Goal: Task Accomplishment & Management: Manage account settings

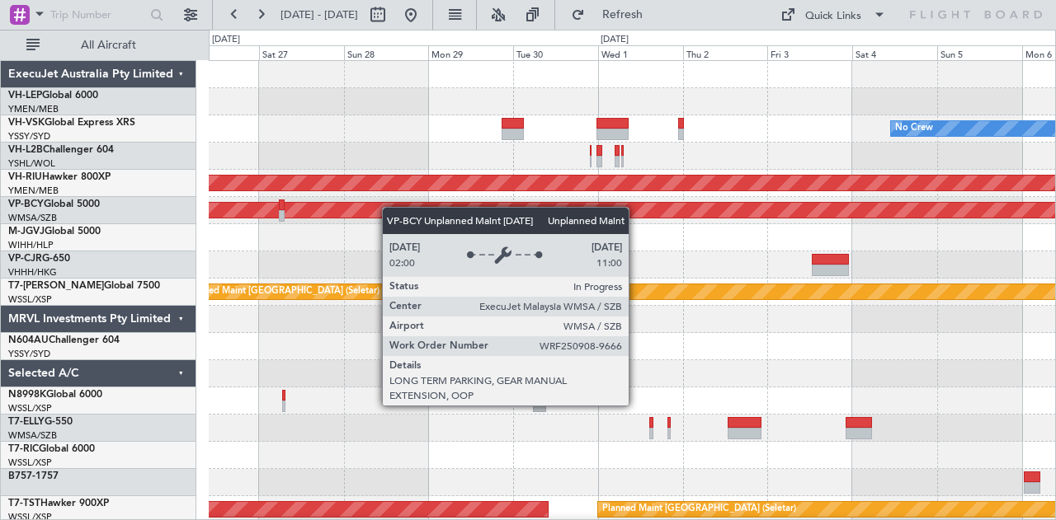
click at [186, 210] on div "No Crew Planned Maint [GEOGRAPHIC_DATA] ([GEOGRAPHIC_DATA]) Unplanned Maint [GE…" at bounding box center [528, 275] width 1056 height 491
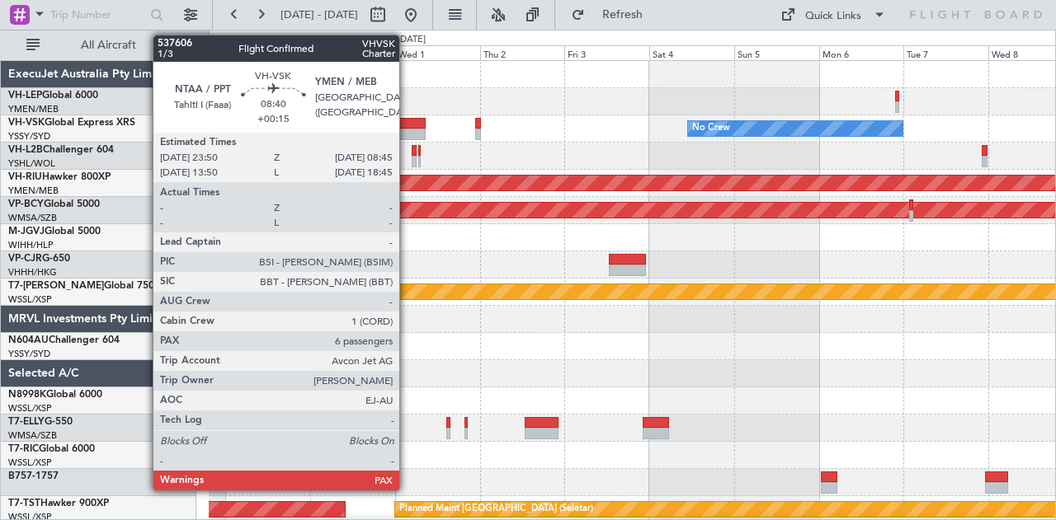
click at [407, 122] on div at bounding box center [409, 124] width 32 height 12
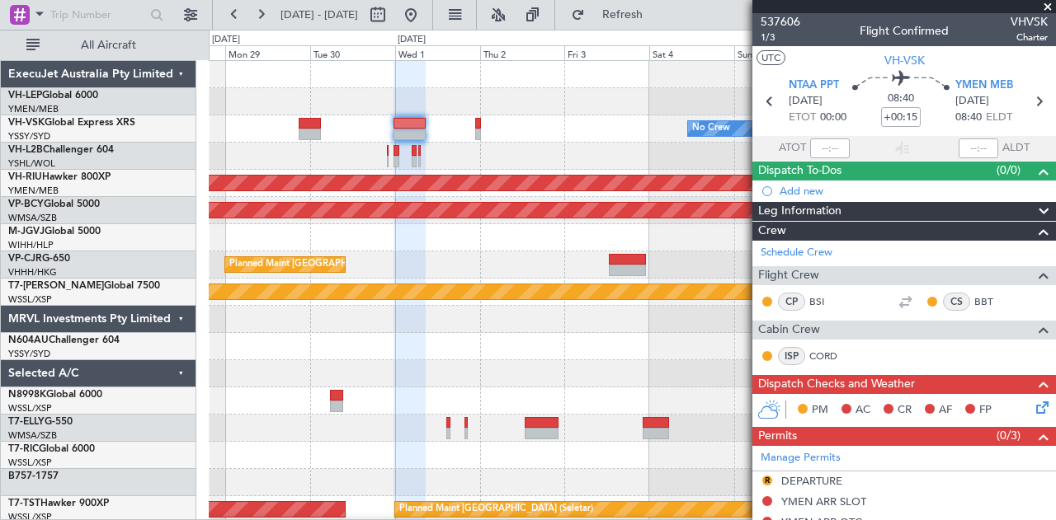
click at [704, 154] on div at bounding box center [632, 156] width 847 height 27
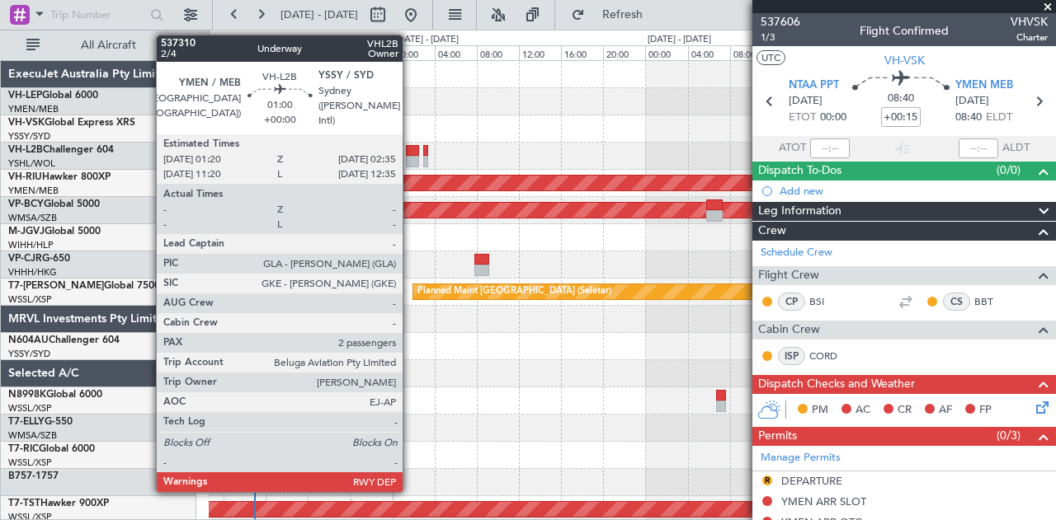
click at [411, 154] on div at bounding box center [412, 151] width 13 height 12
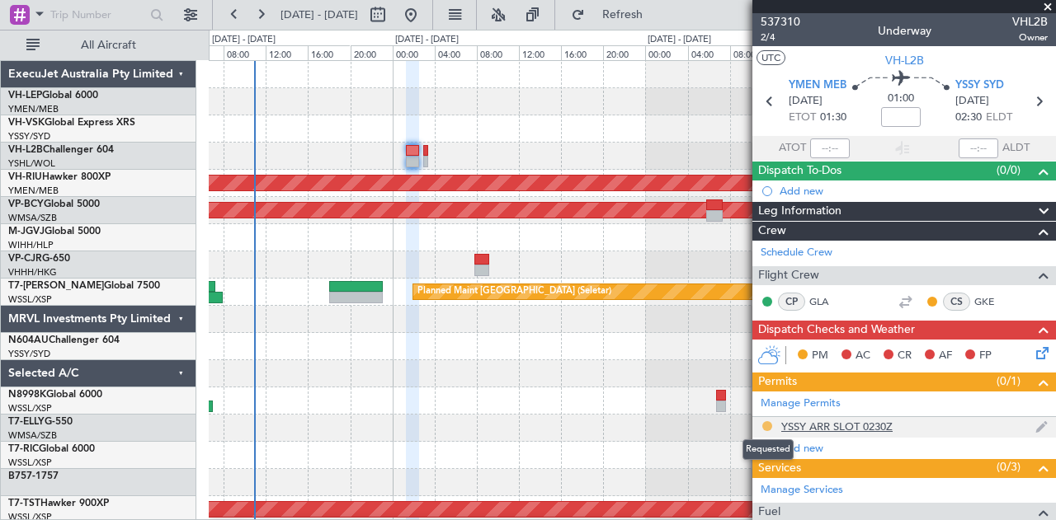
click at [767, 422] on button at bounding box center [767, 427] width 10 height 10
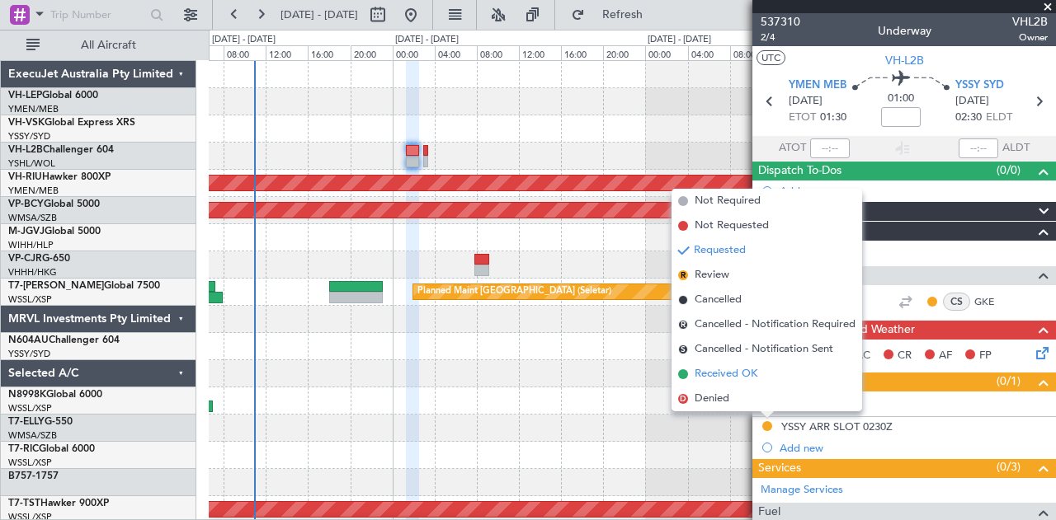
click at [723, 379] on span "Received OK" at bounding box center [726, 374] width 63 height 16
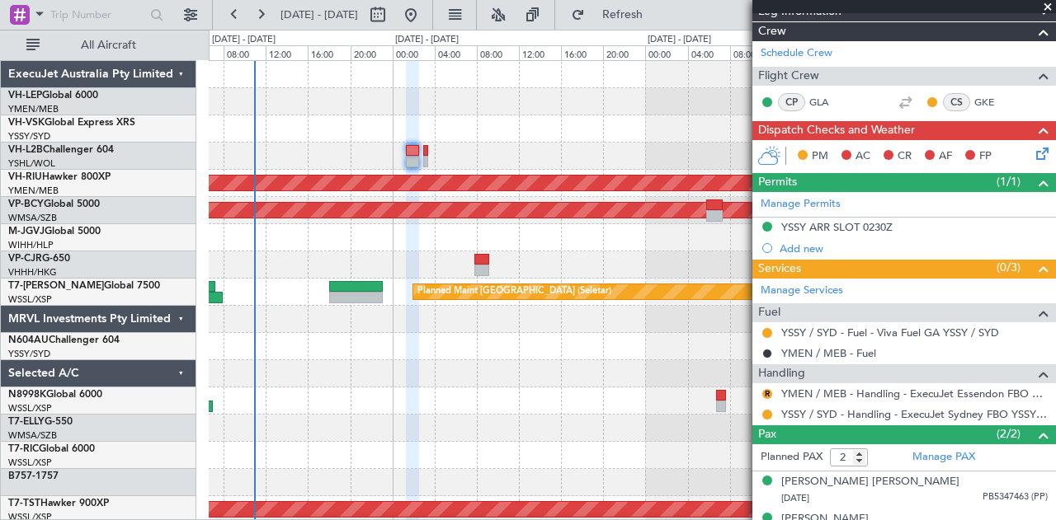
scroll to position [221, 0]
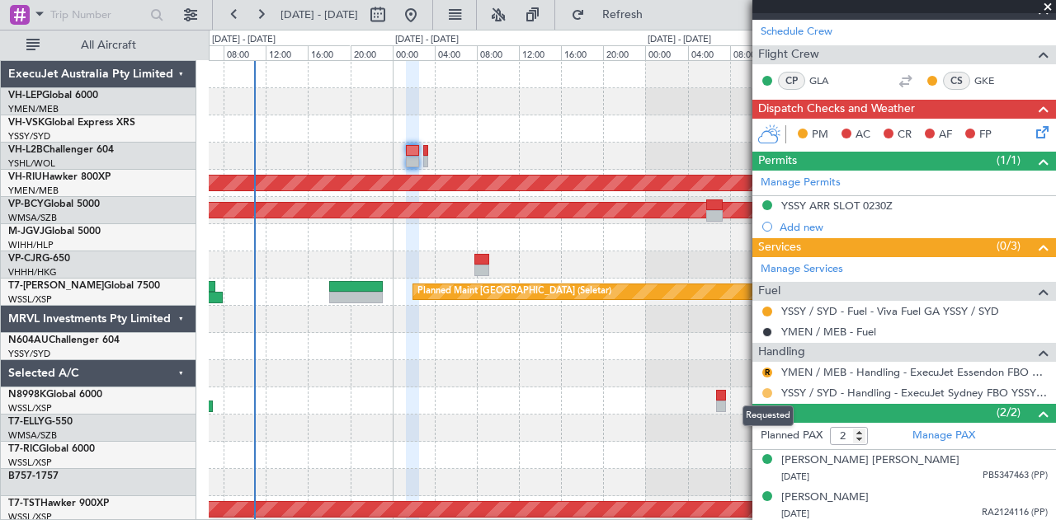
click at [768, 389] on button at bounding box center [767, 394] width 10 height 10
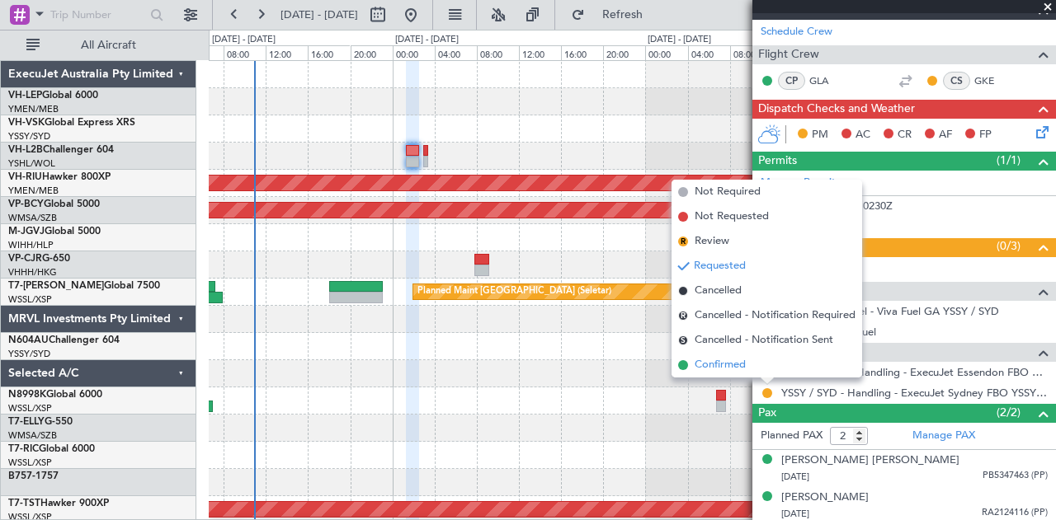
click at [749, 360] on li "Confirmed" at bounding box center [766, 365] width 191 height 25
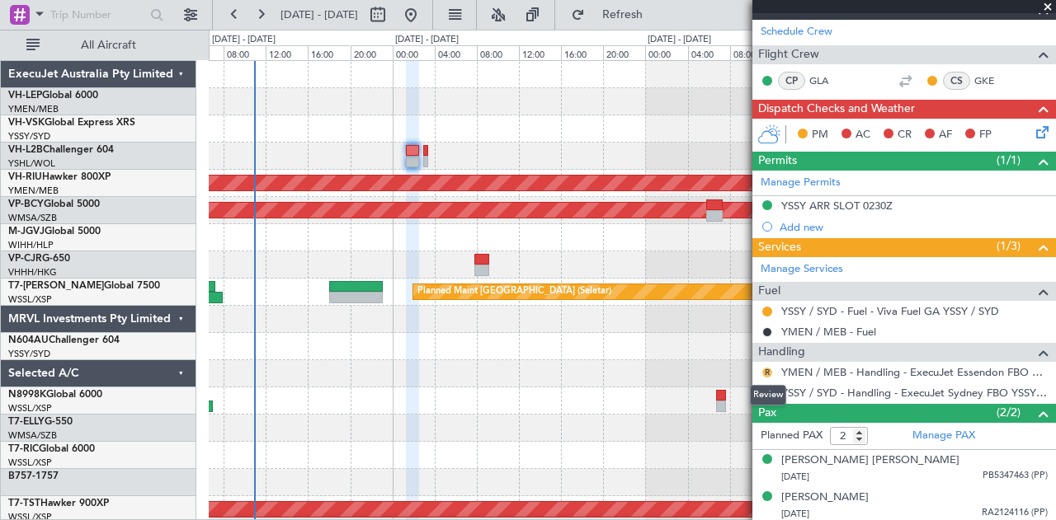
click at [766, 368] on button "R" at bounding box center [767, 373] width 10 height 10
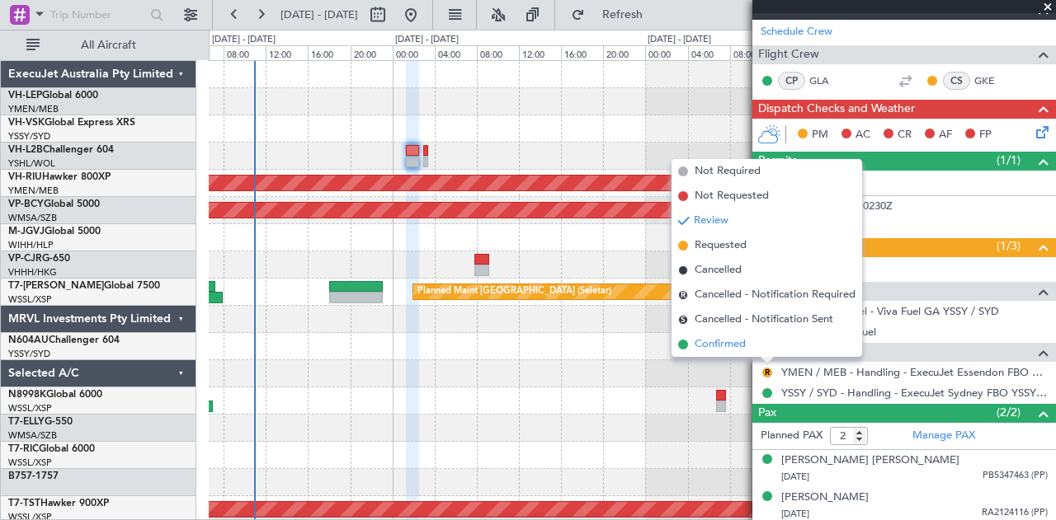
click at [740, 339] on span "Confirmed" at bounding box center [720, 345] width 51 height 16
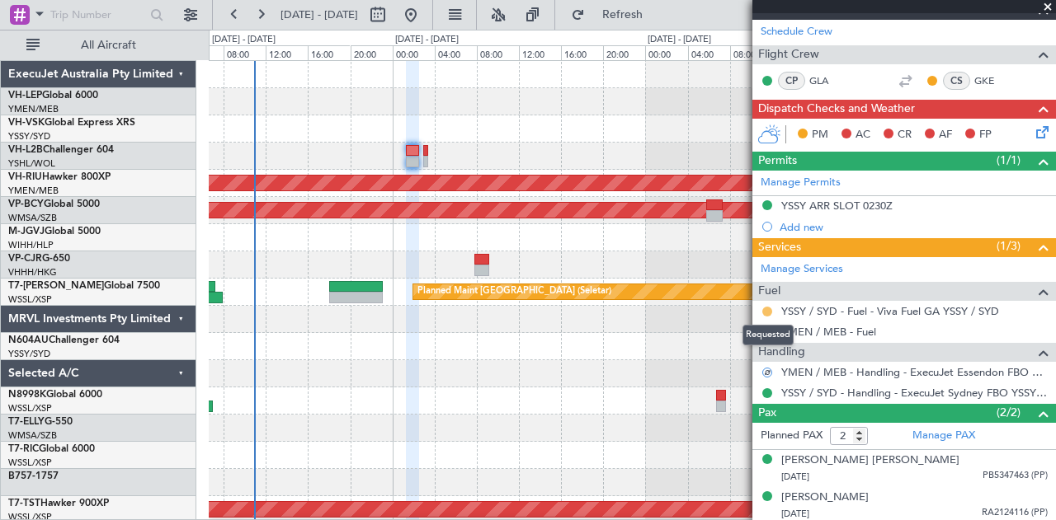
click at [767, 307] on button at bounding box center [767, 312] width 10 height 10
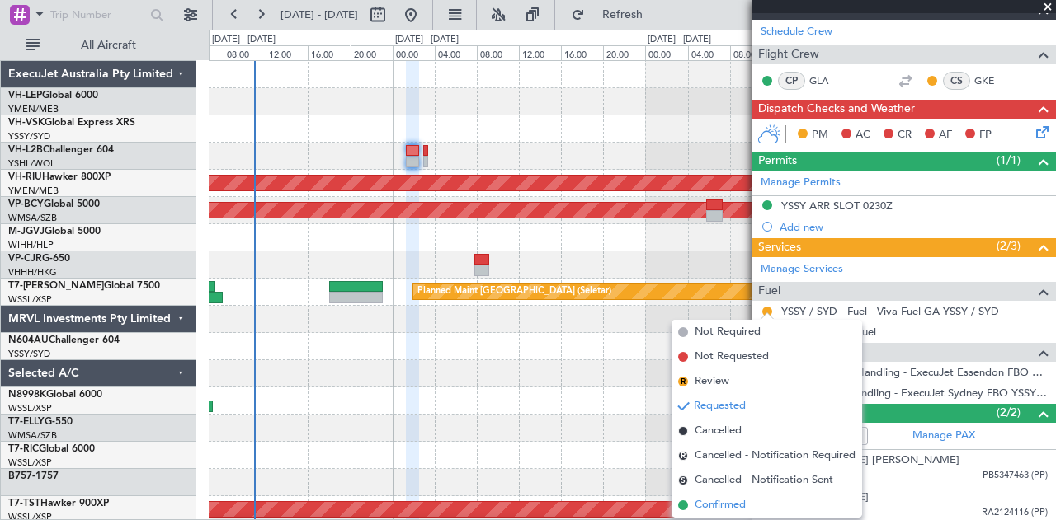
click at [709, 503] on span "Confirmed" at bounding box center [720, 505] width 51 height 16
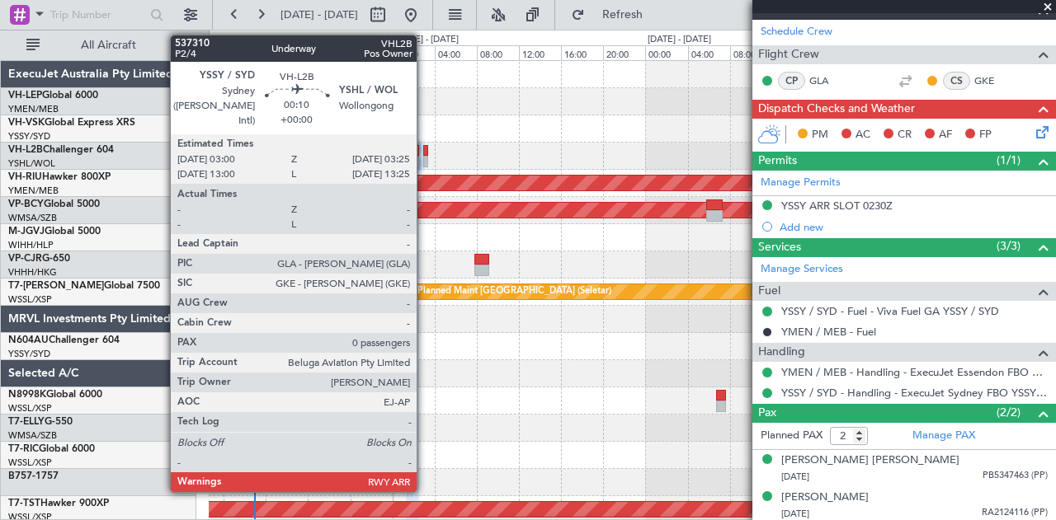
click at [425, 156] on div at bounding box center [425, 162] width 5 height 12
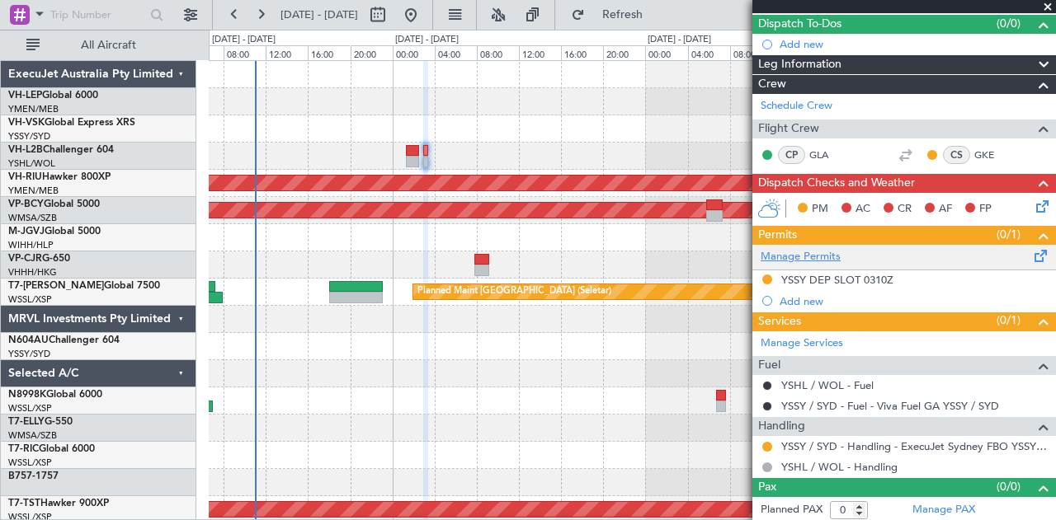
scroll to position [0, 0]
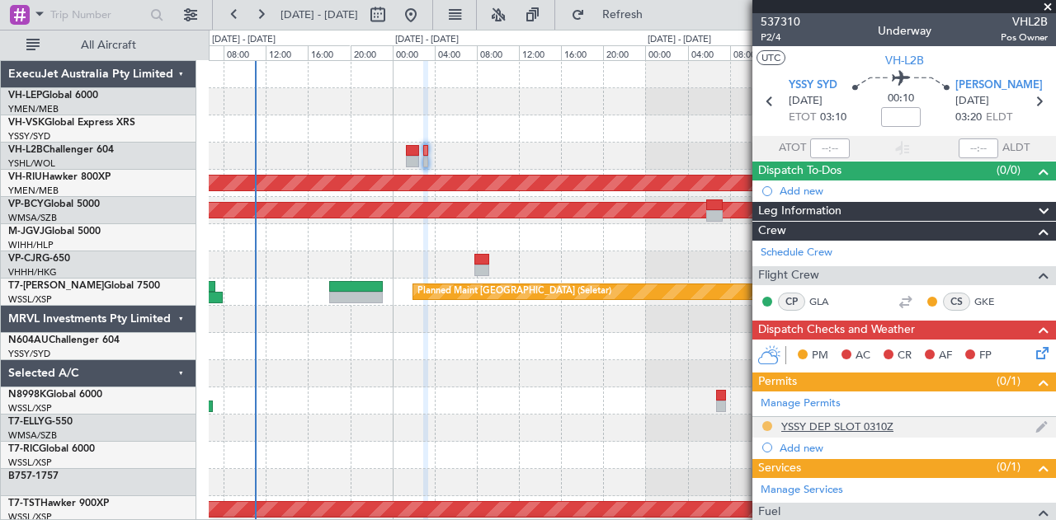
click at [769, 424] on button at bounding box center [767, 427] width 10 height 10
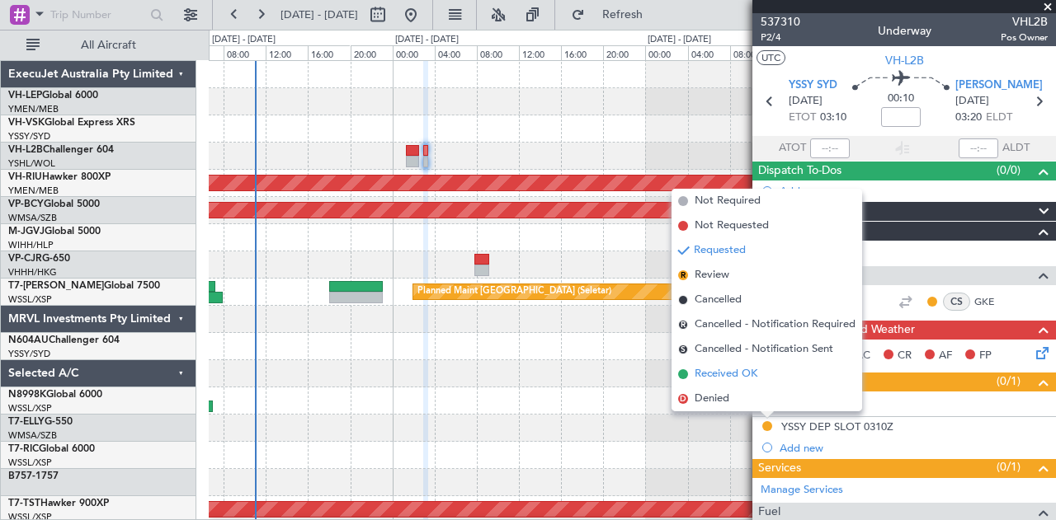
click at [718, 374] on span "Received OK" at bounding box center [726, 374] width 63 height 16
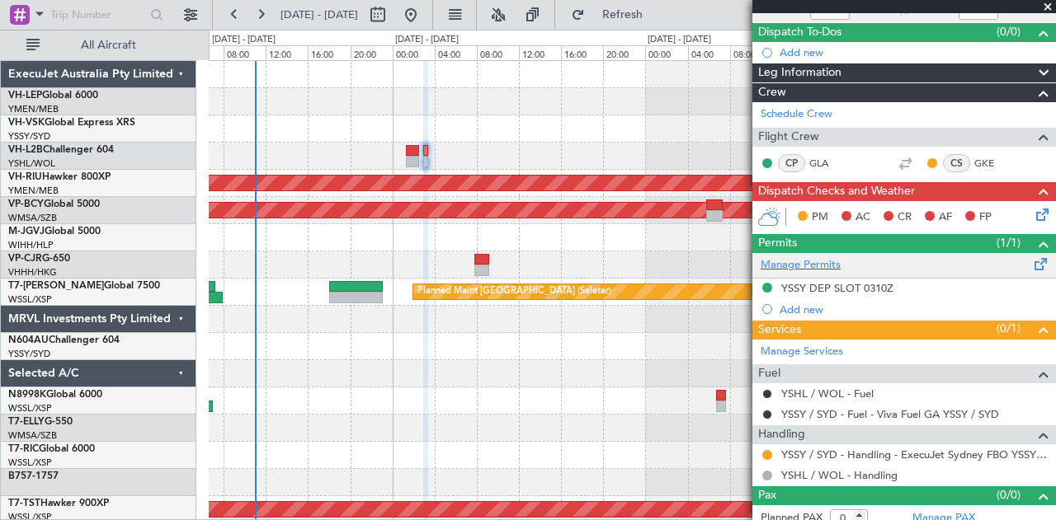
scroll to position [147, 0]
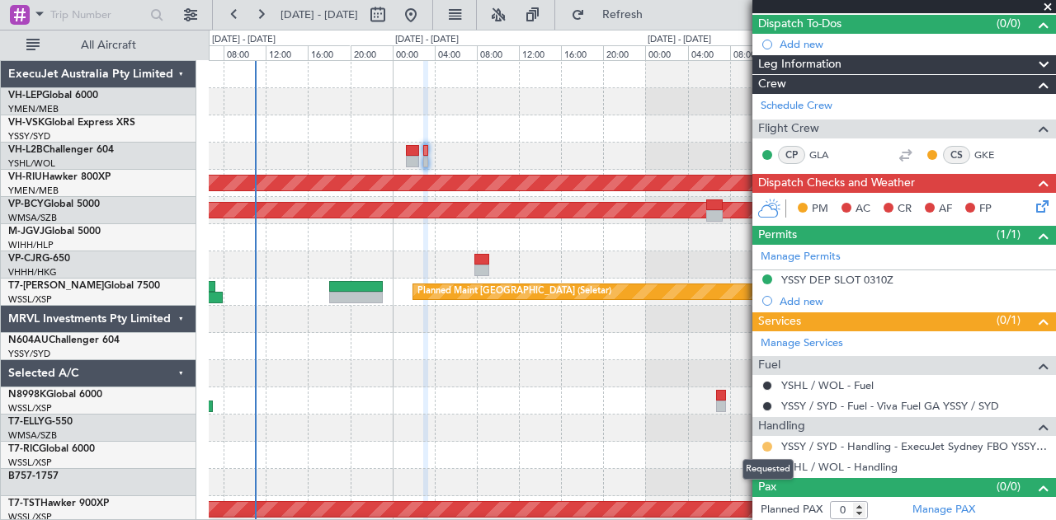
click at [767, 442] on button at bounding box center [767, 447] width 10 height 10
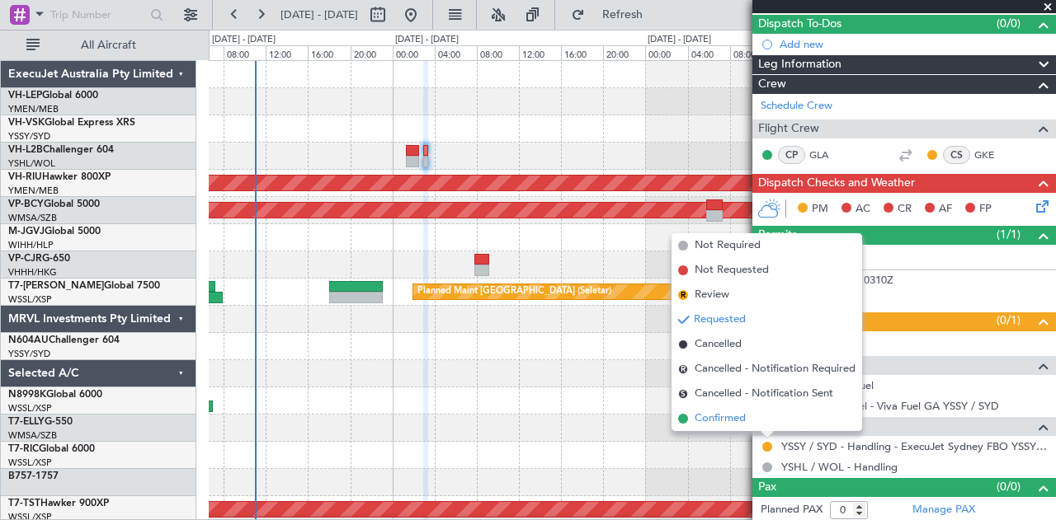
click at [701, 415] on span "Confirmed" at bounding box center [720, 419] width 51 height 16
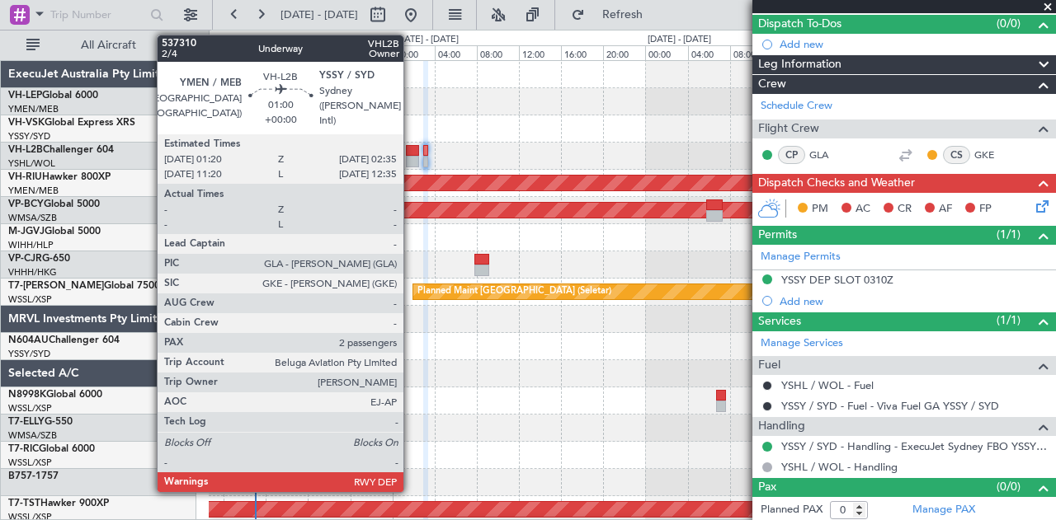
click at [412, 148] on div at bounding box center [412, 151] width 13 height 12
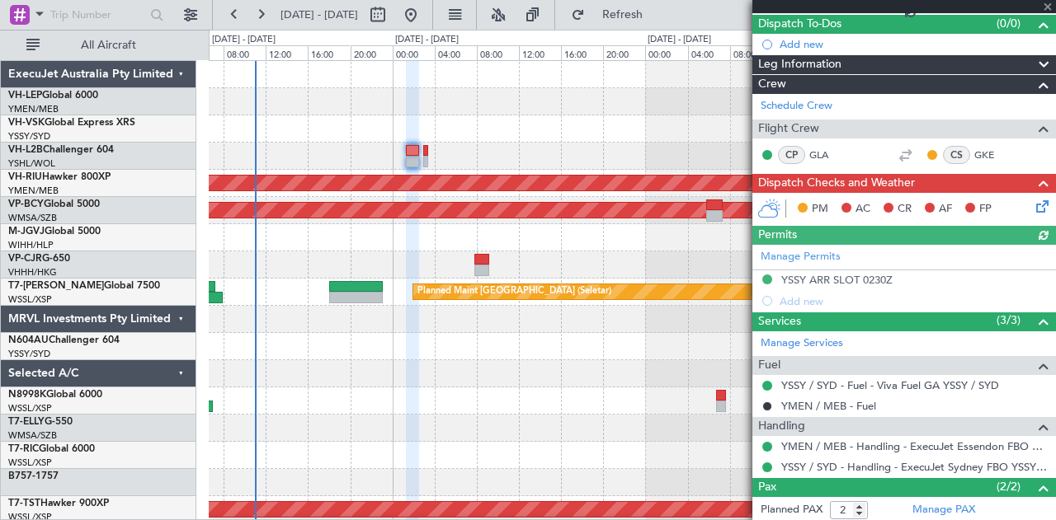
click at [1033, 205] on icon at bounding box center [1039, 203] width 13 height 13
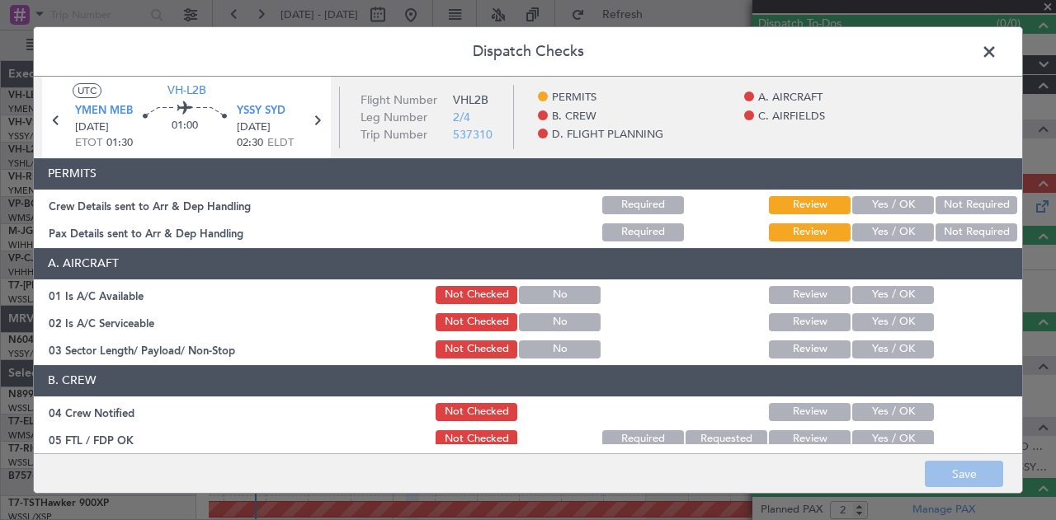
click at [981, 207] on button "Not Required" at bounding box center [976, 205] width 82 height 18
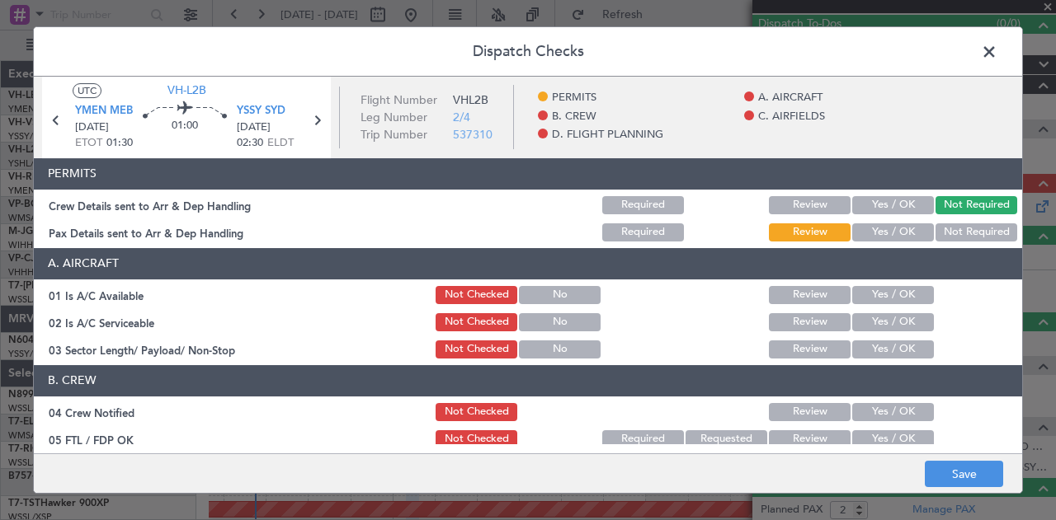
click at [971, 228] on button "Not Required" at bounding box center [976, 233] width 82 height 18
click at [888, 289] on button "Yes / OK" at bounding box center [893, 295] width 82 height 18
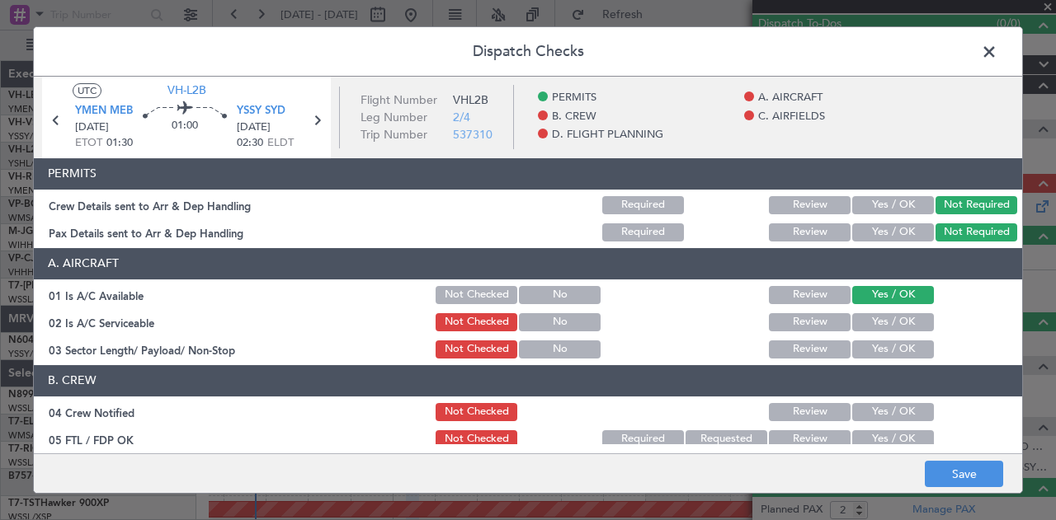
click at [883, 315] on button "Yes / OK" at bounding box center [893, 322] width 82 height 18
click at [878, 355] on button "Yes / OK" at bounding box center [893, 350] width 82 height 18
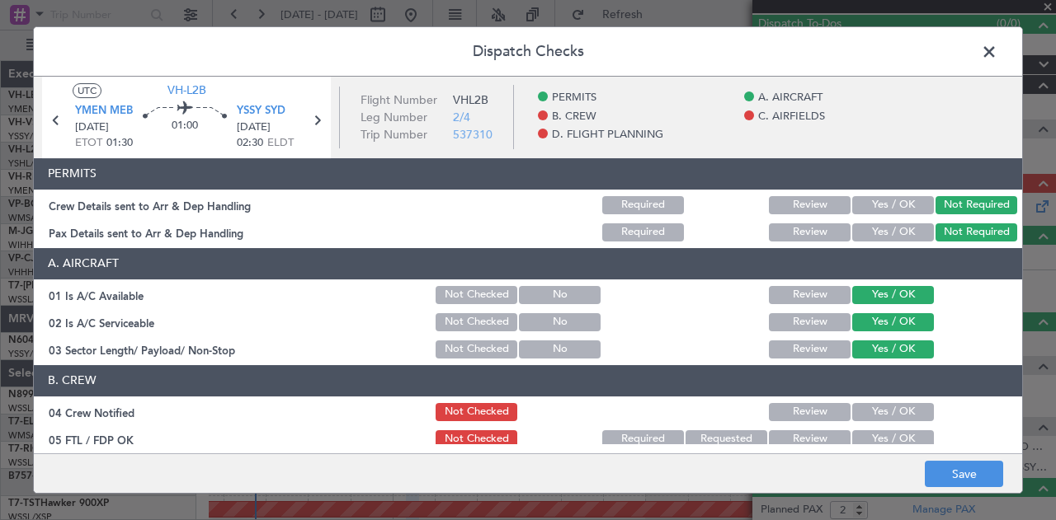
click at [865, 411] on button "Yes / OK" at bounding box center [893, 412] width 82 height 18
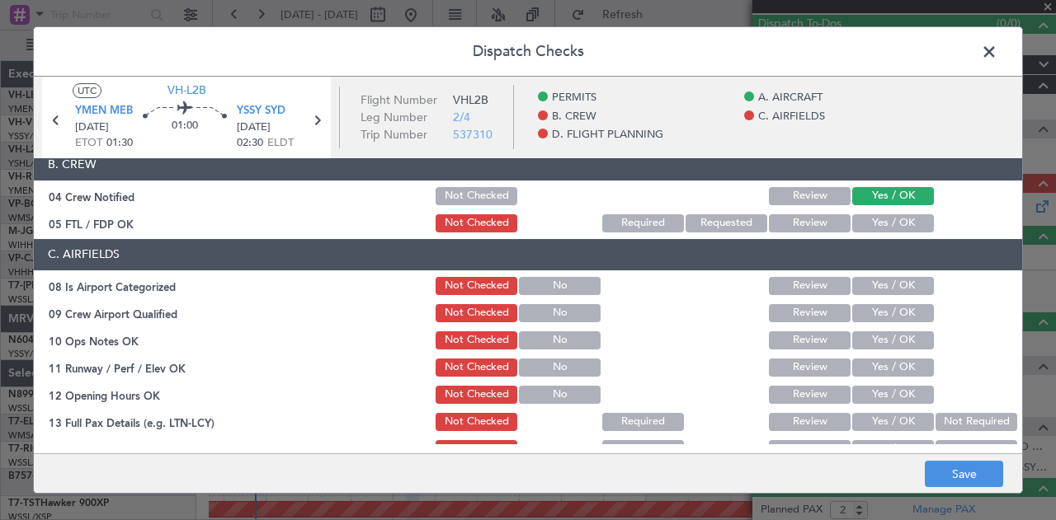
scroll to position [247, 0]
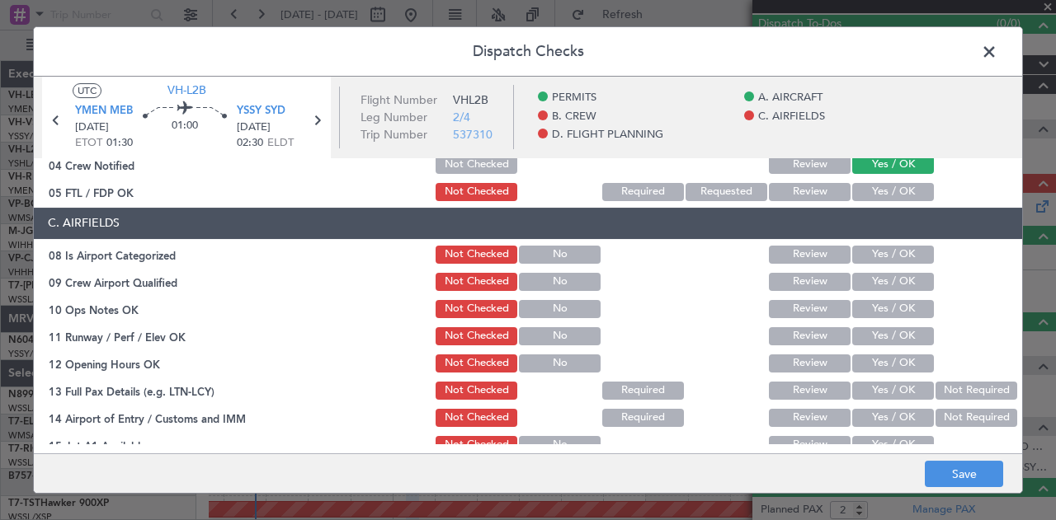
click at [864, 184] on button "Yes / OK" at bounding box center [893, 192] width 82 height 18
click at [897, 250] on button "Yes / OK" at bounding box center [893, 255] width 82 height 18
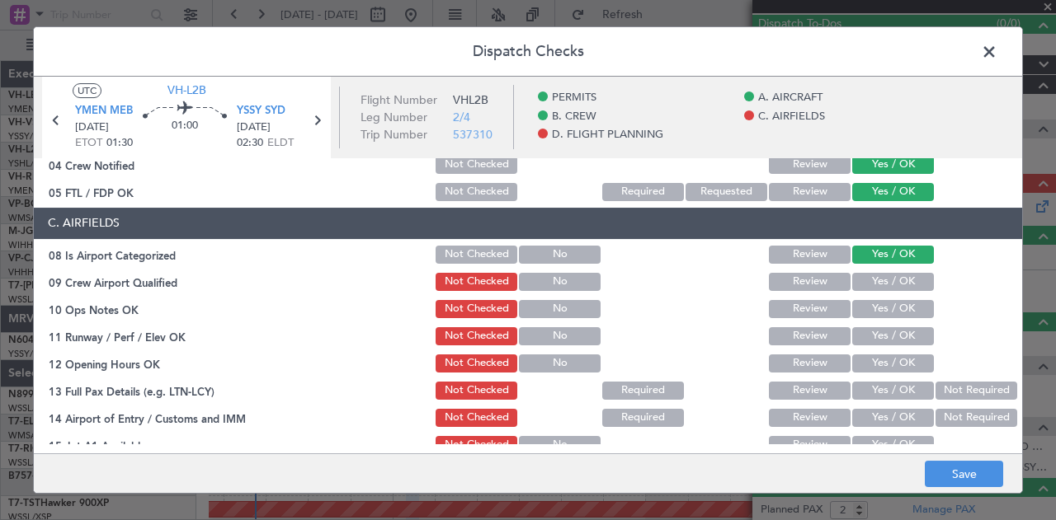
drag, startPoint x: 885, startPoint y: 268, endPoint x: 883, endPoint y: 280, distance: 11.8
click at [885, 270] on section "C. AIRFIELDS 08 Is Airport Categorized Not Checked No Review Yes / OK 09 Crew A…" at bounding box center [528, 414] width 988 height 412
click at [876, 303] on button "Yes / OK" at bounding box center [893, 309] width 82 height 18
click at [876, 286] on button "Yes / OK" at bounding box center [893, 282] width 82 height 18
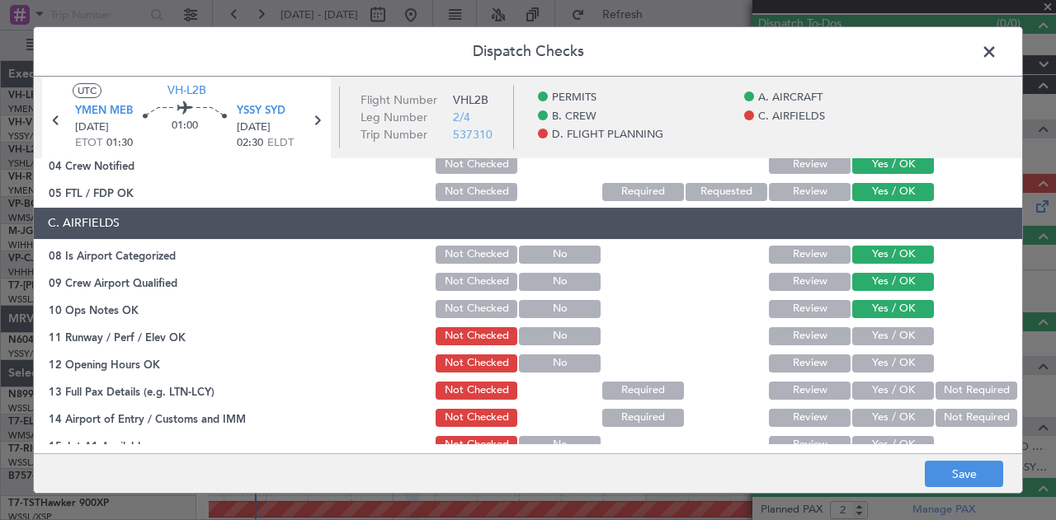
drag, startPoint x: 873, startPoint y: 330, endPoint x: 873, endPoint y: 357, distance: 27.2
click at [873, 332] on button "Yes / OK" at bounding box center [893, 336] width 82 height 18
click at [874, 371] on button "Yes / OK" at bounding box center [893, 364] width 82 height 18
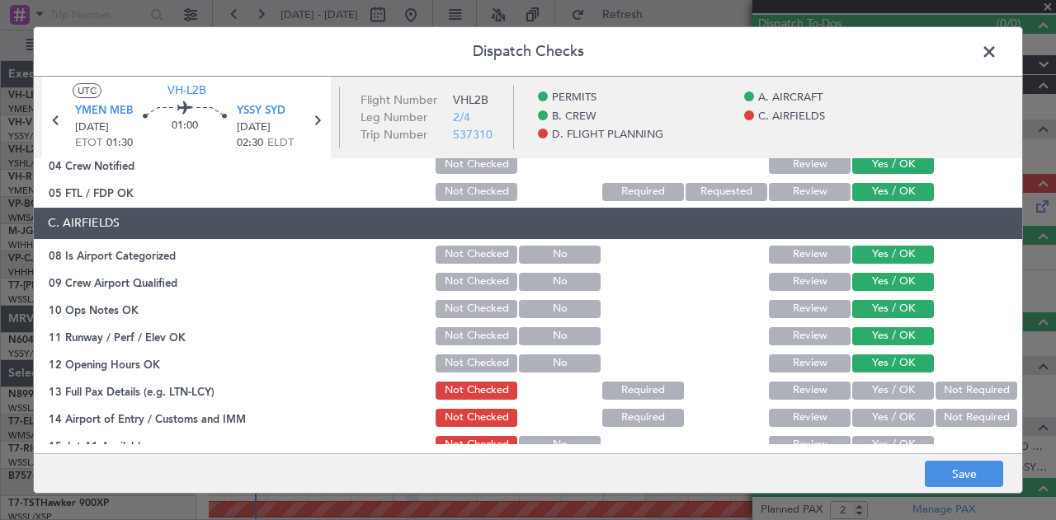
click at [869, 392] on button "Yes / OK" at bounding box center [893, 391] width 82 height 18
click at [944, 417] on button "Not Required" at bounding box center [976, 418] width 82 height 18
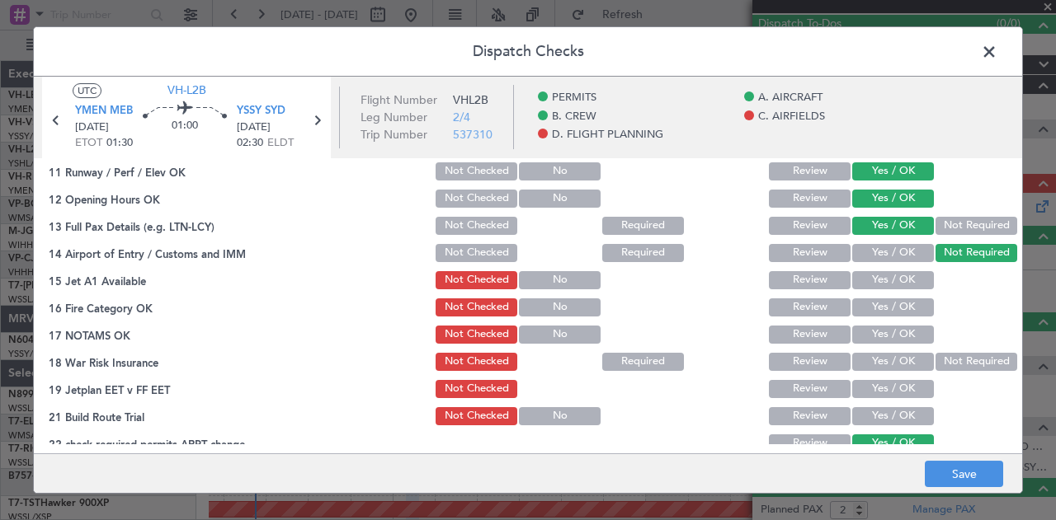
scroll to position [459, 0]
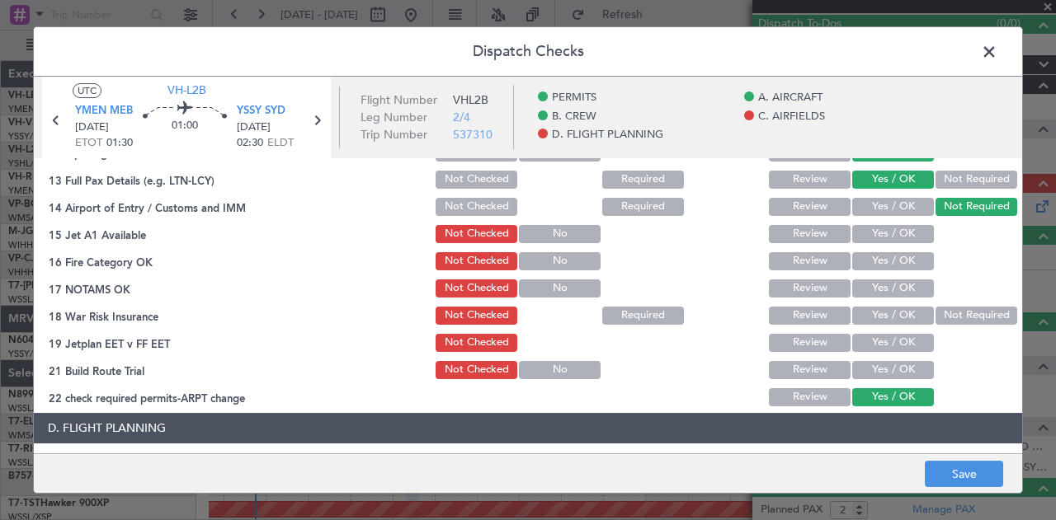
click at [896, 232] on button "Yes / OK" at bounding box center [893, 234] width 82 height 18
click at [886, 255] on button "Yes / OK" at bounding box center [893, 261] width 82 height 18
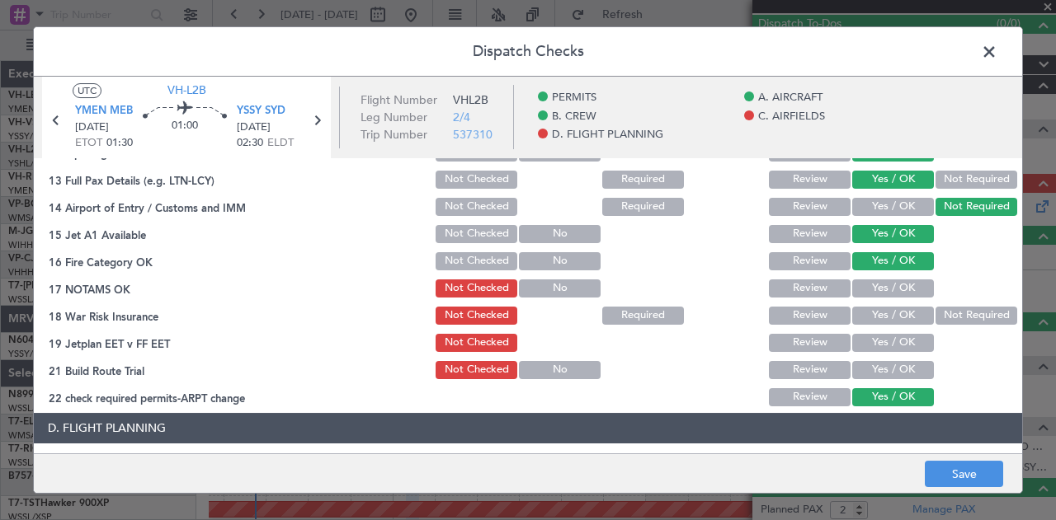
click at [883, 281] on button "Yes / OK" at bounding box center [893, 289] width 82 height 18
click at [954, 321] on button "Not Required" at bounding box center [976, 316] width 82 height 18
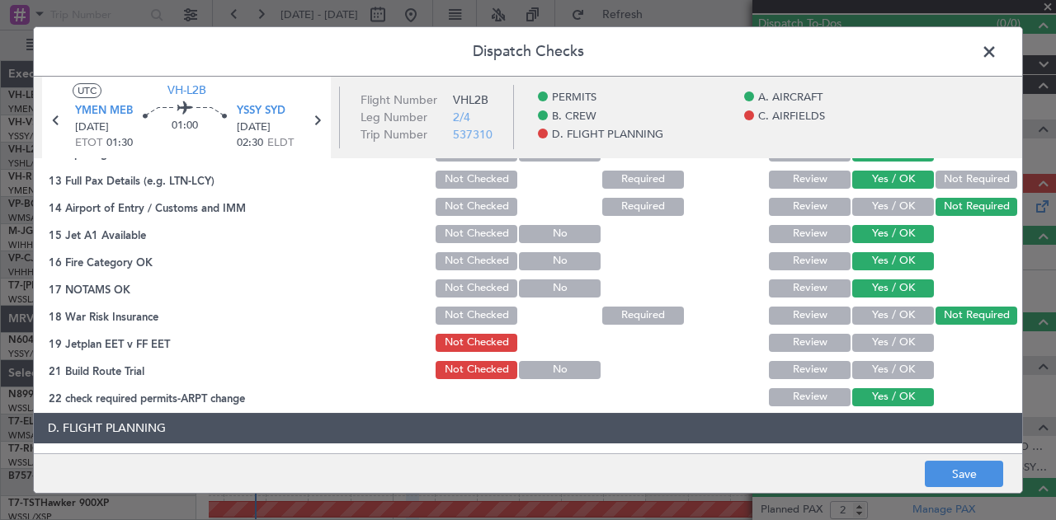
drag, startPoint x: 896, startPoint y: 336, endPoint x: 880, endPoint y: 375, distance: 42.6
click at [895, 337] on button "Yes / OK" at bounding box center [893, 343] width 82 height 18
click at [878, 372] on button "Yes / OK" at bounding box center [893, 370] width 82 height 18
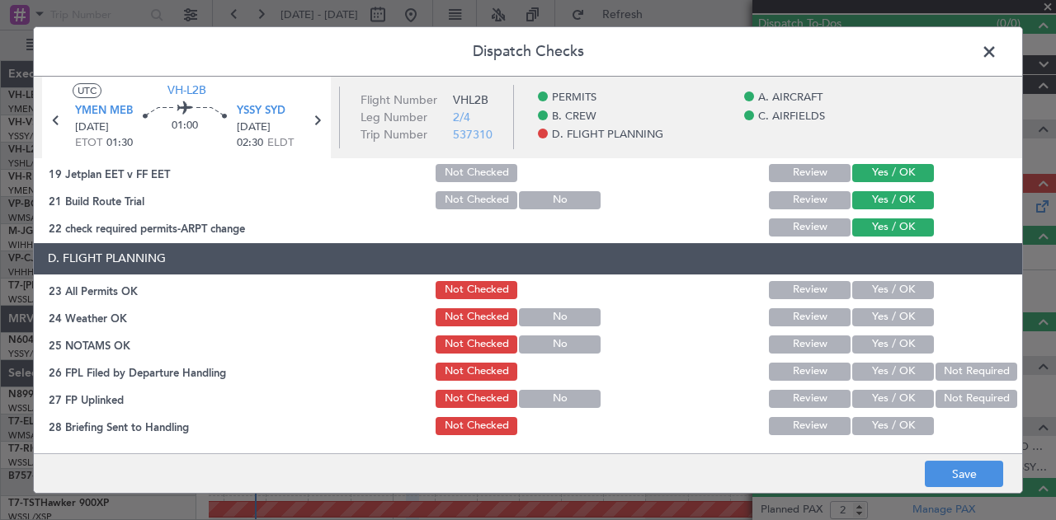
scroll to position [681, 0]
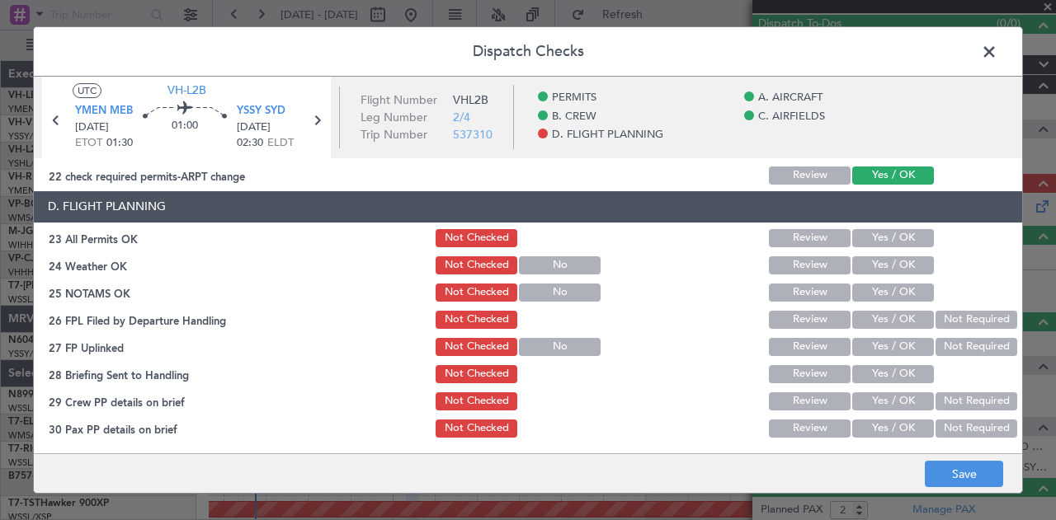
click at [881, 237] on button "Yes / OK" at bounding box center [893, 238] width 82 height 18
click at [869, 258] on button "Yes / OK" at bounding box center [893, 266] width 82 height 18
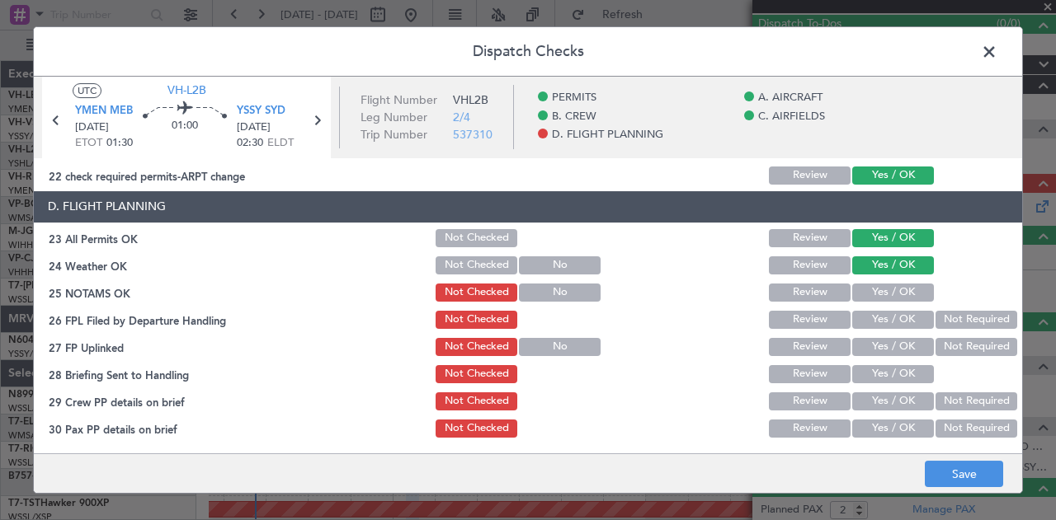
click at [868, 286] on button "Yes / OK" at bounding box center [893, 293] width 82 height 18
click at [979, 324] on button "Not Required" at bounding box center [976, 320] width 82 height 18
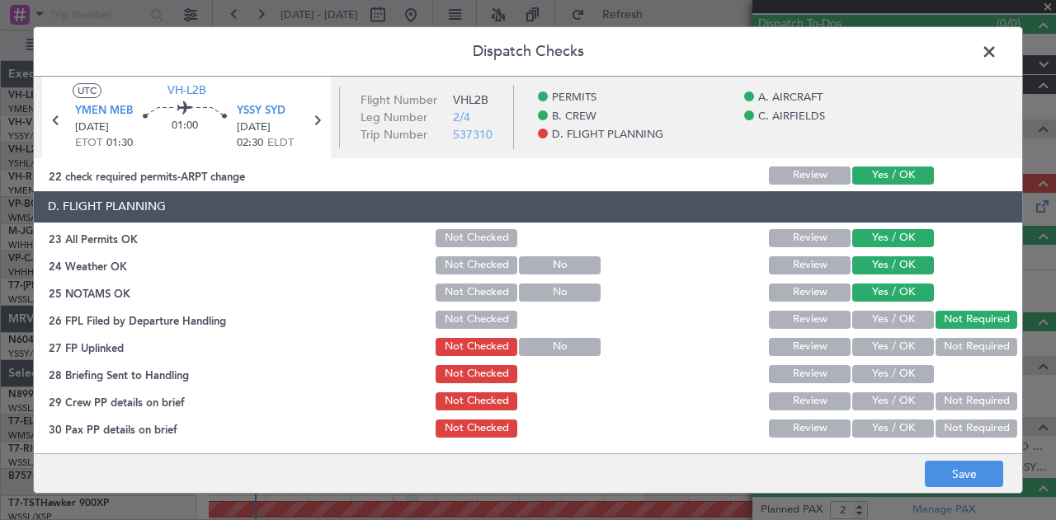
drag, startPoint x: 968, startPoint y: 344, endPoint x: 939, endPoint y: 360, distance: 33.6
click at [966, 347] on button "Not Required" at bounding box center [976, 347] width 82 height 18
click at [907, 371] on button "Yes / OK" at bounding box center [893, 374] width 82 height 18
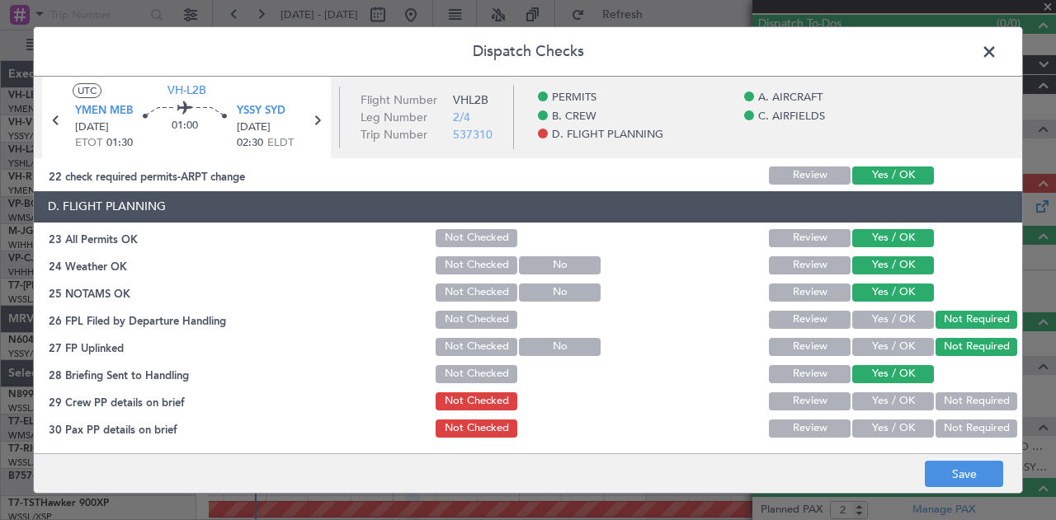
drag, startPoint x: 930, startPoint y: 398, endPoint x: 932, endPoint y: 423, distance: 24.8
click at [935, 408] on button "Not Required" at bounding box center [976, 402] width 82 height 18
click at [935, 430] on button "Not Required" at bounding box center [976, 429] width 82 height 18
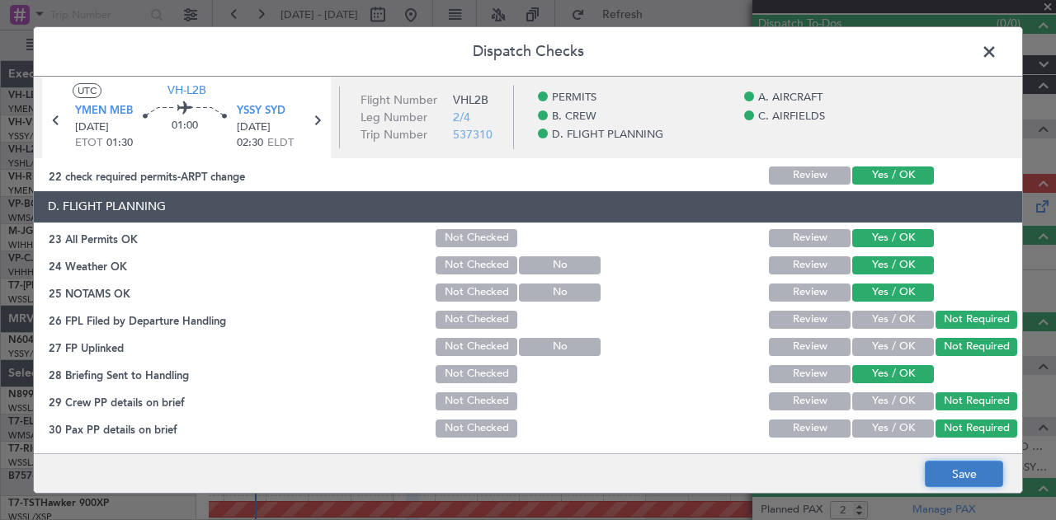
click at [958, 462] on button "Save" at bounding box center [964, 474] width 78 height 26
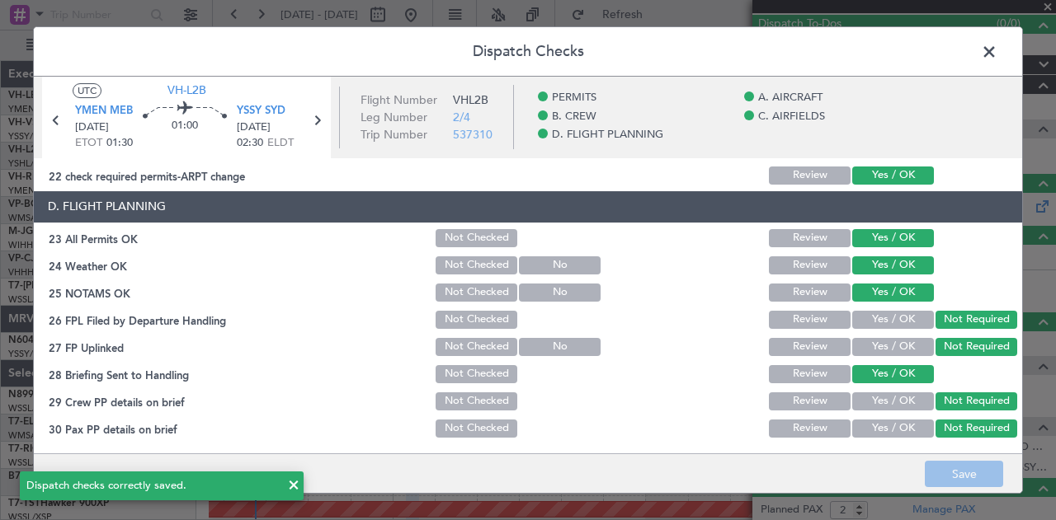
click at [997, 52] on span at bounding box center [997, 56] width 0 height 33
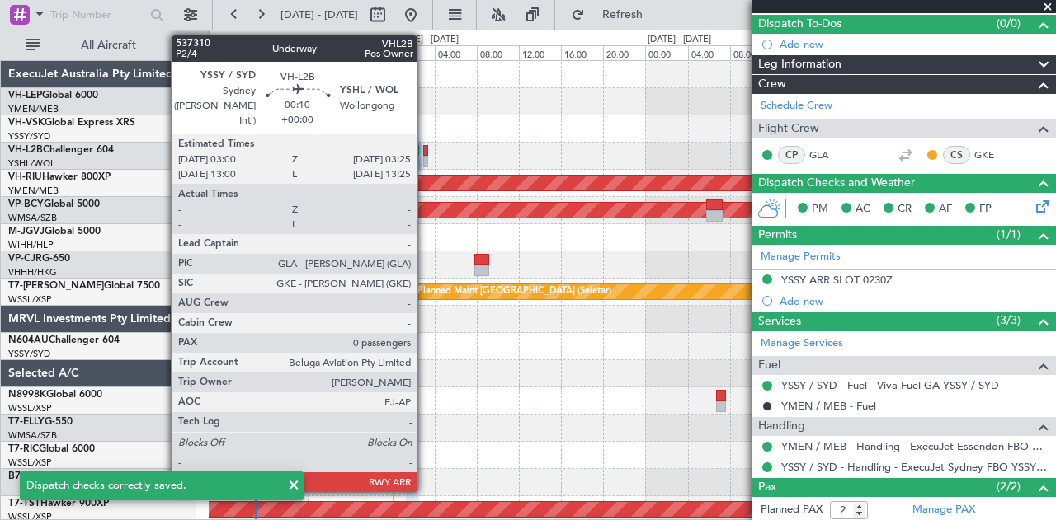
click at [426, 156] on div at bounding box center [425, 162] width 5 height 12
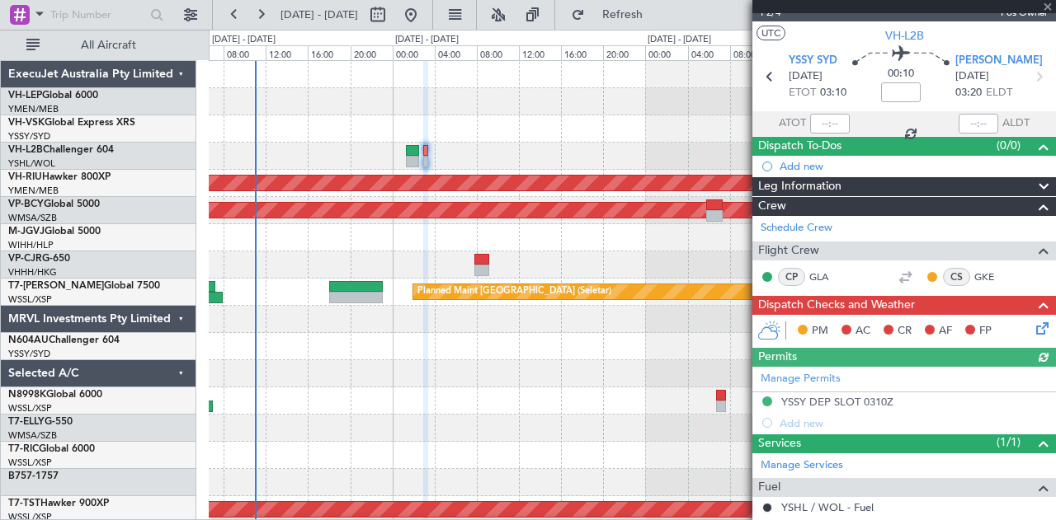
scroll to position [147, 0]
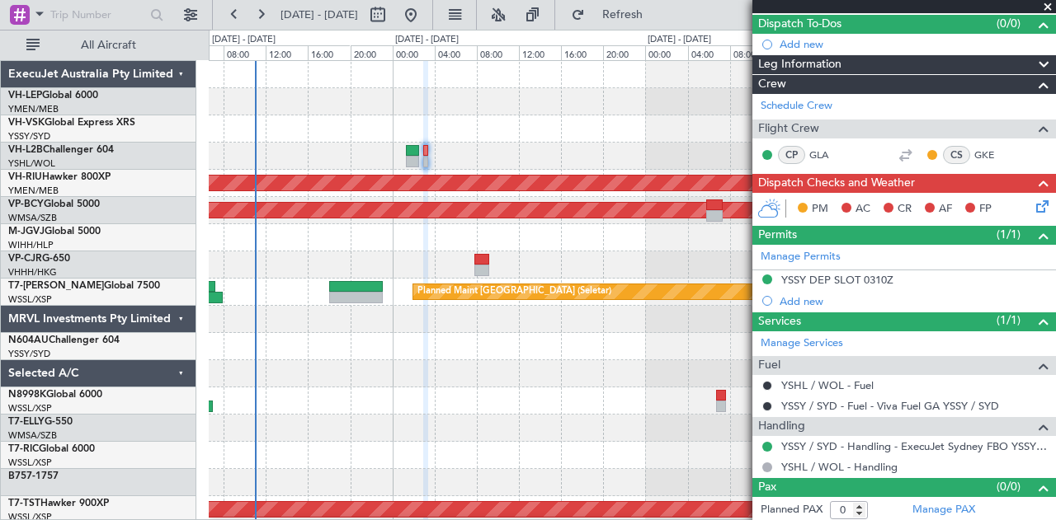
click at [1033, 204] on icon at bounding box center [1039, 203] width 13 height 13
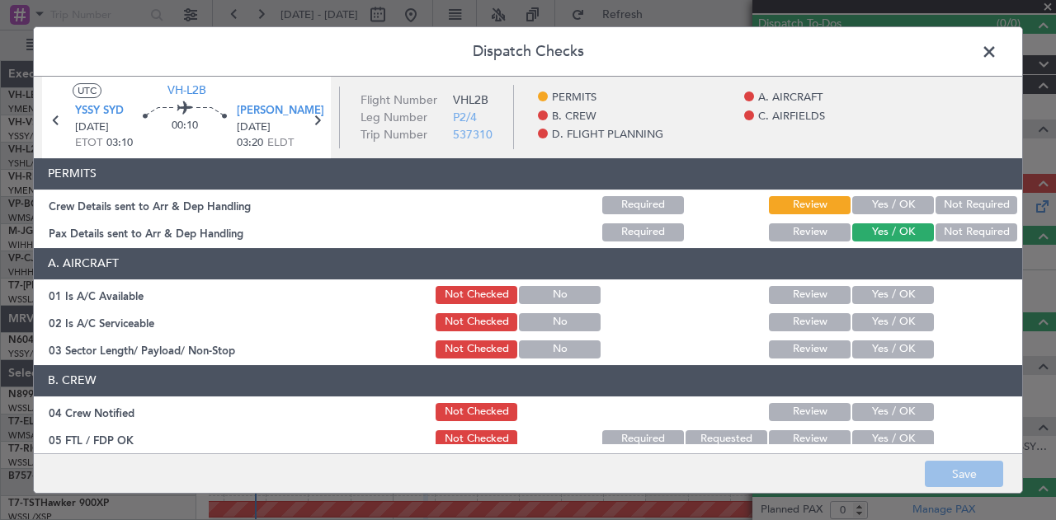
click at [904, 200] on button "Yes / OK" at bounding box center [893, 205] width 82 height 18
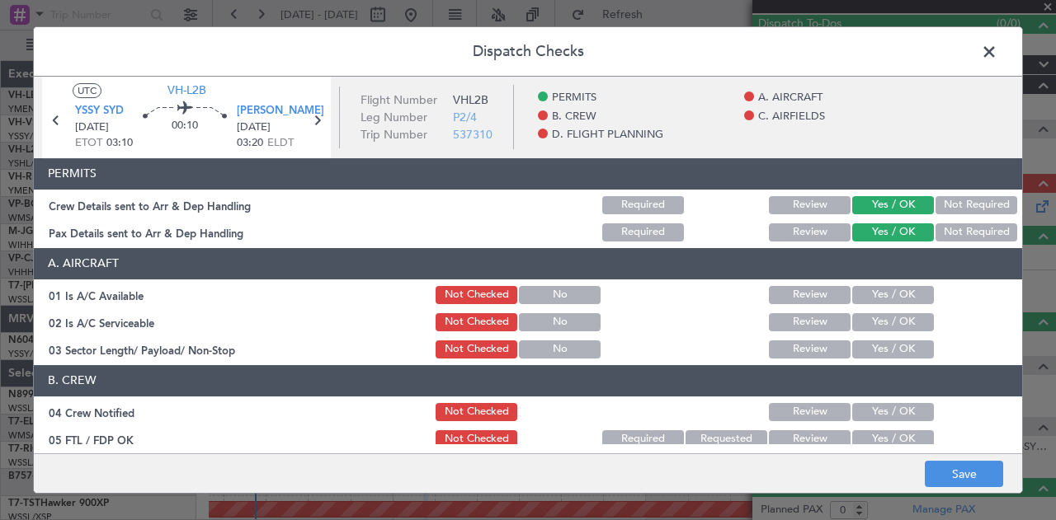
click at [870, 292] on button "Yes / OK" at bounding box center [893, 295] width 82 height 18
click at [870, 323] on button "Yes / OK" at bounding box center [893, 322] width 82 height 18
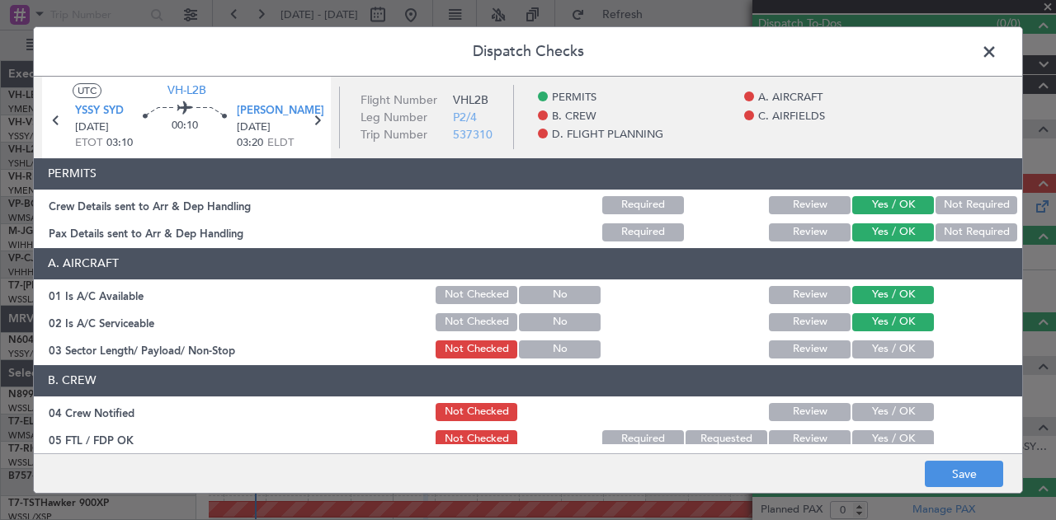
click at [873, 346] on button "Yes / OK" at bounding box center [893, 350] width 82 height 18
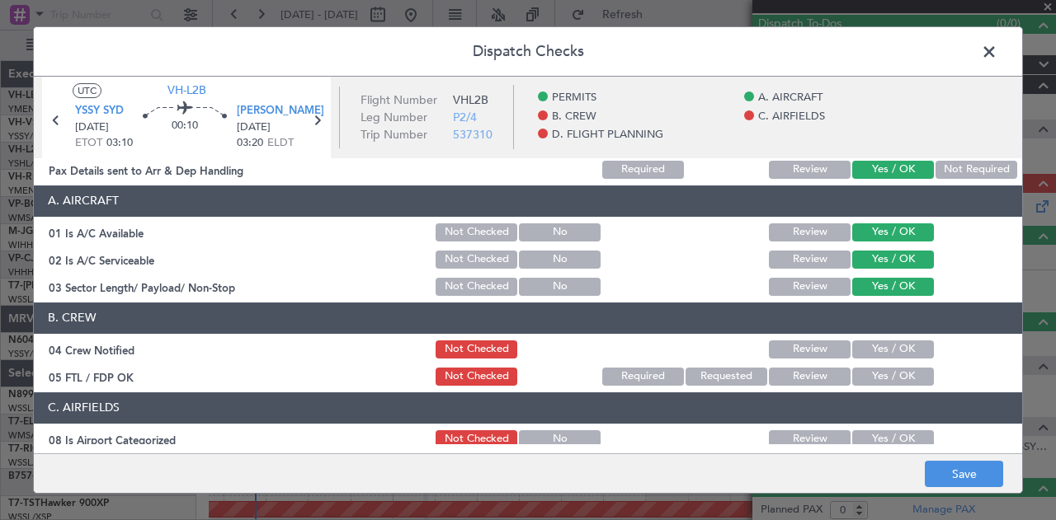
scroll to position [82, 0]
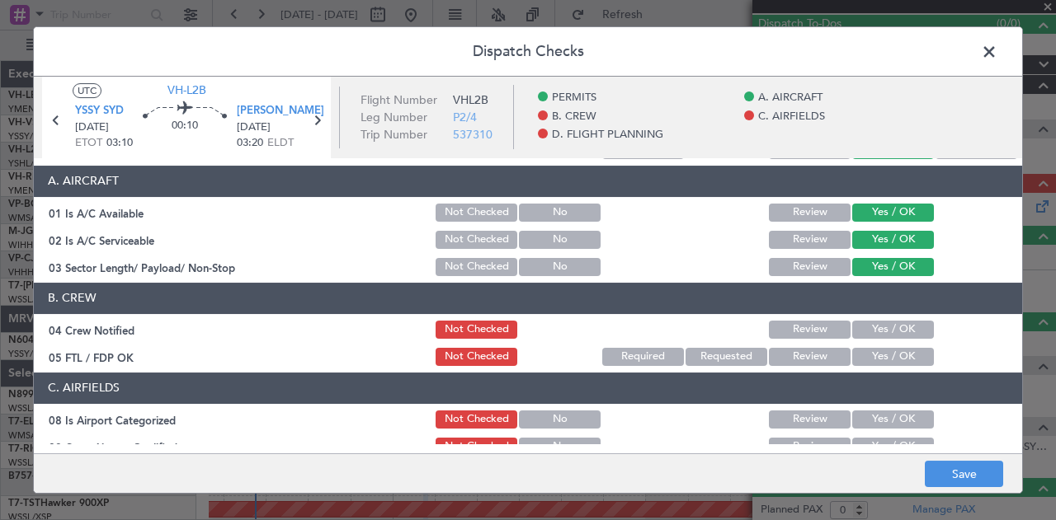
click at [873, 331] on button "Yes / OK" at bounding box center [893, 330] width 82 height 18
click at [876, 358] on button "Yes / OK" at bounding box center [893, 357] width 82 height 18
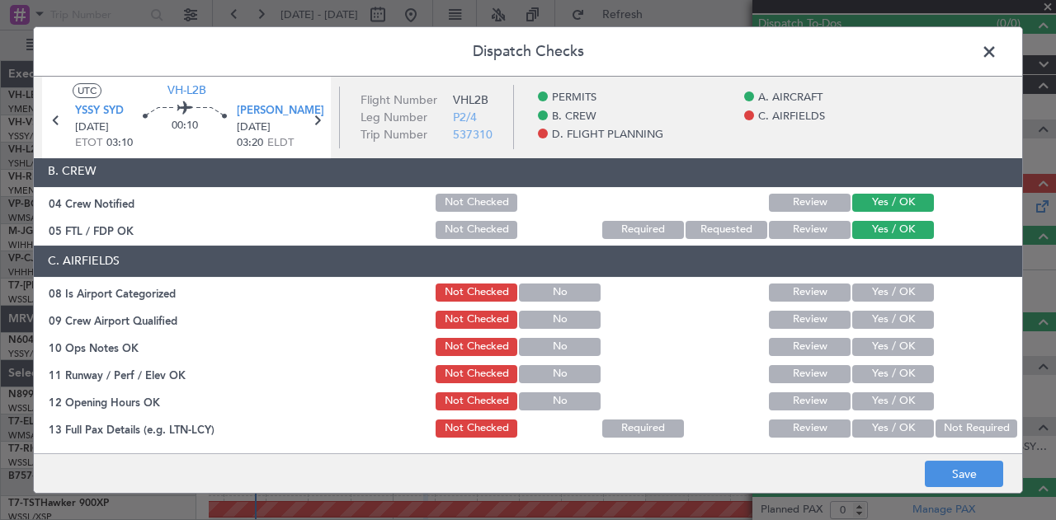
scroll to position [247, 0]
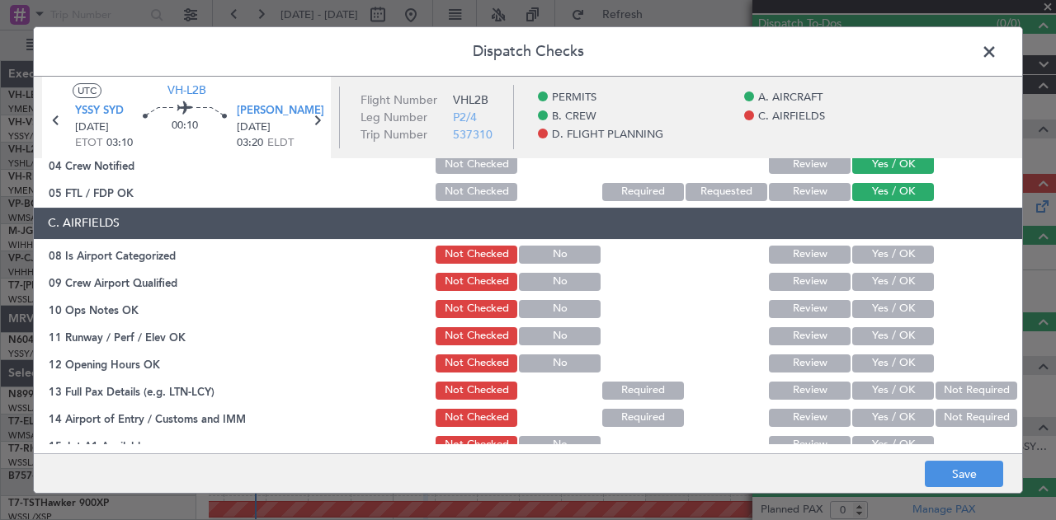
click at [868, 252] on button "Yes / OK" at bounding box center [893, 255] width 82 height 18
click at [861, 280] on button "Yes / OK" at bounding box center [893, 282] width 82 height 18
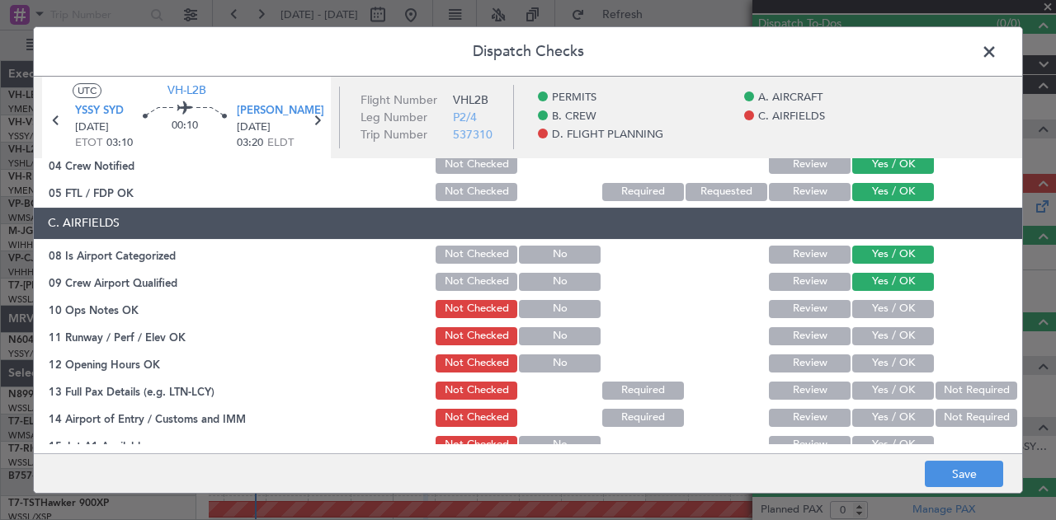
click at [863, 308] on button "Yes / OK" at bounding box center [893, 309] width 82 height 18
click at [864, 336] on button "Yes / OK" at bounding box center [893, 336] width 82 height 18
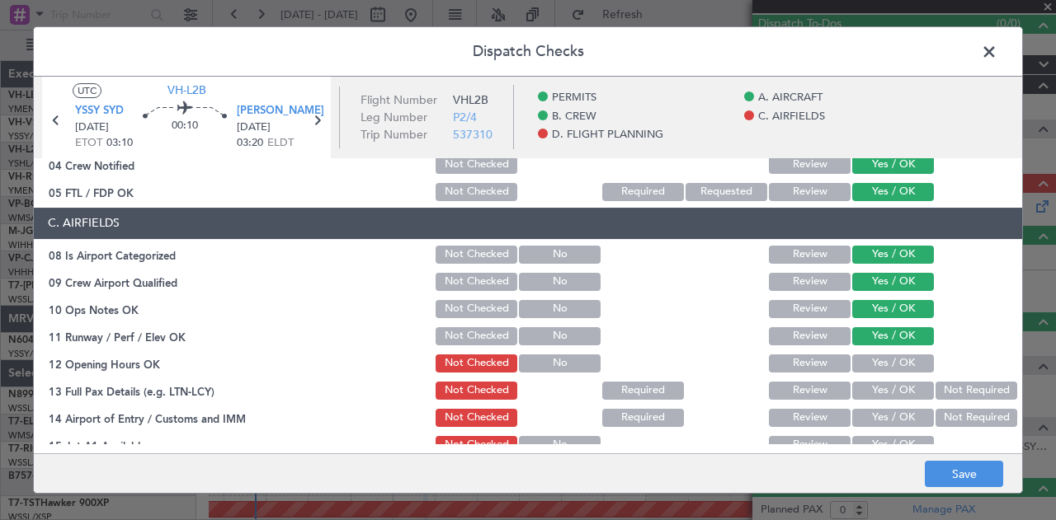
click at [860, 358] on button "Yes / OK" at bounding box center [893, 364] width 82 height 18
click at [873, 384] on button "Yes / OK" at bounding box center [893, 391] width 82 height 18
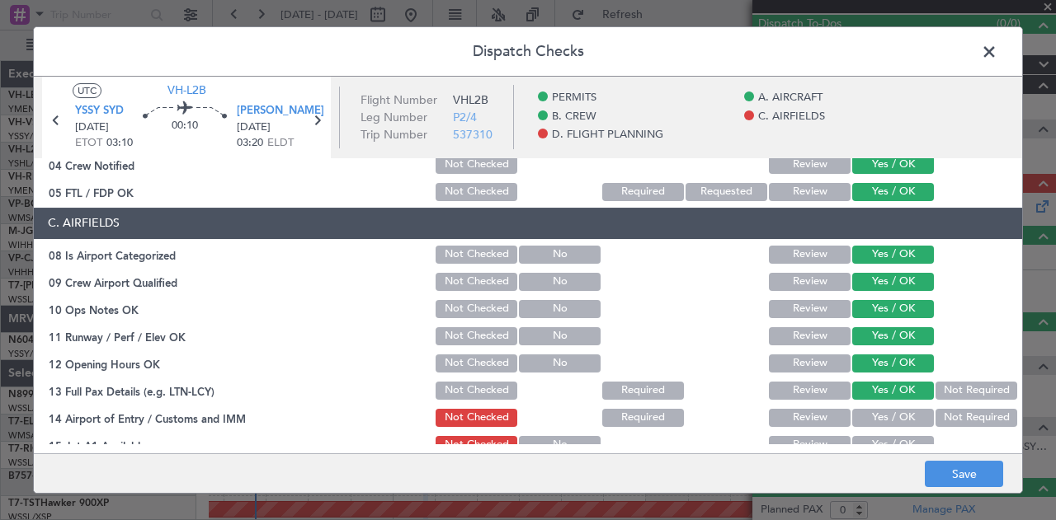
click at [955, 417] on button "Not Required" at bounding box center [976, 418] width 82 height 18
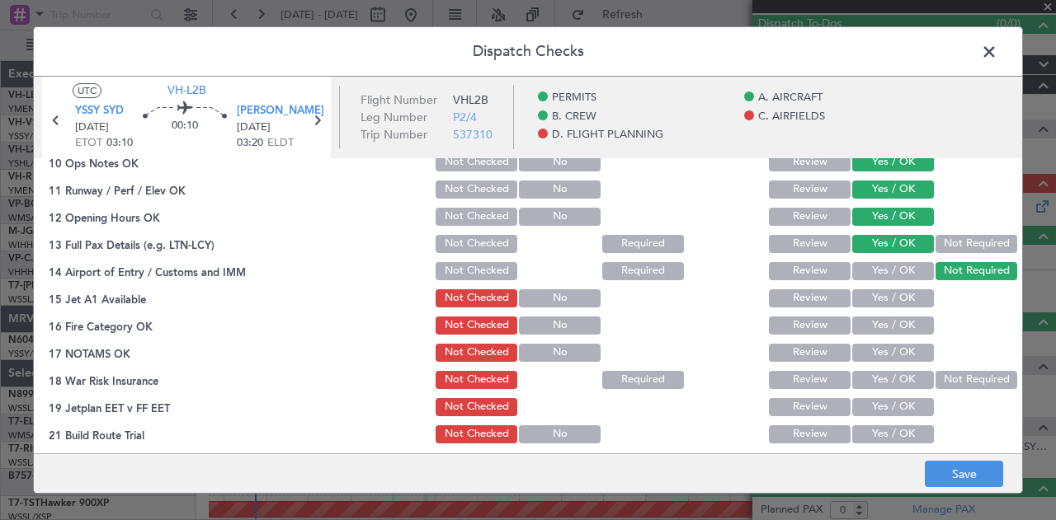
scroll to position [412, 0]
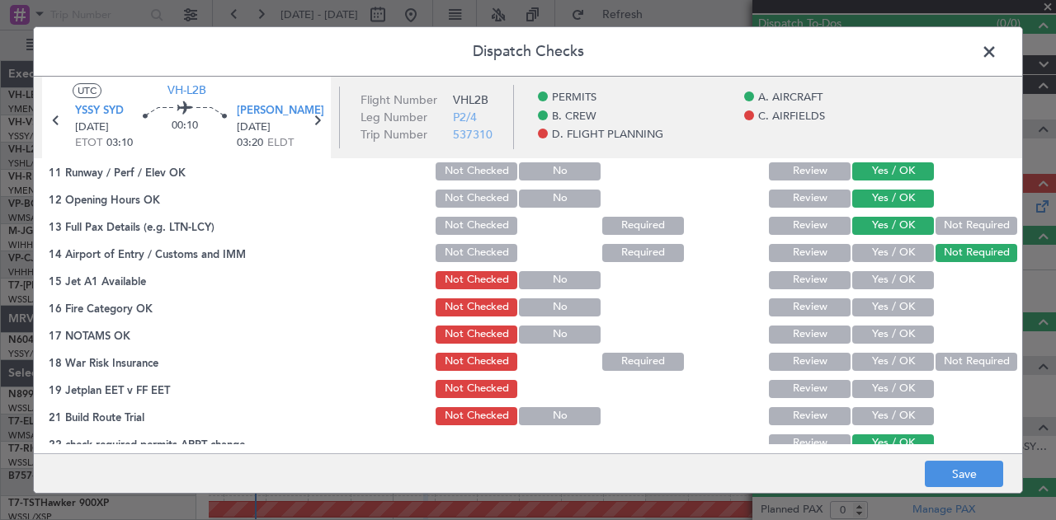
click at [881, 281] on button "Yes / OK" at bounding box center [893, 280] width 82 height 18
click at [881, 303] on button "Yes / OK" at bounding box center [893, 308] width 82 height 18
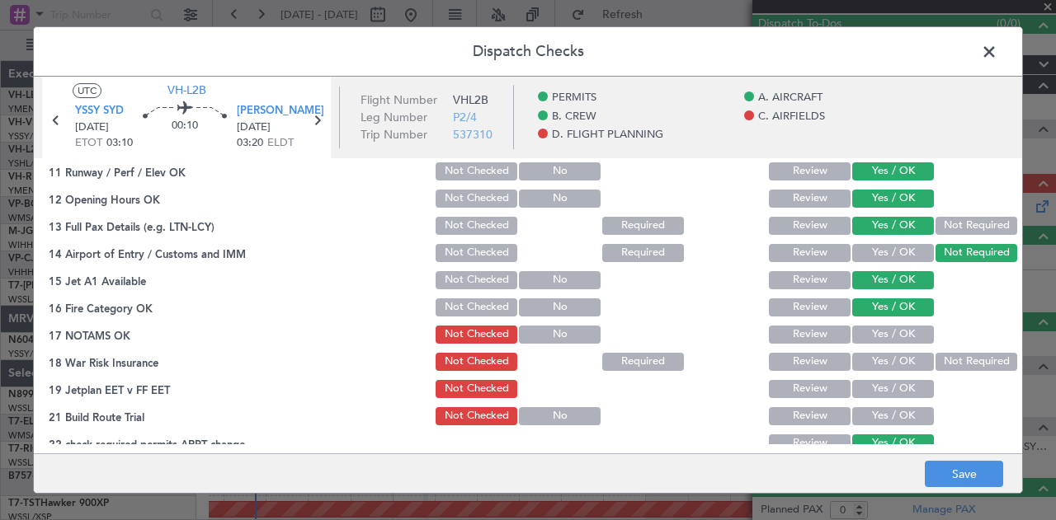
click at [879, 330] on button "Yes / OK" at bounding box center [893, 335] width 82 height 18
drag, startPoint x: 944, startPoint y: 356, endPoint x: 930, endPoint y: 365, distance: 17.2
click at [944, 357] on button "Not Required" at bounding box center [976, 362] width 82 height 18
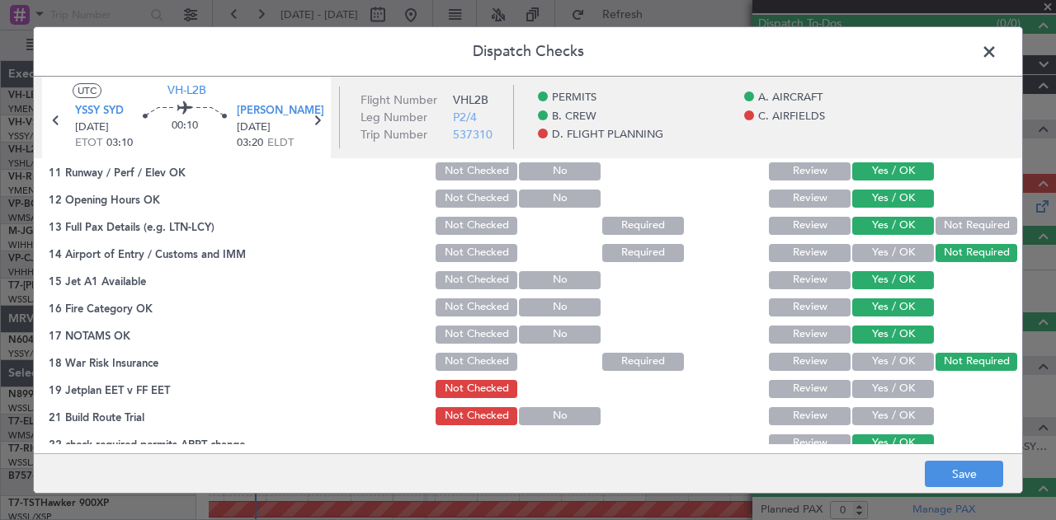
drag, startPoint x: 893, startPoint y: 389, endPoint x: 890, endPoint y: 400, distance: 11.2
click at [893, 393] on button "Yes / OK" at bounding box center [893, 389] width 82 height 18
click at [889, 407] on button "Yes / OK" at bounding box center [893, 416] width 82 height 18
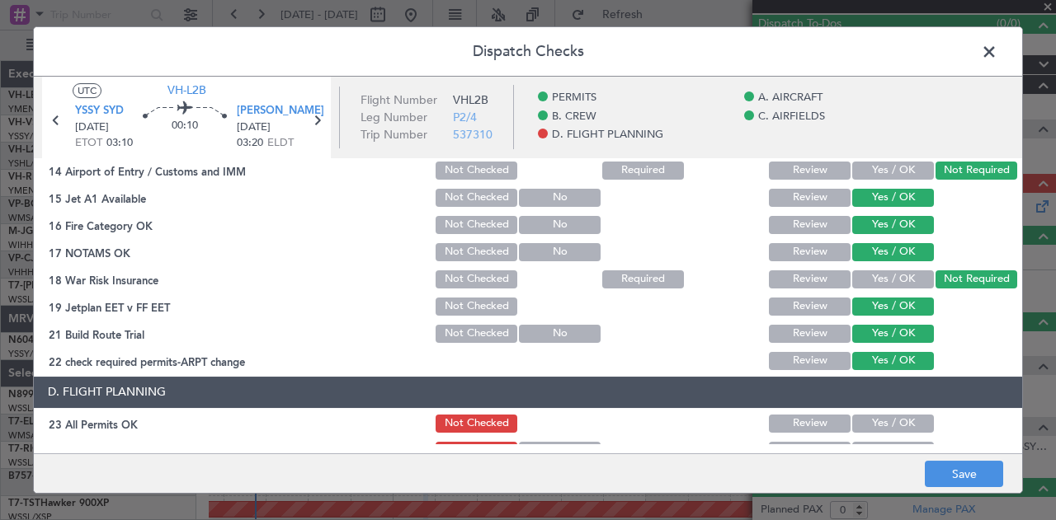
scroll to position [681, 0]
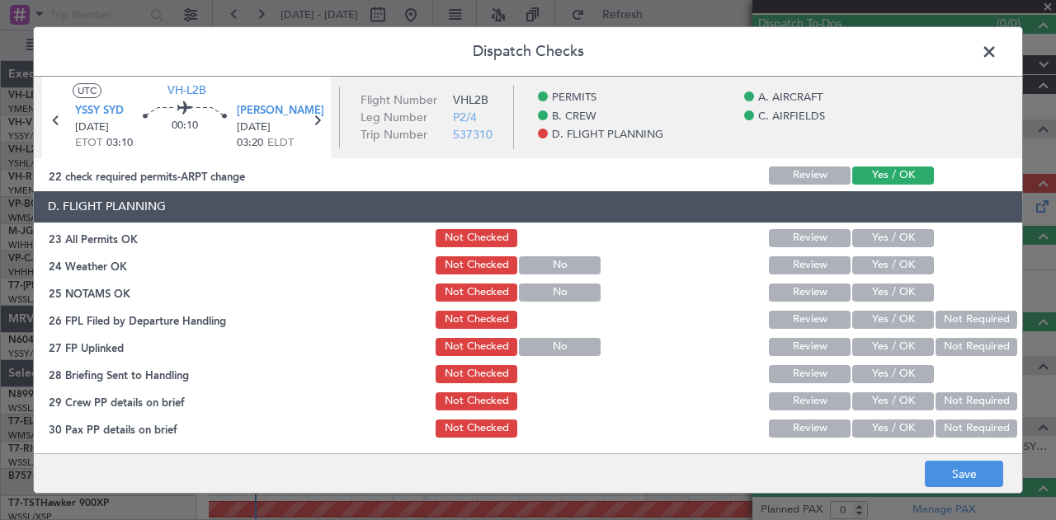
click at [860, 235] on button "Yes / OK" at bounding box center [893, 238] width 82 height 18
click at [861, 258] on button "Yes / OK" at bounding box center [893, 266] width 82 height 18
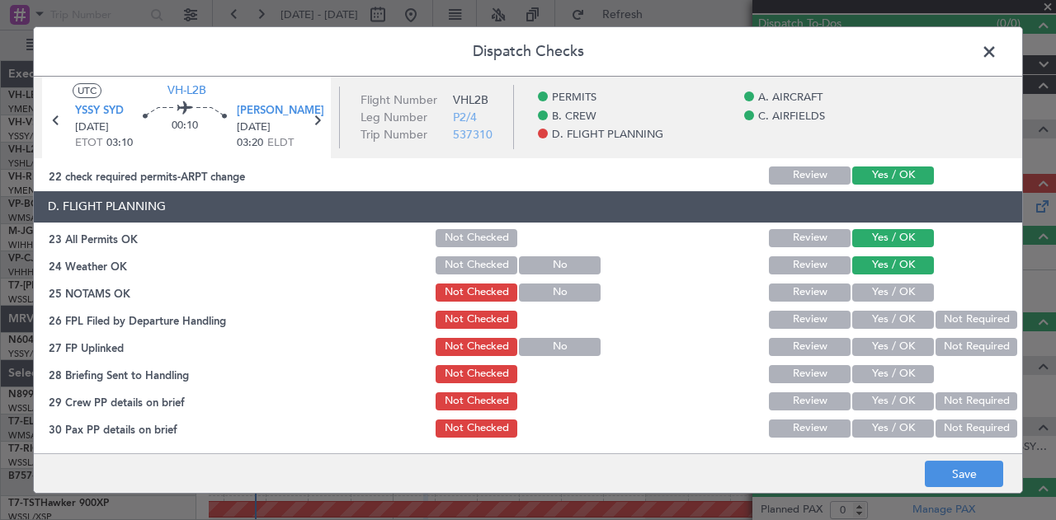
click at [863, 286] on button "Yes / OK" at bounding box center [893, 293] width 82 height 18
click at [944, 318] on button "Not Required" at bounding box center [976, 320] width 82 height 18
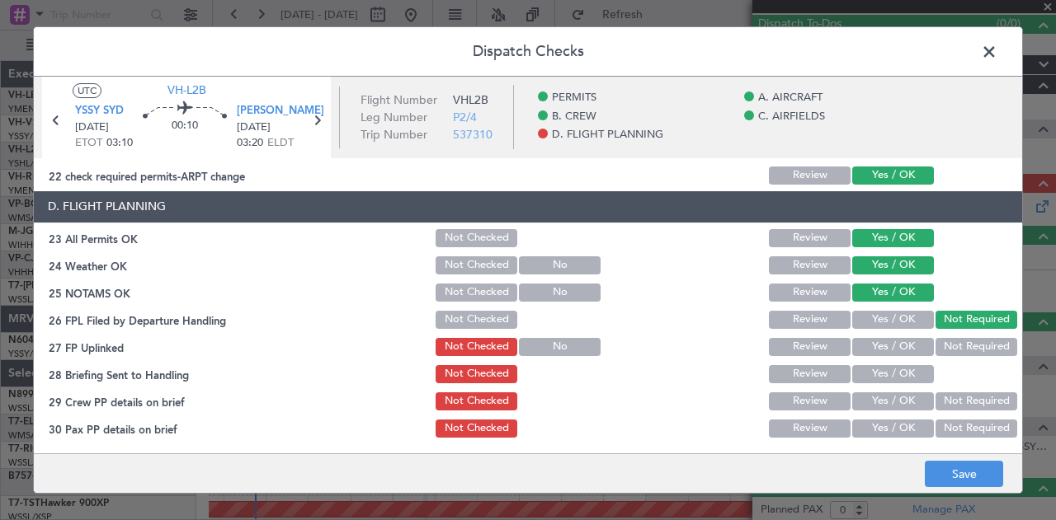
click at [947, 348] on button "Not Required" at bounding box center [976, 347] width 82 height 18
click at [909, 372] on button "Yes / OK" at bounding box center [893, 374] width 82 height 18
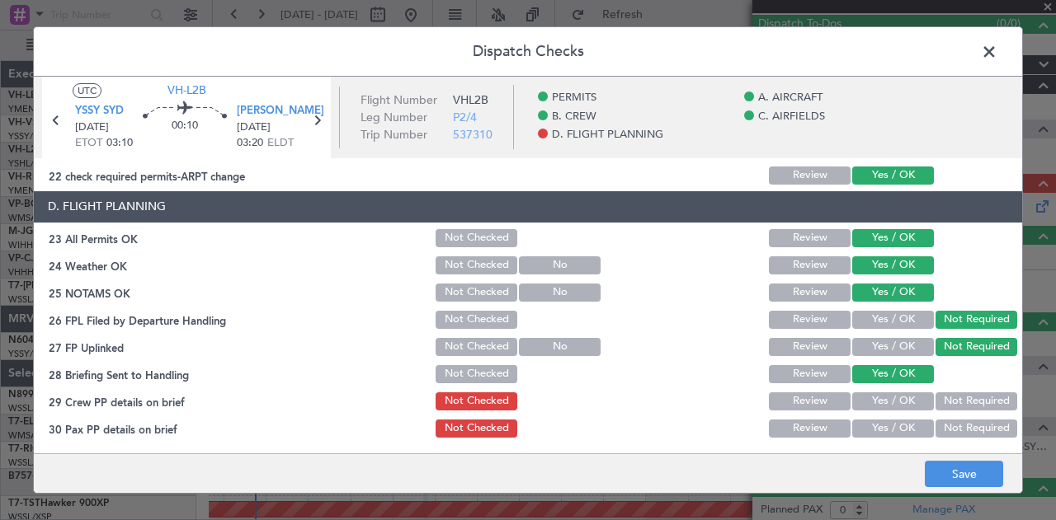
click at [938, 399] on button "Not Required" at bounding box center [976, 402] width 82 height 18
click at [941, 426] on button "Not Required" at bounding box center [976, 429] width 82 height 18
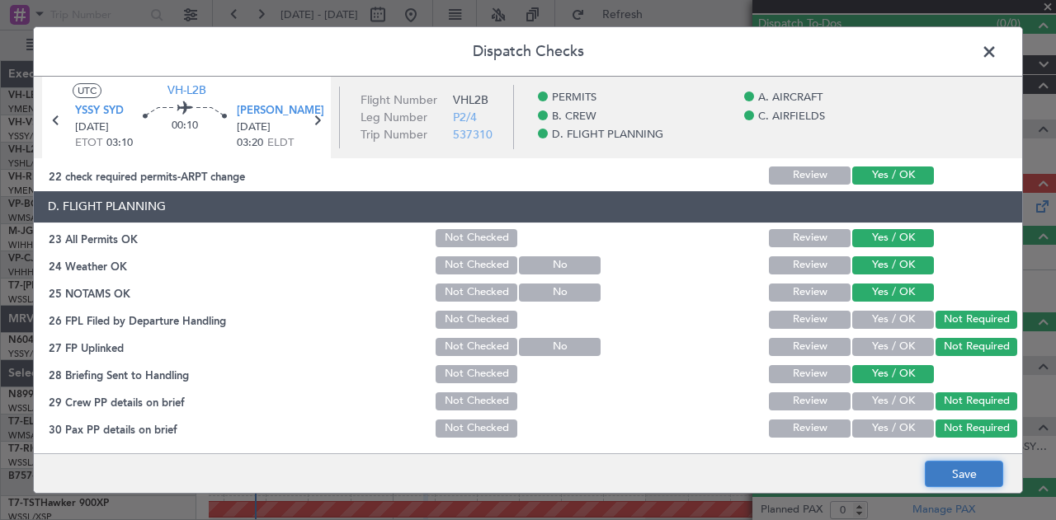
click at [965, 464] on button "Save" at bounding box center [964, 474] width 78 height 26
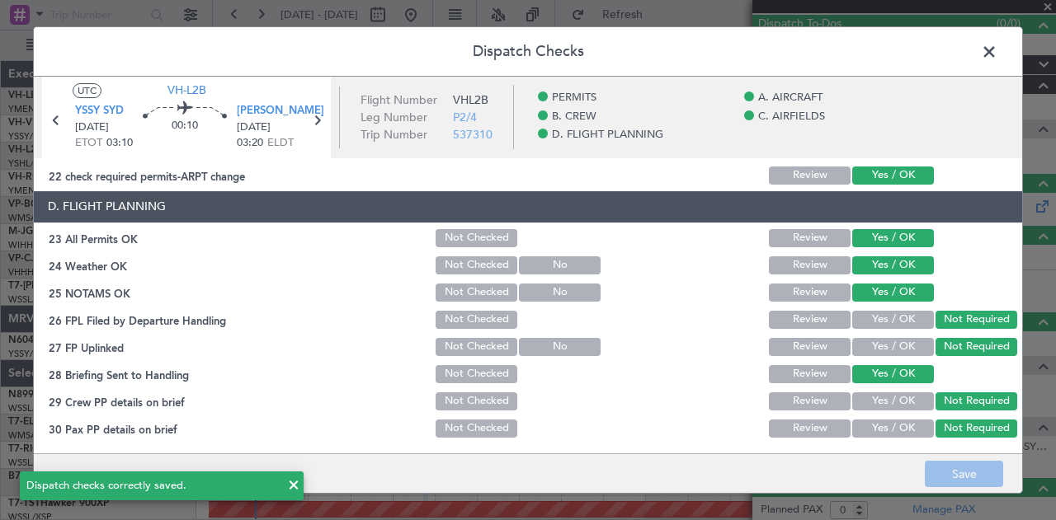
click at [997, 48] on span at bounding box center [997, 56] width 0 height 33
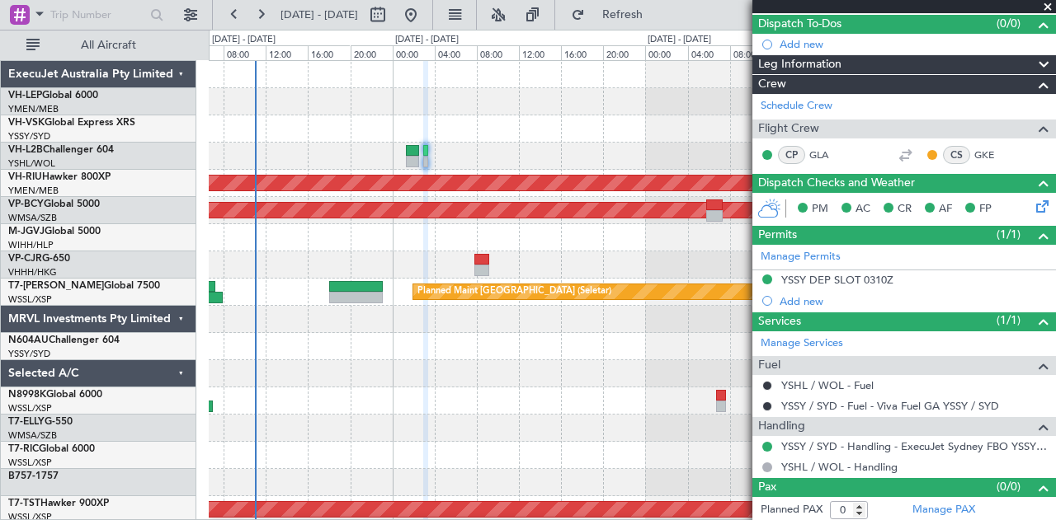
click at [403, 149] on div at bounding box center [632, 156] width 847 height 27
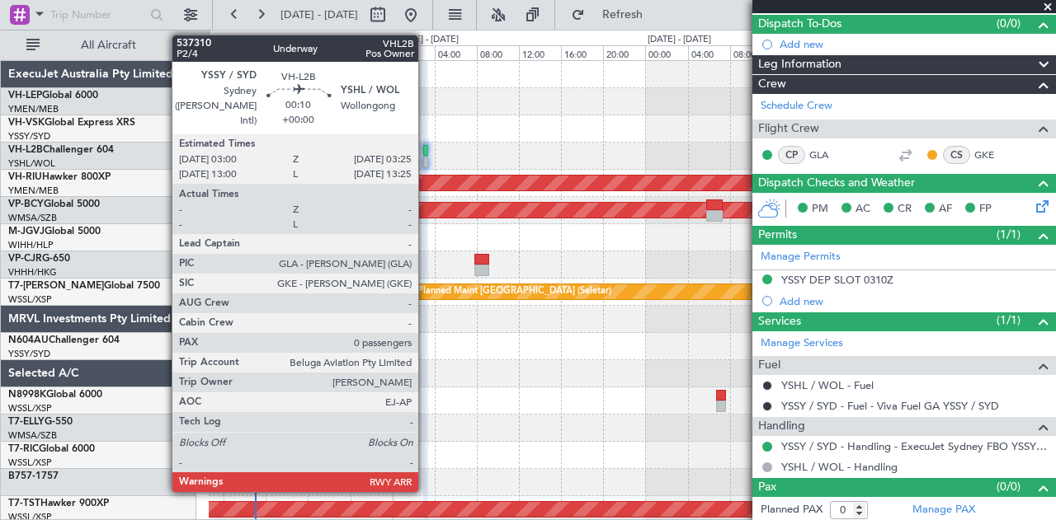
click at [426, 158] on div at bounding box center [425, 162] width 5 height 12
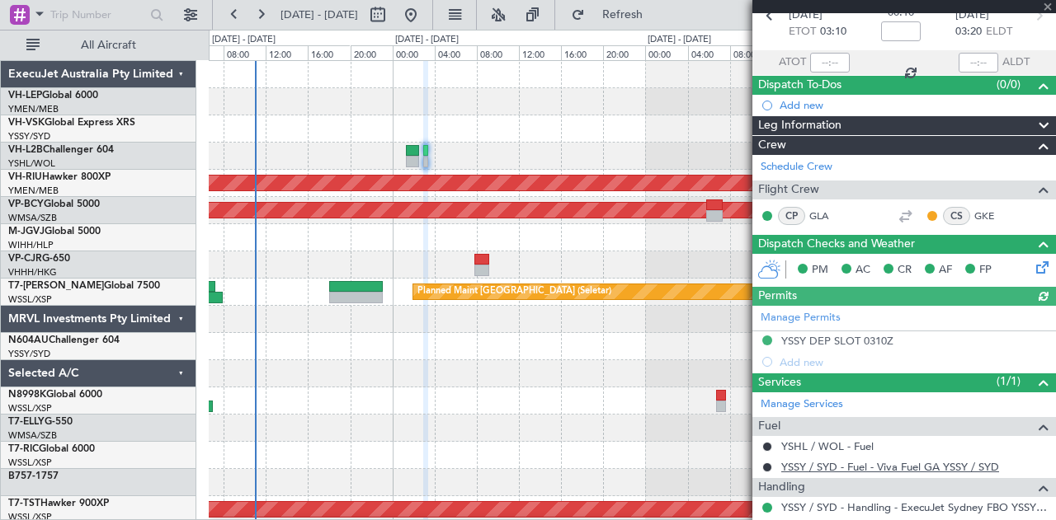
scroll to position [0, 0]
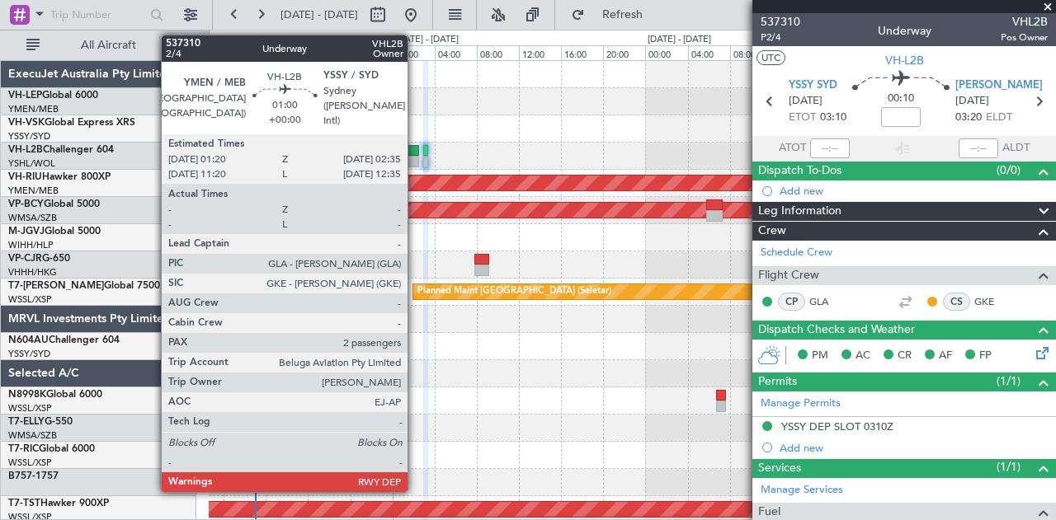
click at [416, 158] on div at bounding box center [412, 162] width 13 height 12
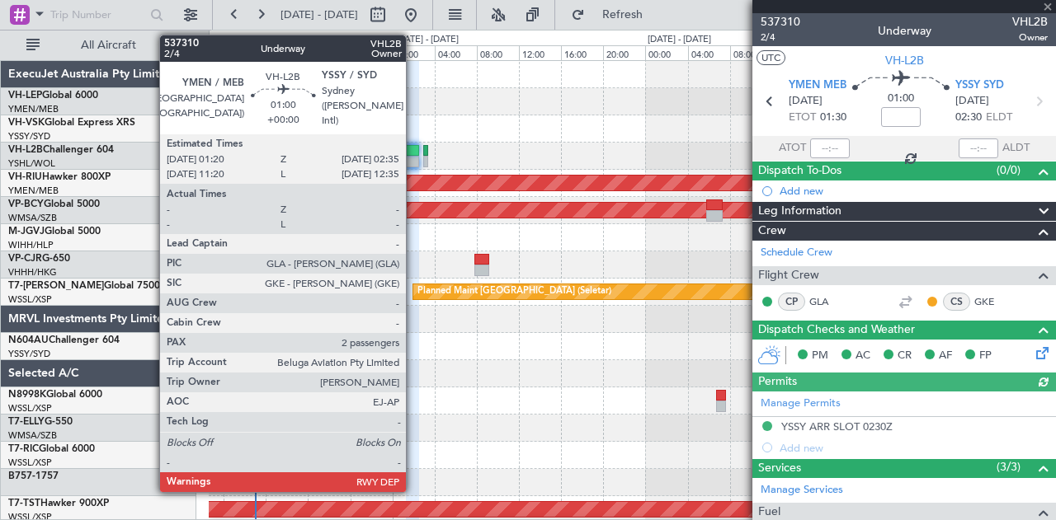
click at [414, 158] on div at bounding box center [412, 162] width 13 height 12
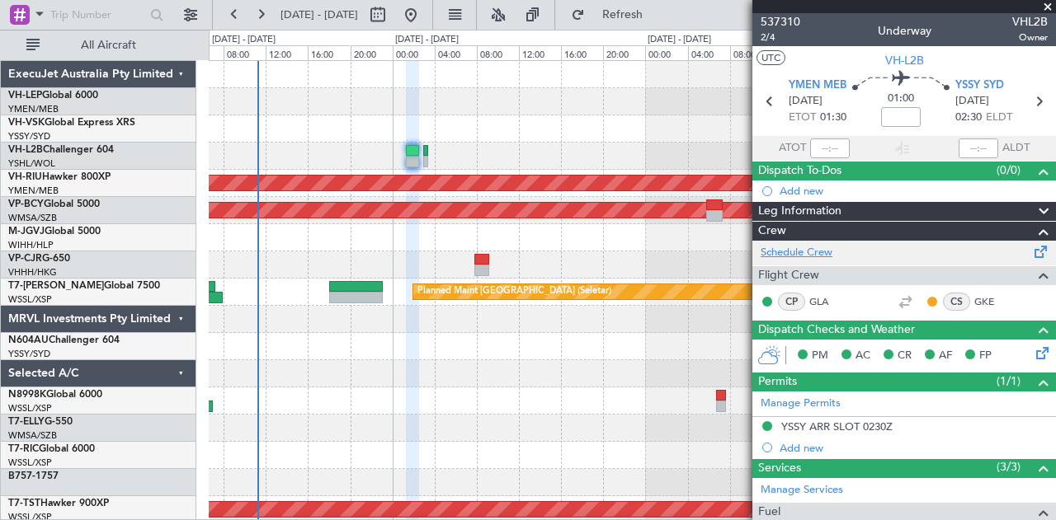
click at [794, 252] on link "Schedule Crew" at bounding box center [797, 253] width 72 height 16
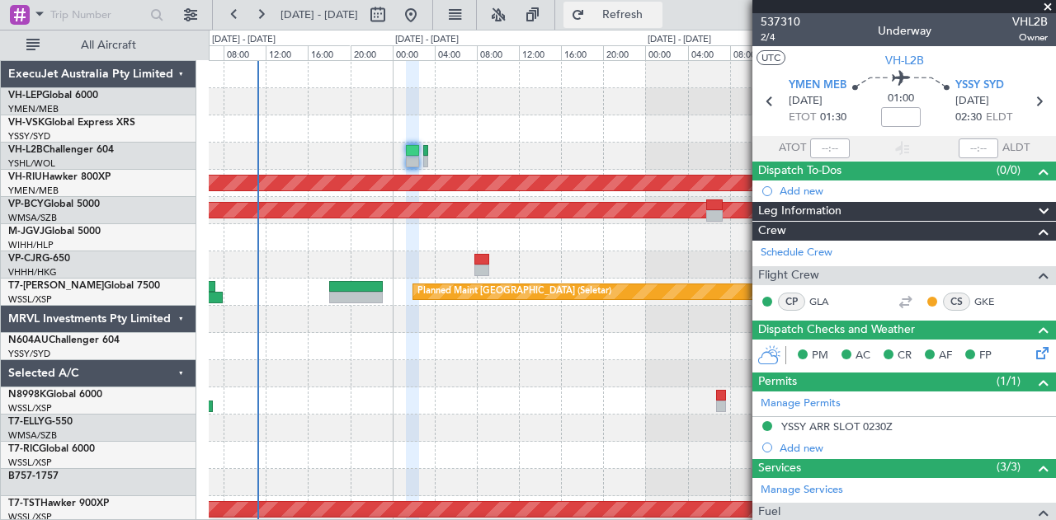
click at [648, 13] on span "Refresh" at bounding box center [622, 15] width 69 height 12
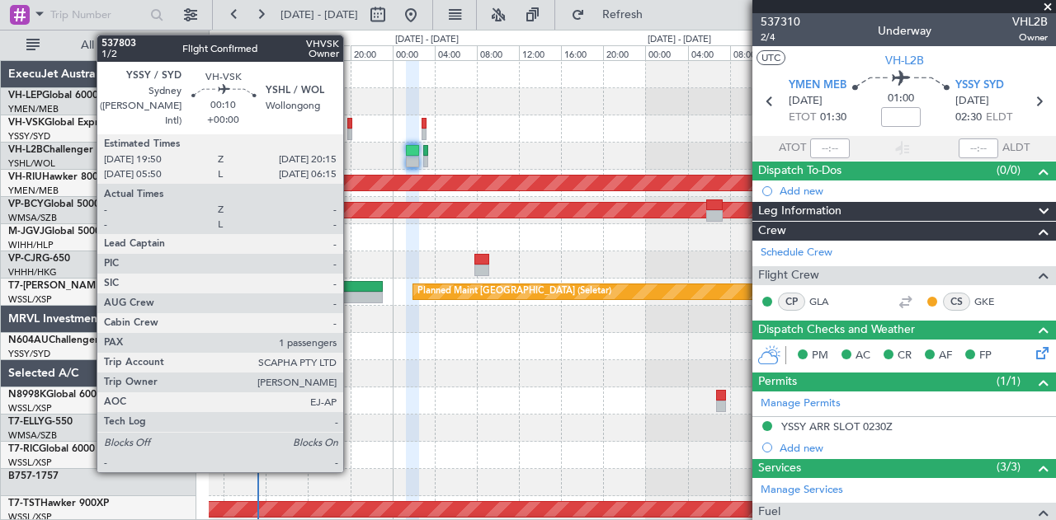
click at [351, 126] on div at bounding box center [349, 124] width 5 height 12
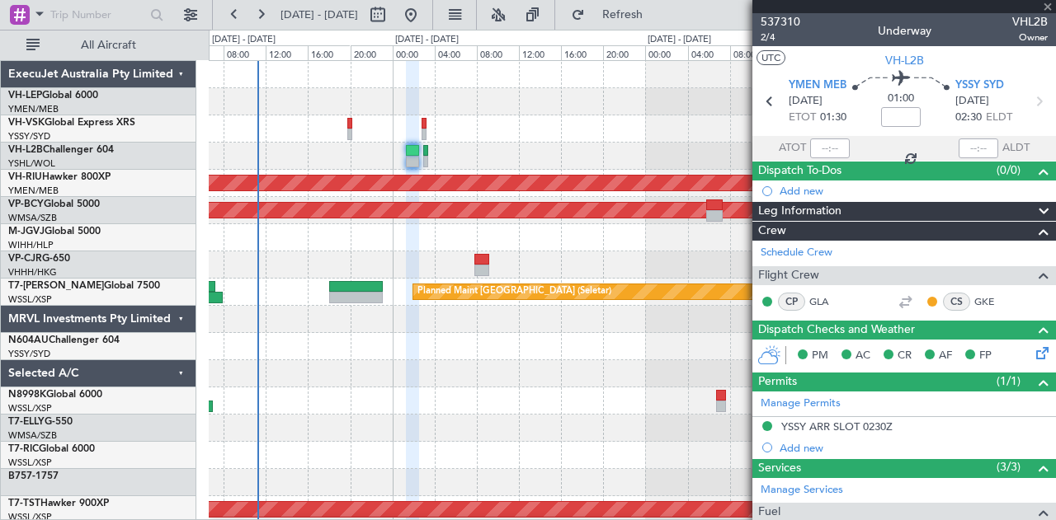
type input "1"
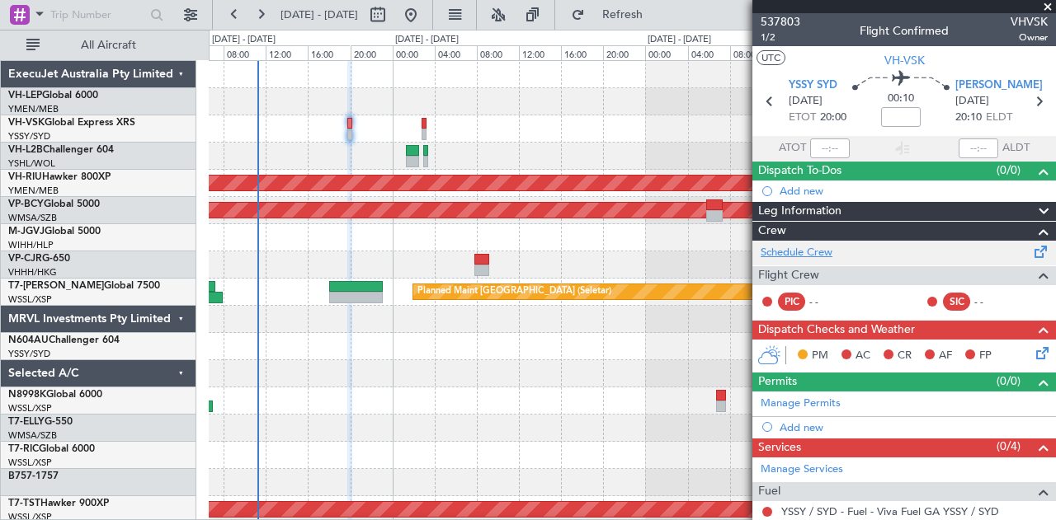
click at [805, 249] on link "Schedule Crew" at bounding box center [797, 253] width 72 height 16
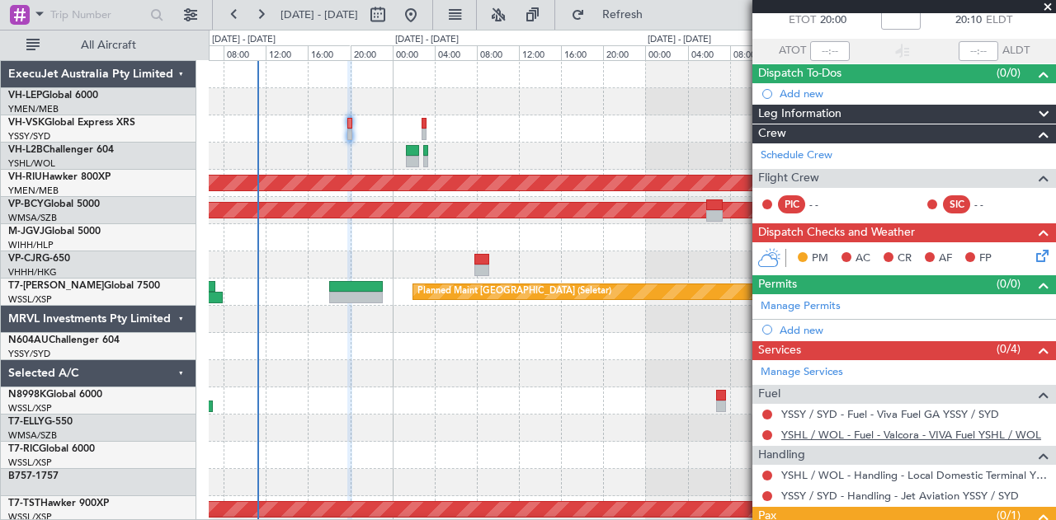
scroll to position [163, 0]
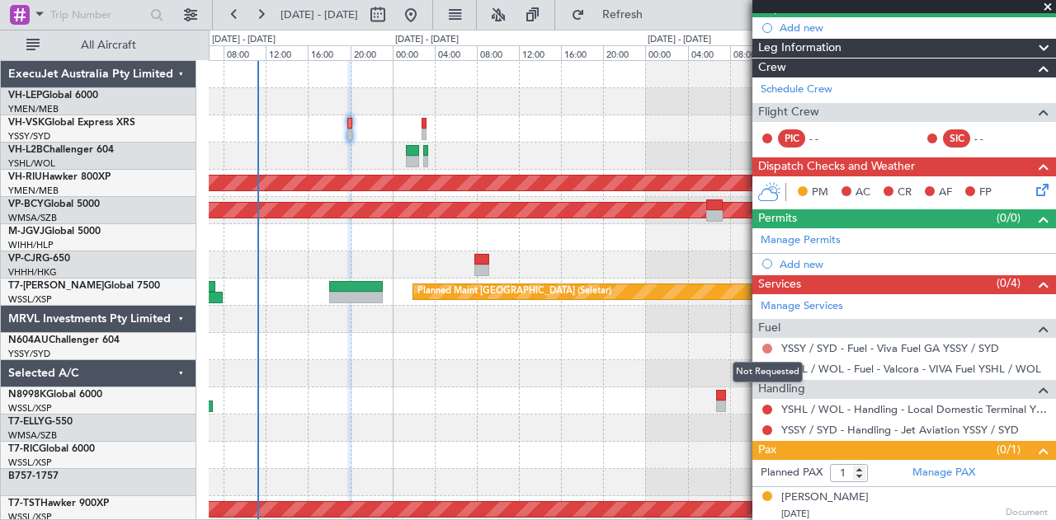
click at [765, 344] on button at bounding box center [767, 349] width 10 height 10
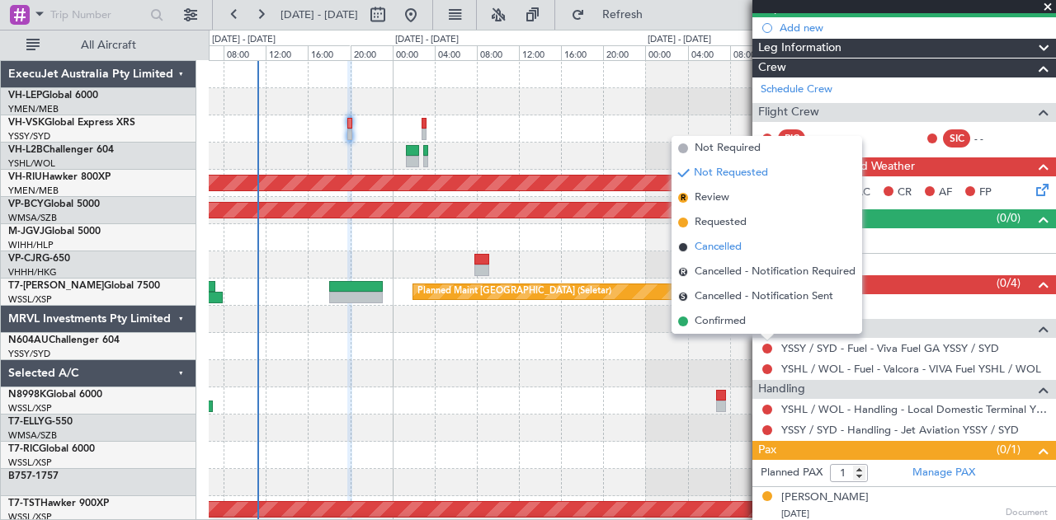
click at [699, 247] on span "Cancelled" at bounding box center [718, 247] width 47 height 16
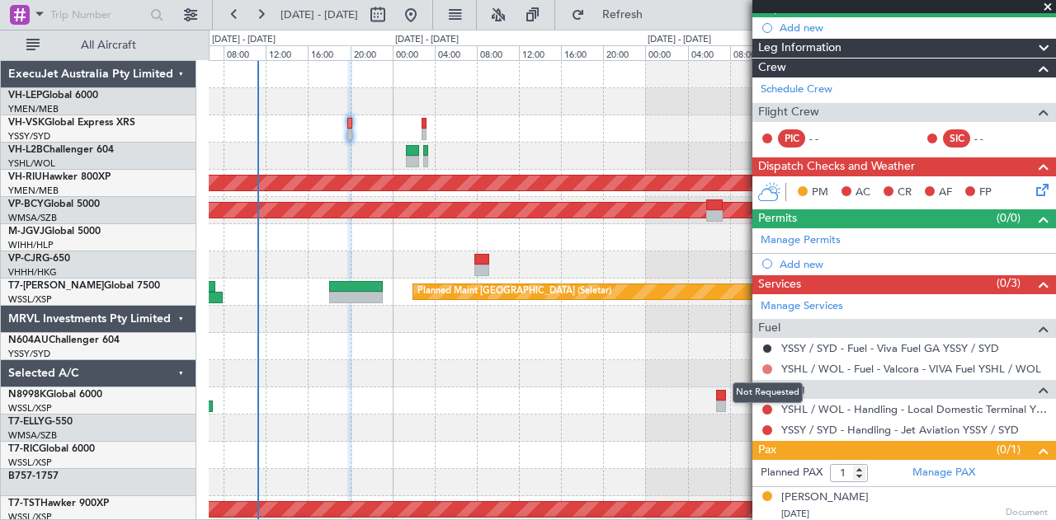
click at [765, 365] on button at bounding box center [767, 370] width 10 height 10
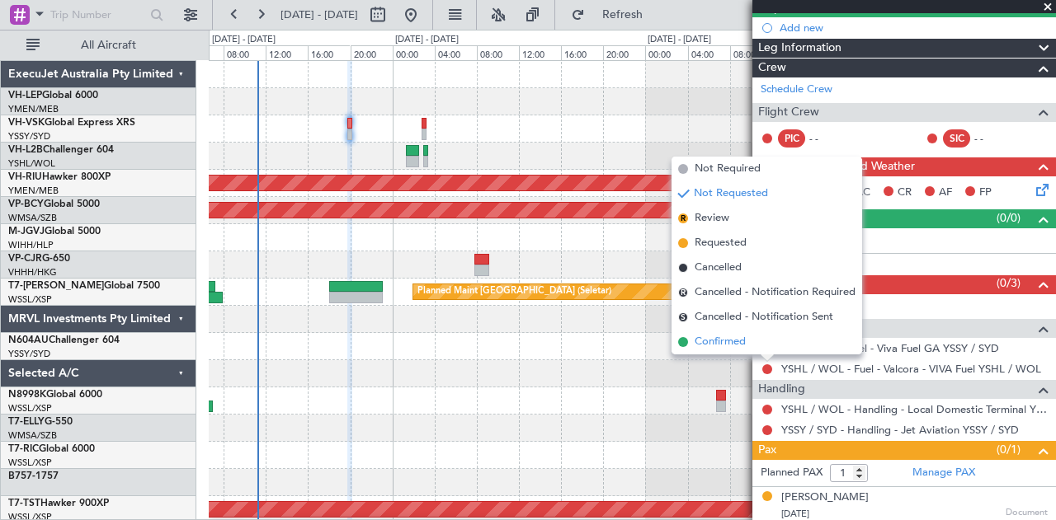
click at [724, 335] on span "Confirmed" at bounding box center [720, 342] width 51 height 16
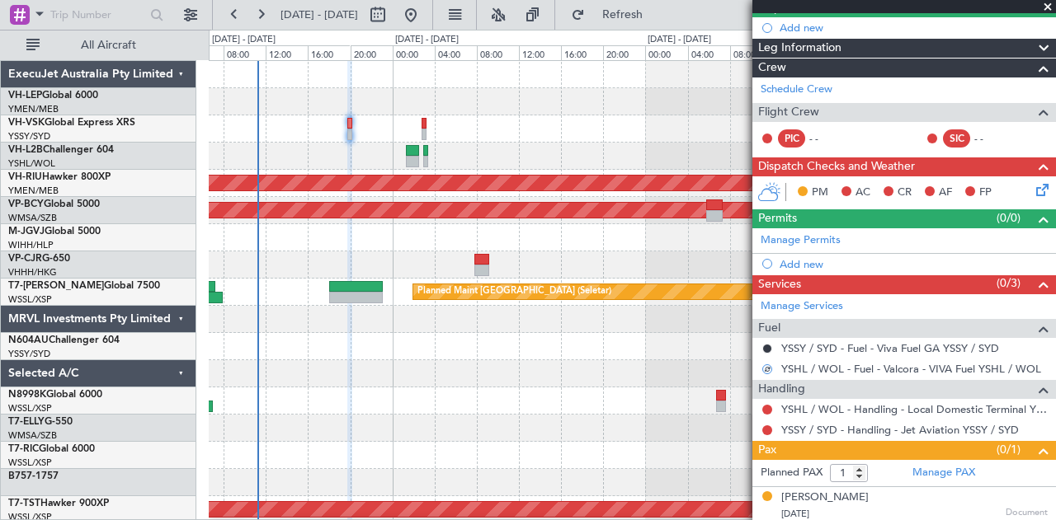
click at [765, 365] on div at bounding box center [768, 369] width 14 height 14
click at [765, 365] on button at bounding box center [767, 370] width 10 height 10
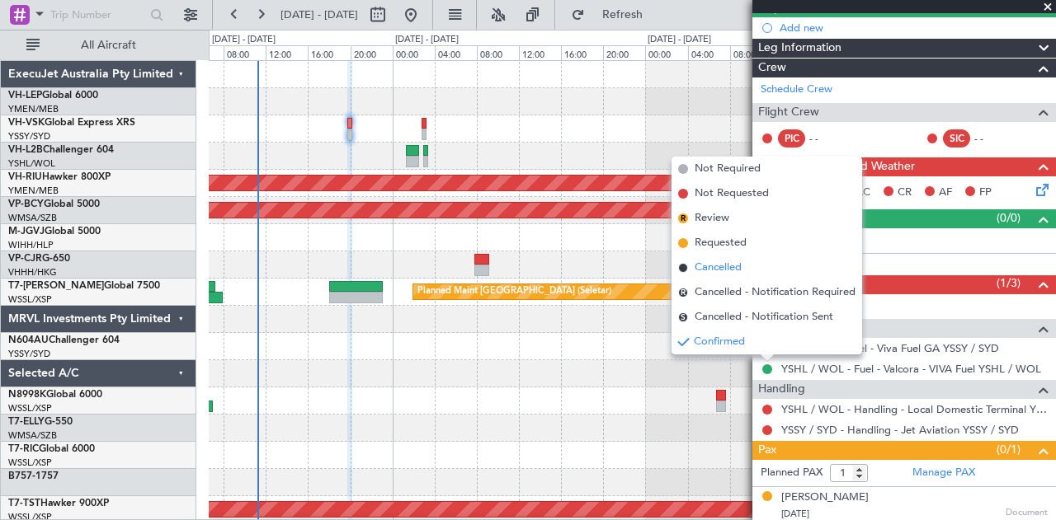
click at [718, 256] on li "Cancelled" at bounding box center [766, 268] width 191 height 25
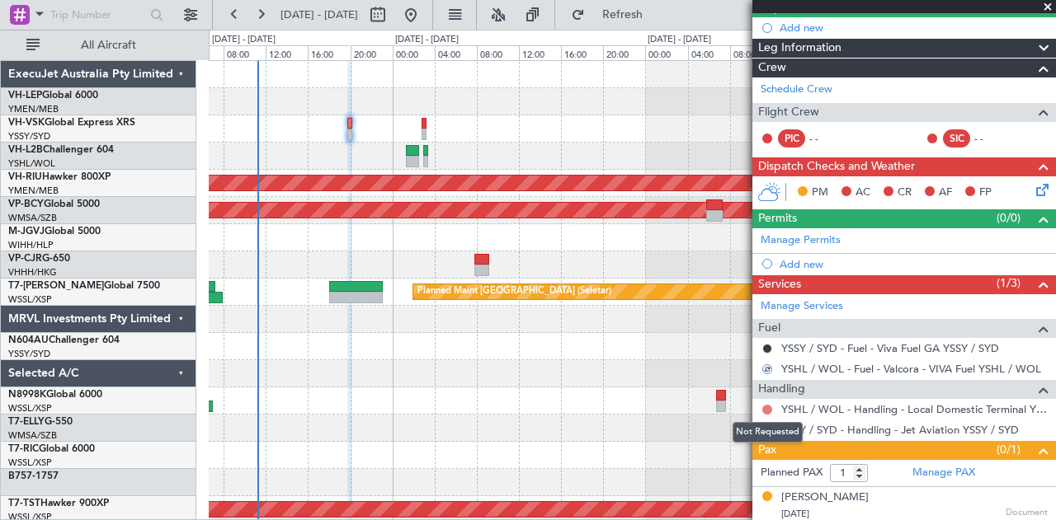
click at [766, 405] on button at bounding box center [767, 410] width 10 height 10
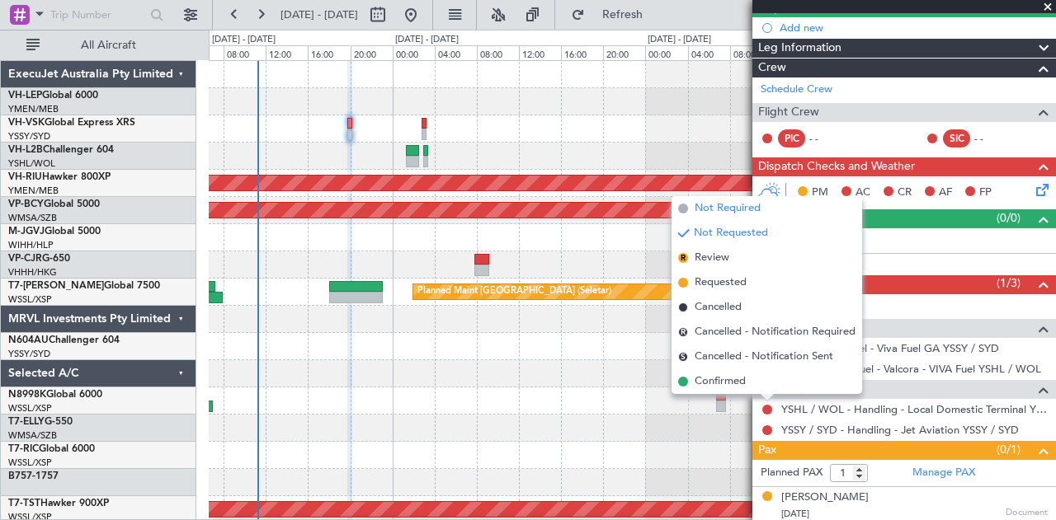
click at [767, 205] on li "Not Required" at bounding box center [766, 208] width 191 height 25
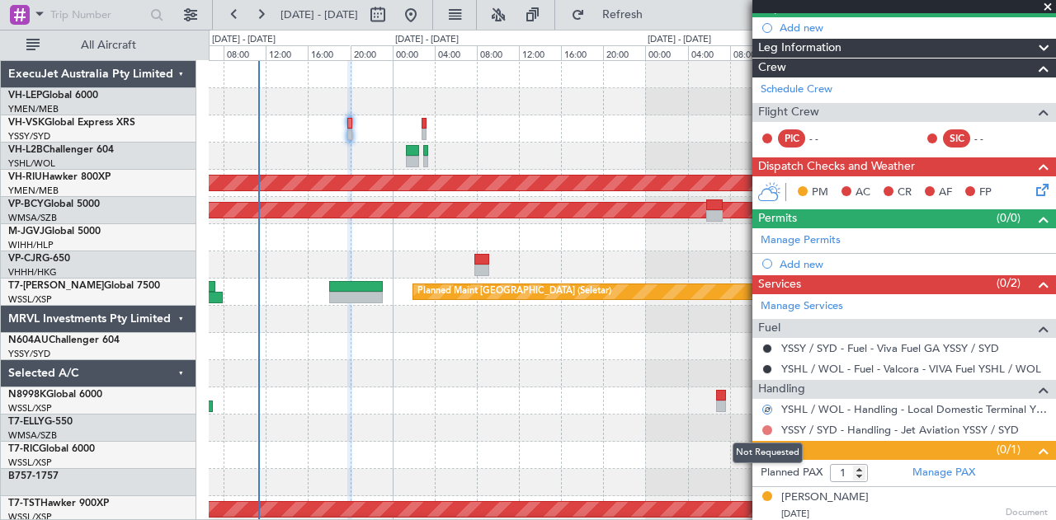
click at [769, 426] on button at bounding box center [767, 431] width 10 height 10
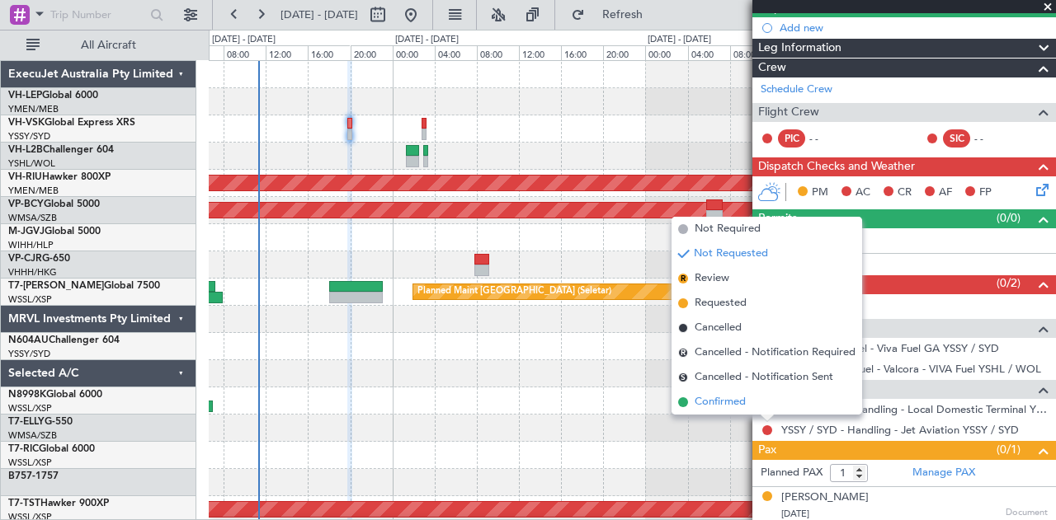
click at [732, 398] on span "Confirmed" at bounding box center [720, 402] width 51 height 16
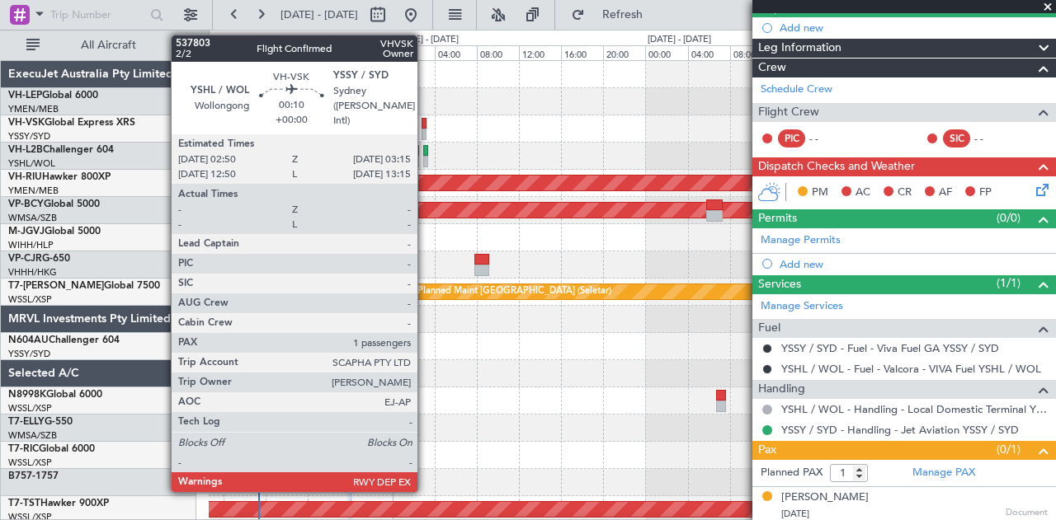
click at [426, 130] on div at bounding box center [424, 135] width 5 height 12
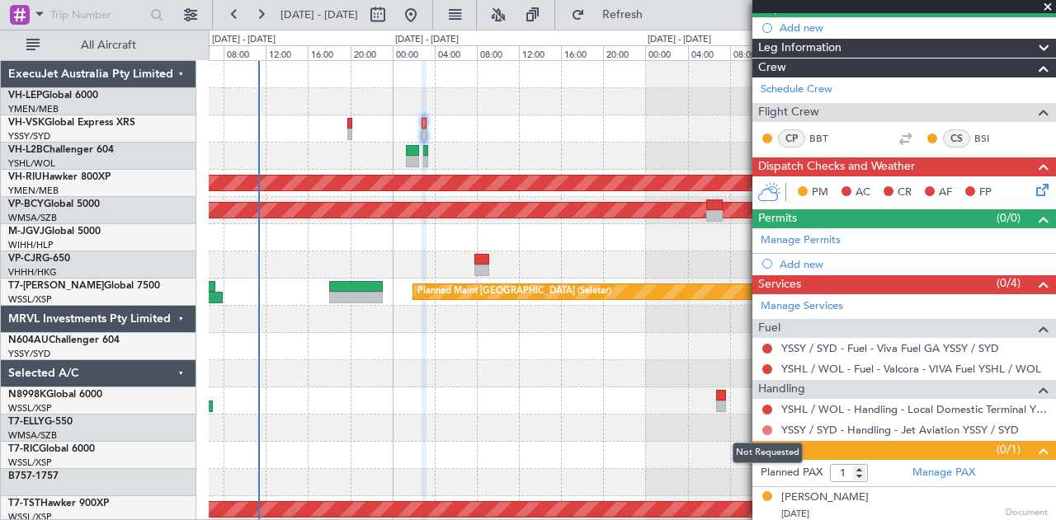
click at [765, 426] on button at bounding box center [767, 431] width 10 height 10
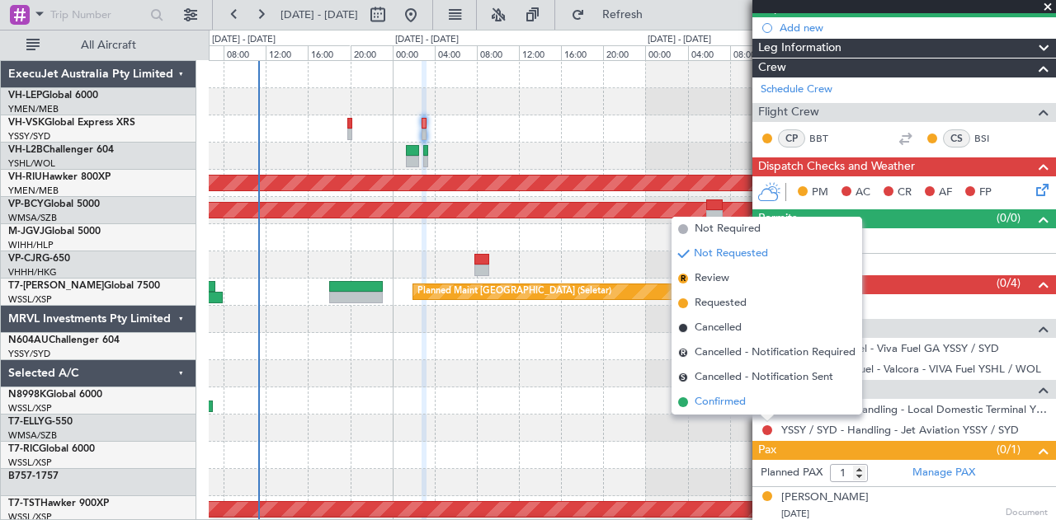
click at [742, 405] on span "Confirmed" at bounding box center [720, 402] width 51 height 16
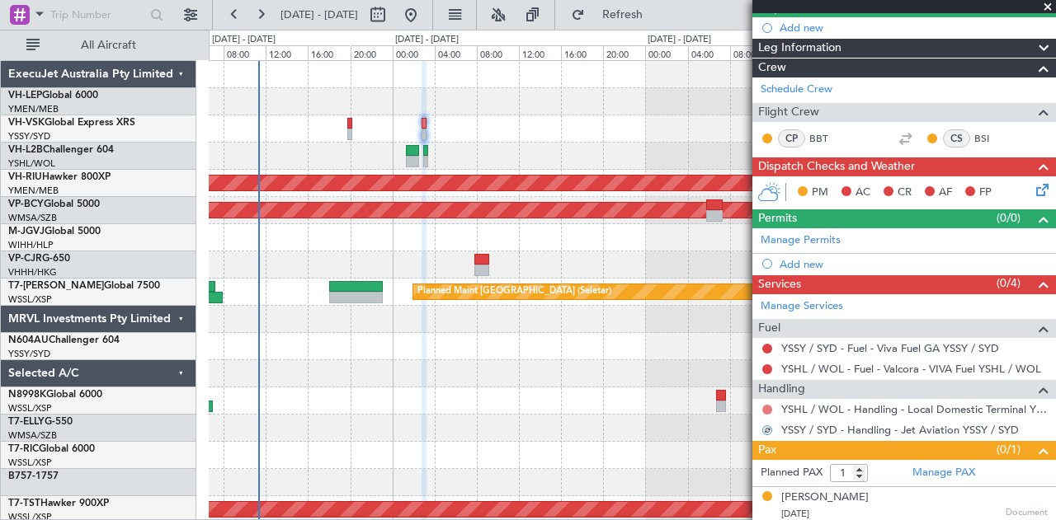
click at [770, 407] on button at bounding box center [767, 410] width 10 height 10
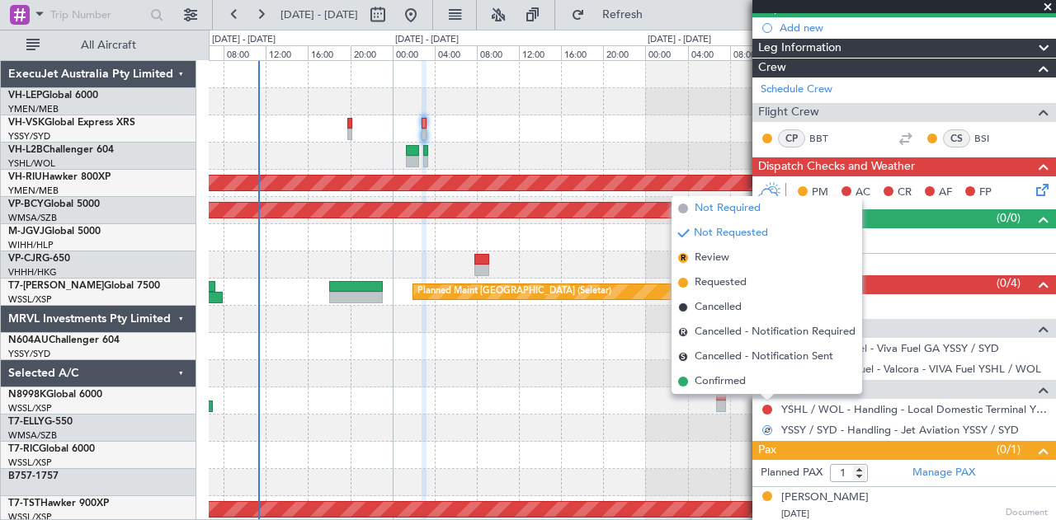
click at [708, 213] on span "Not Required" at bounding box center [728, 208] width 66 height 16
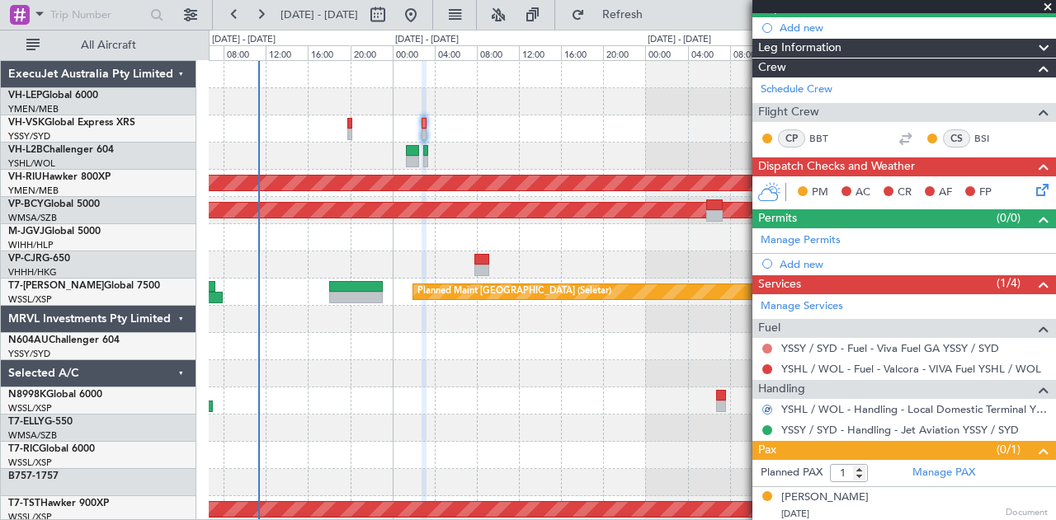
click at [765, 344] on button at bounding box center [767, 349] width 10 height 10
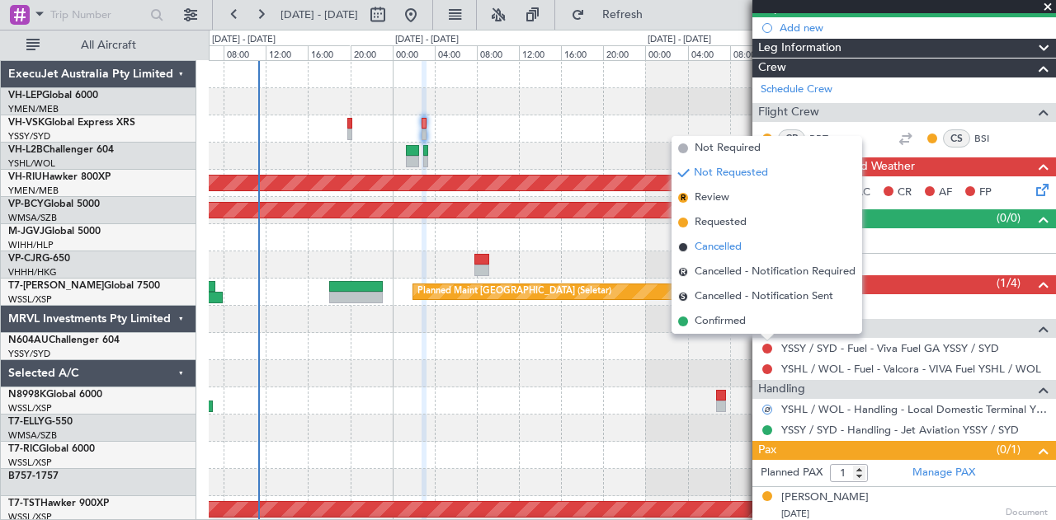
click at [719, 250] on span "Cancelled" at bounding box center [718, 247] width 47 height 16
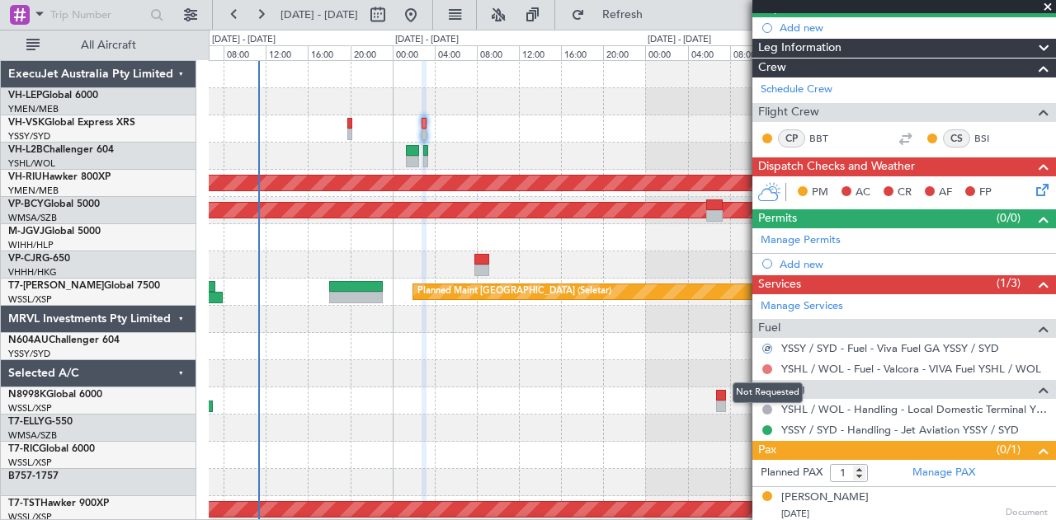
click at [769, 365] on button at bounding box center [767, 370] width 10 height 10
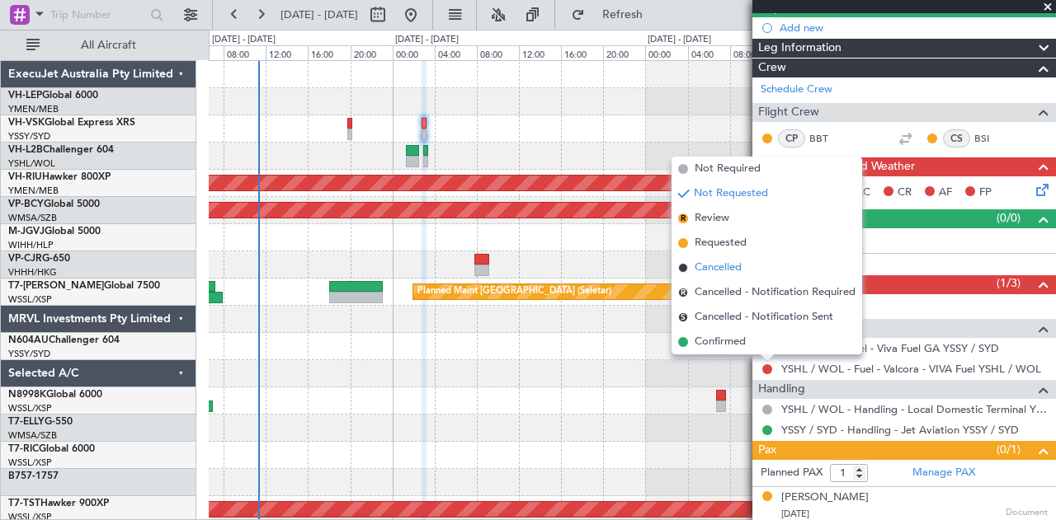
click at [739, 263] on span "Cancelled" at bounding box center [718, 268] width 47 height 16
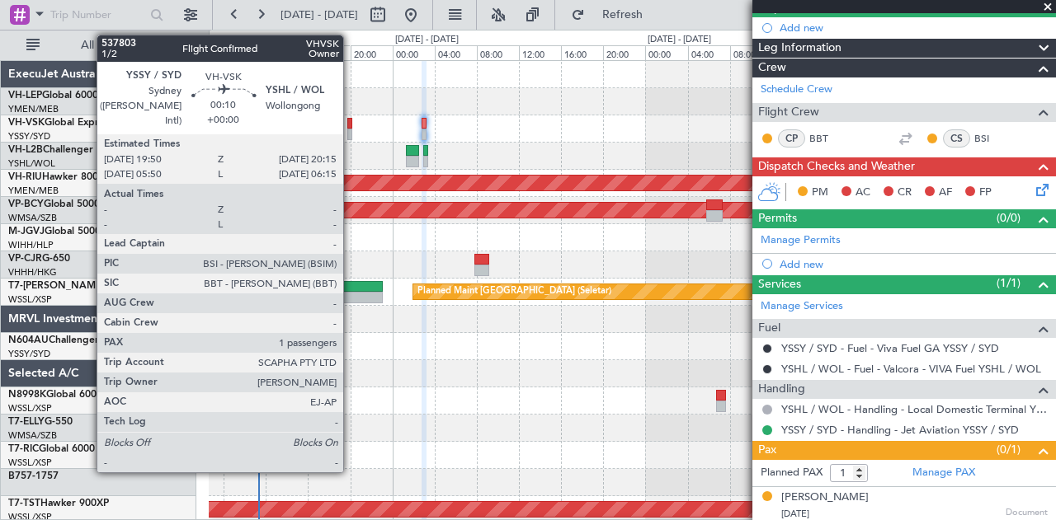
click at [351, 127] on div at bounding box center [349, 124] width 5 height 12
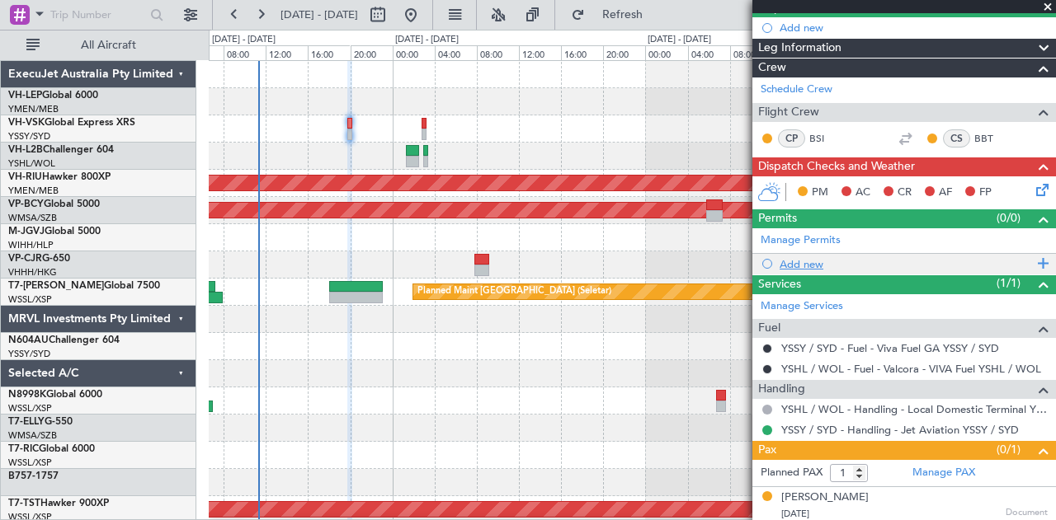
click at [798, 258] on div "Add new" at bounding box center [906, 264] width 253 height 14
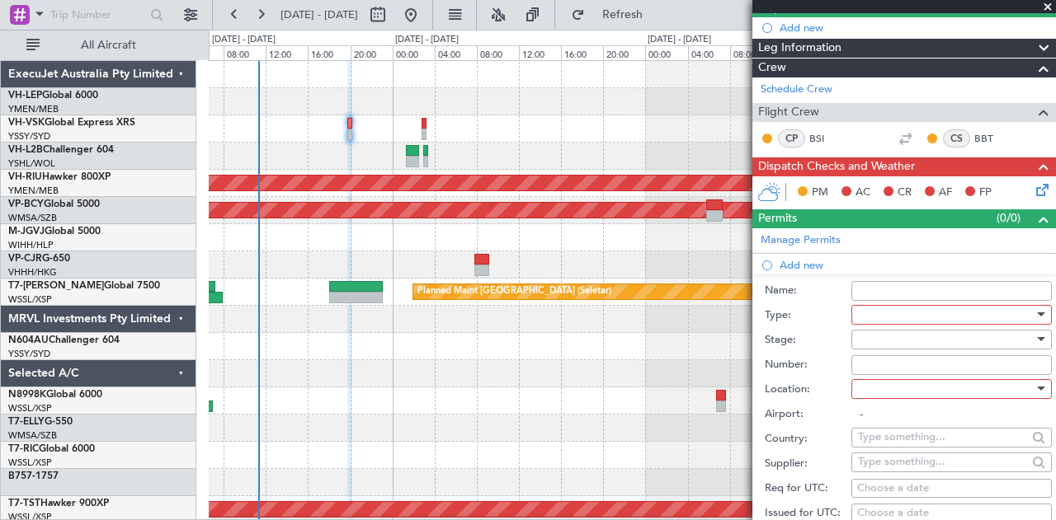
click at [858, 311] on div at bounding box center [946, 315] width 176 height 25
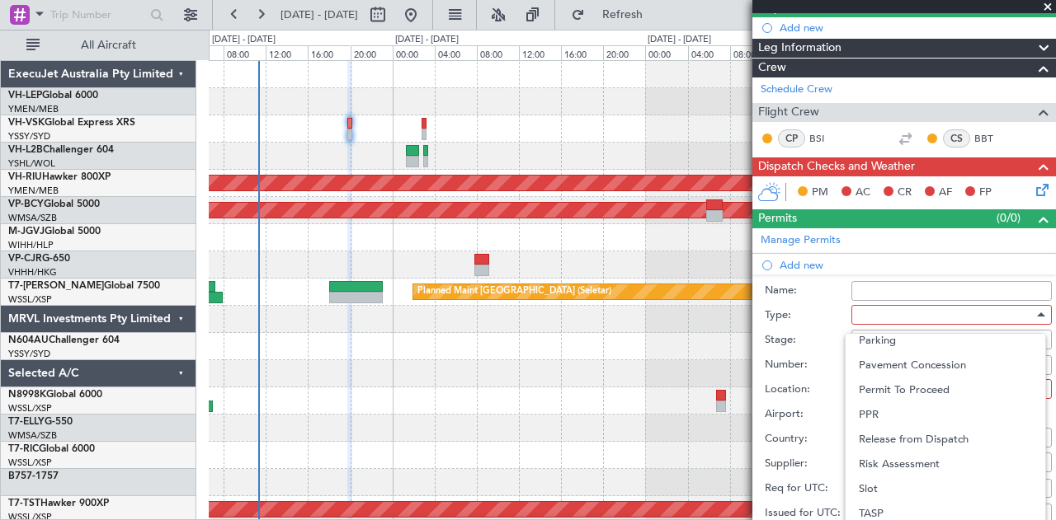
scroll to position [496, 0]
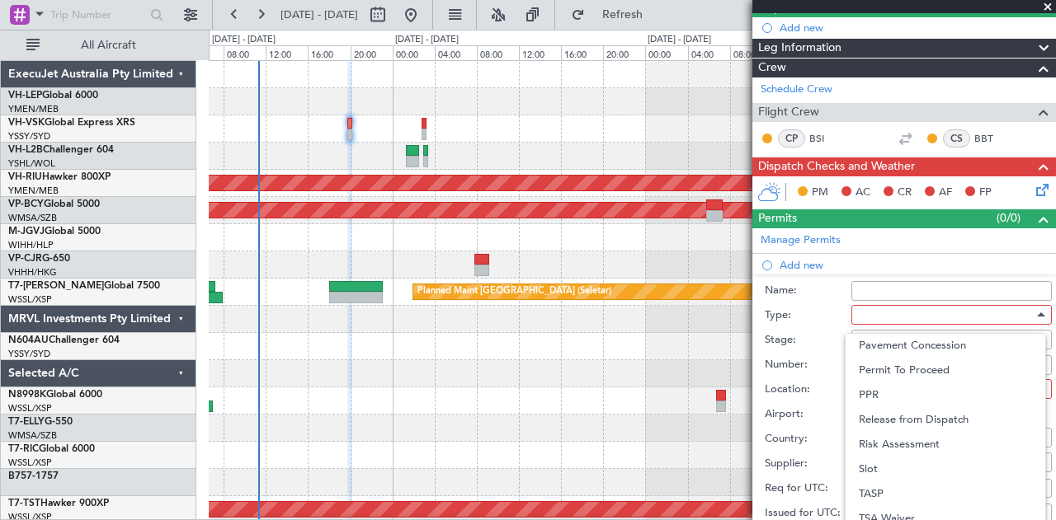
click at [893, 471] on span "Slot" at bounding box center [945, 469] width 173 height 25
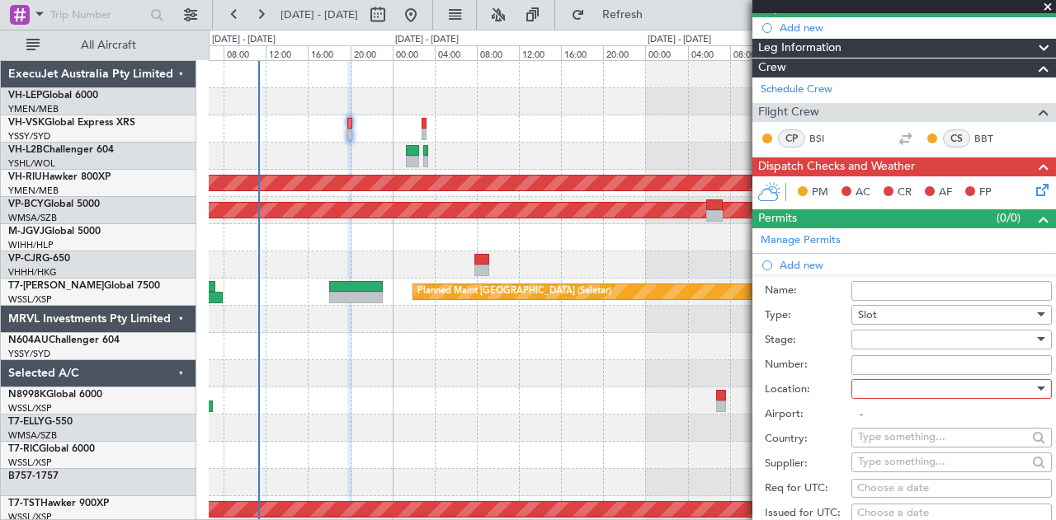
click at [886, 339] on div at bounding box center [946, 339] width 176 height 25
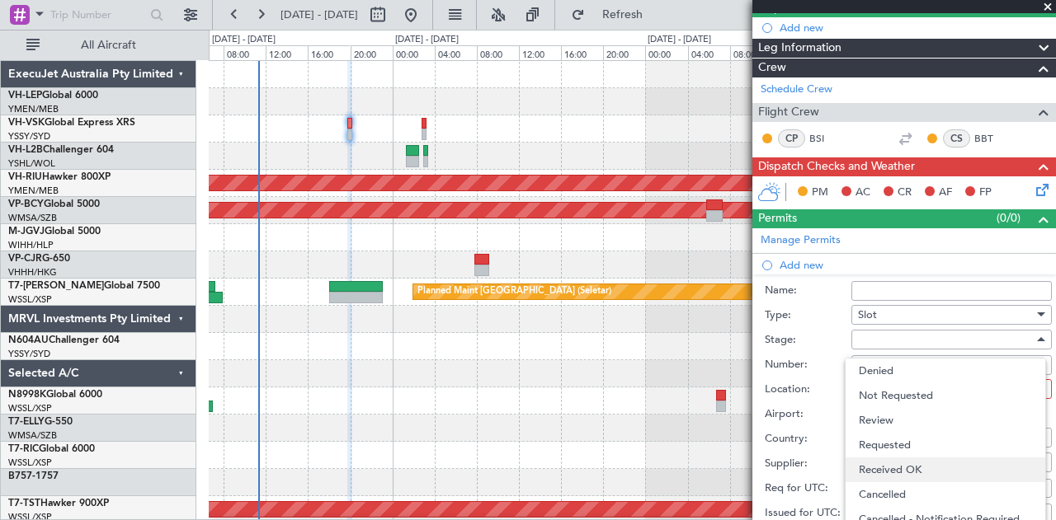
click at [875, 464] on span "Received OK" at bounding box center [945, 470] width 173 height 25
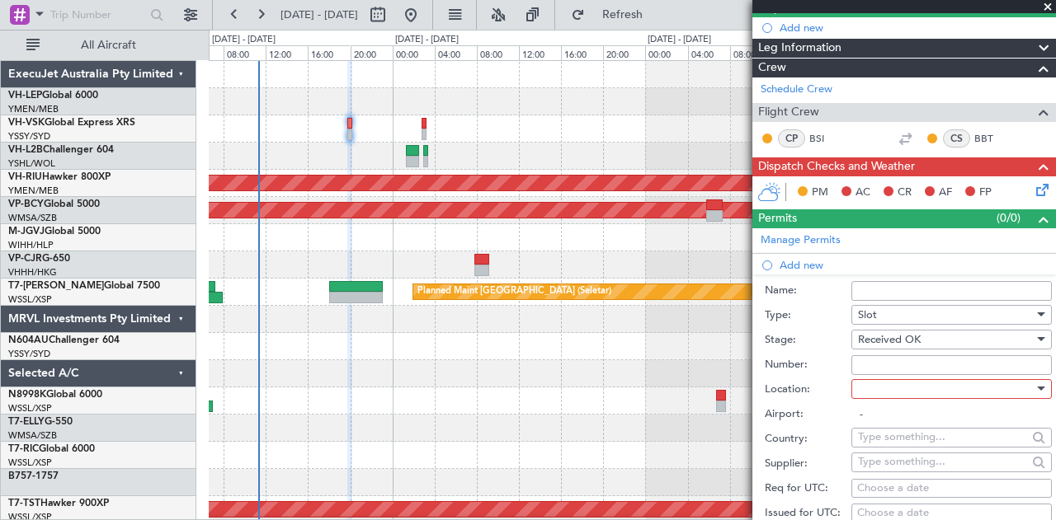
click at [897, 390] on div at bounding box center [946, 389] width 176 height 25
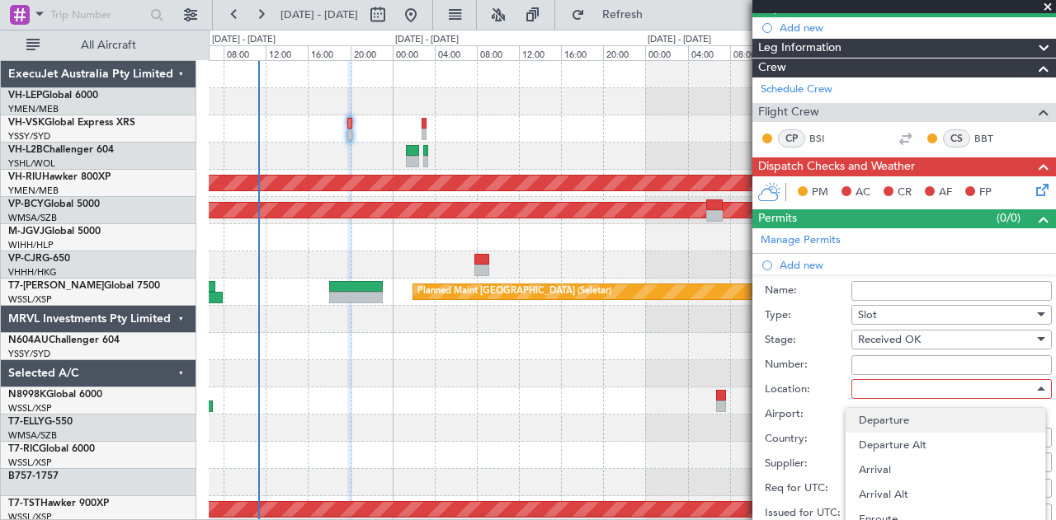
click at [893, 417] on span "Departure" at bounding box center [945, 420] width 173 height 25
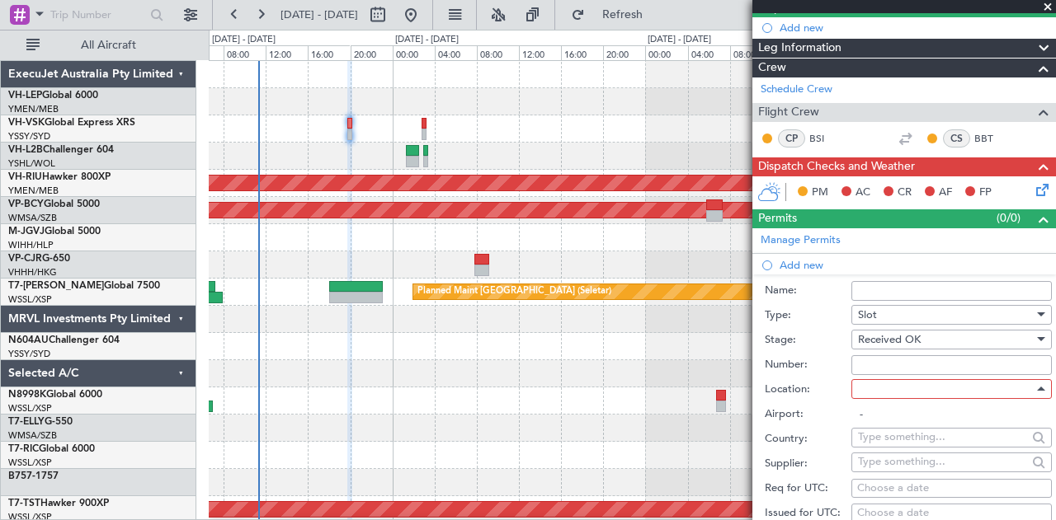
type input "YSSY / SYD"
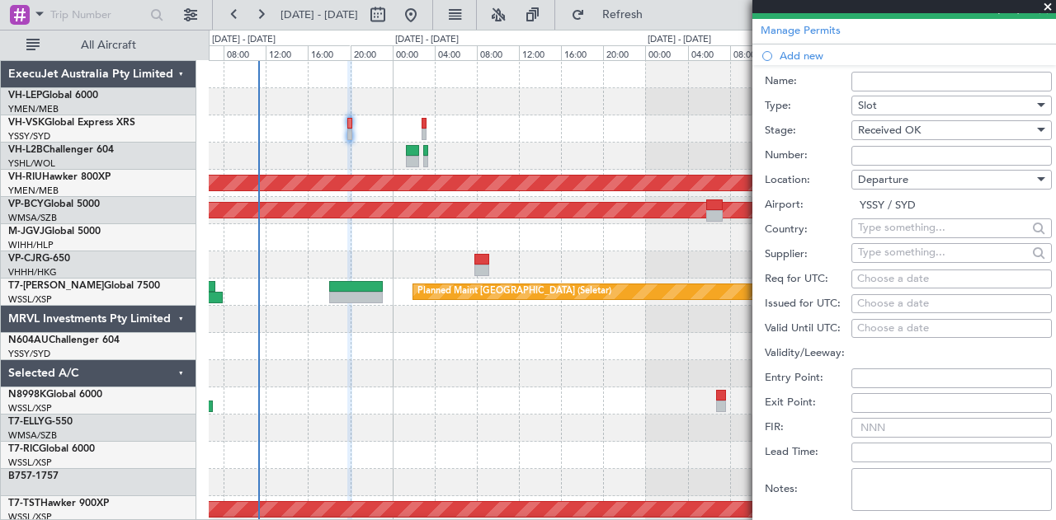
scroll to position [412, 0]
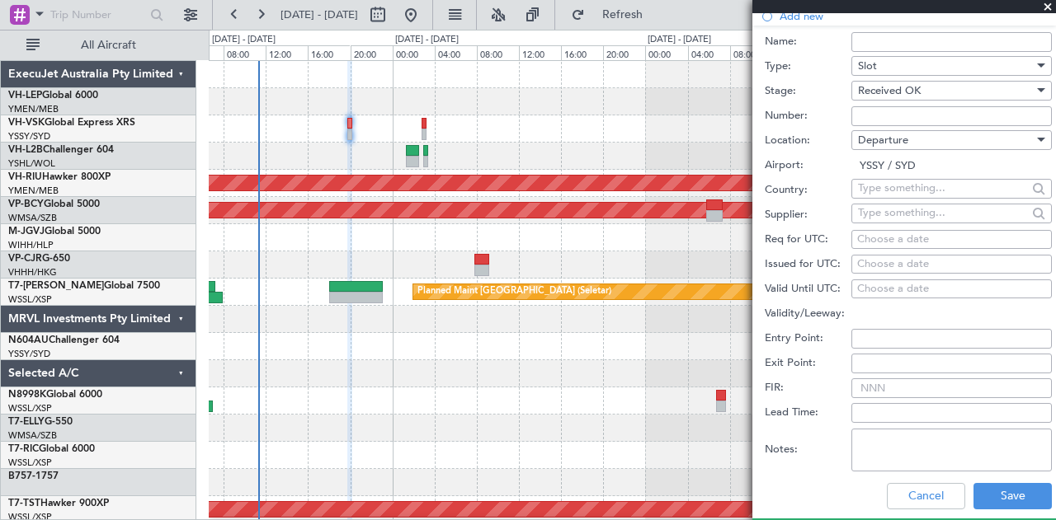
click at [892, 265] on div "Choose a date" at bounding box center [951, 265] width 189 height 16
select select "9"
select select "2025"
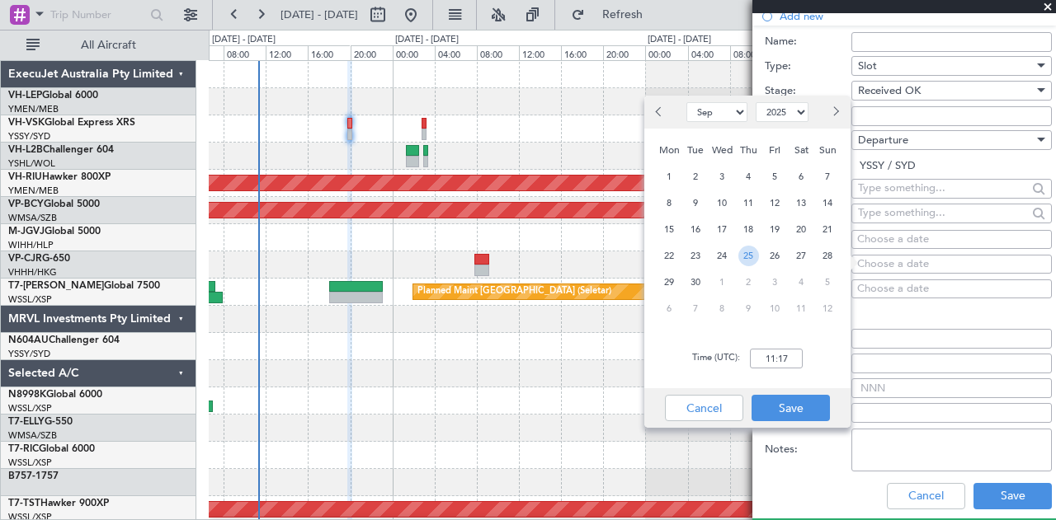
click at [751, 255] on span "25" at bounding box center [748, 256] width 21 height 21
click at [798, 363] on input "00:00" at bounding box center [776, 359] width 53 height 20
type input "20:05"
click at [803, 412] on button "Save" at bounding box center [790, 408] width 78 height 26
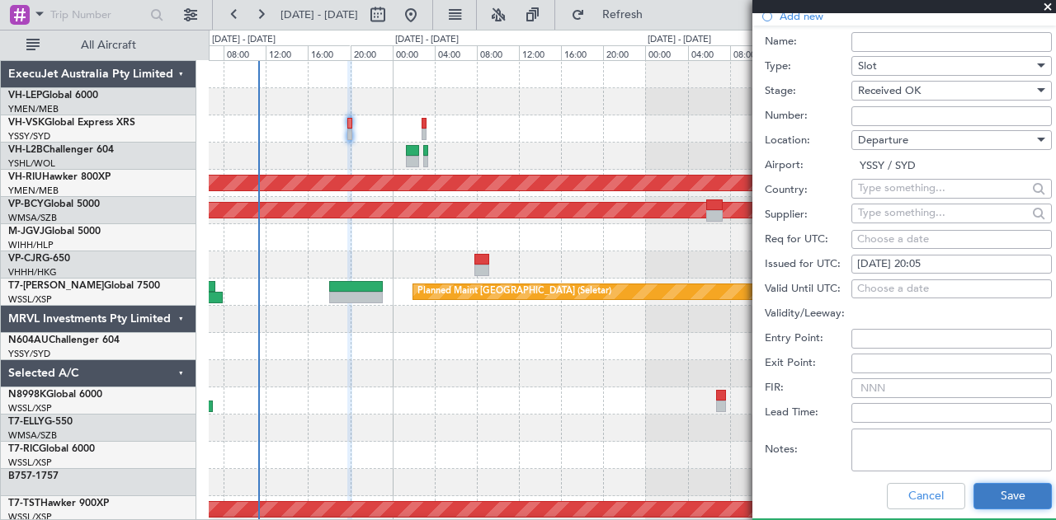
click at [973, 486] on button "Save" at bounding box center [1012, 496] width 78 height 26
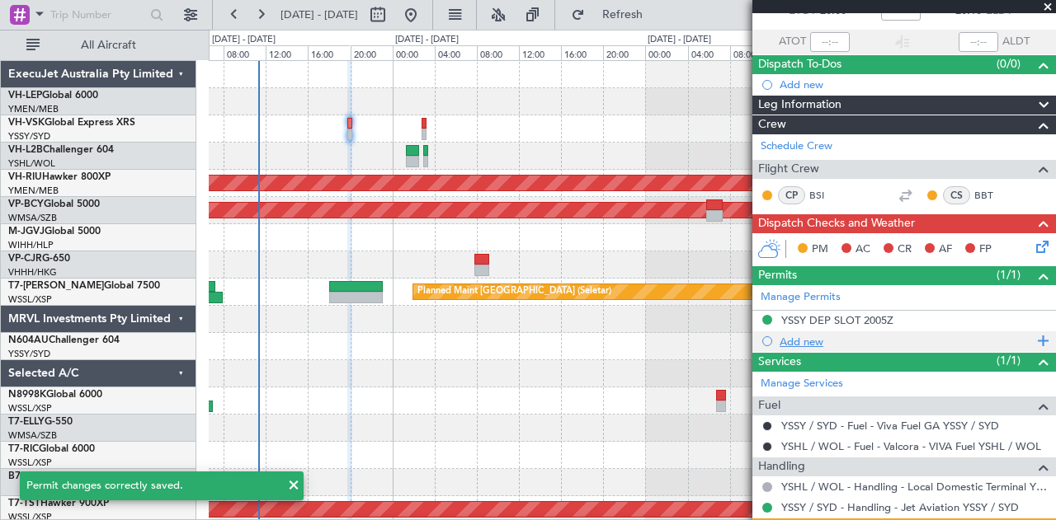
scroll to position [18, 0]
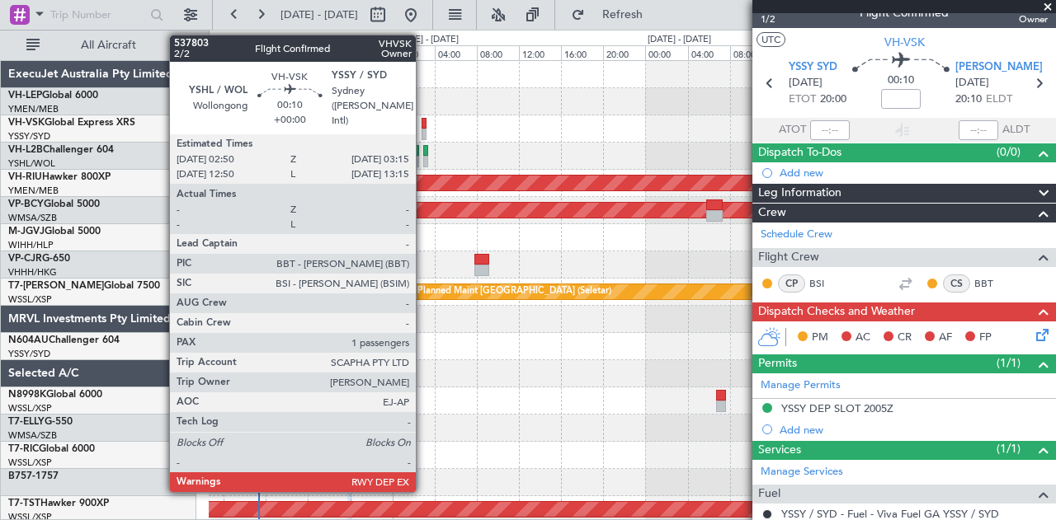
click at [424, 120] on div at bounding box center [424, 124] width 5 height 12
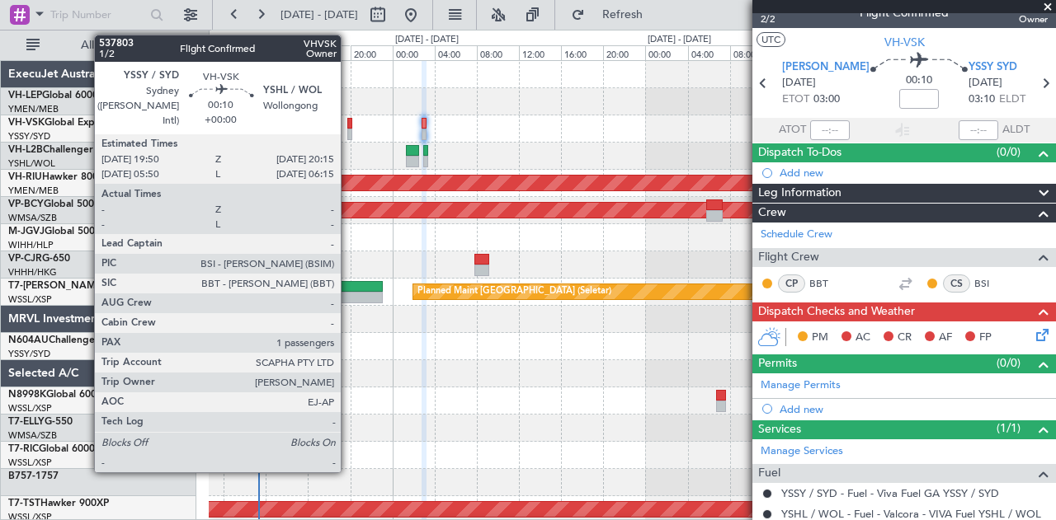
click at [349, 123] on div at bounding box center [349, 124] width 5 height 12
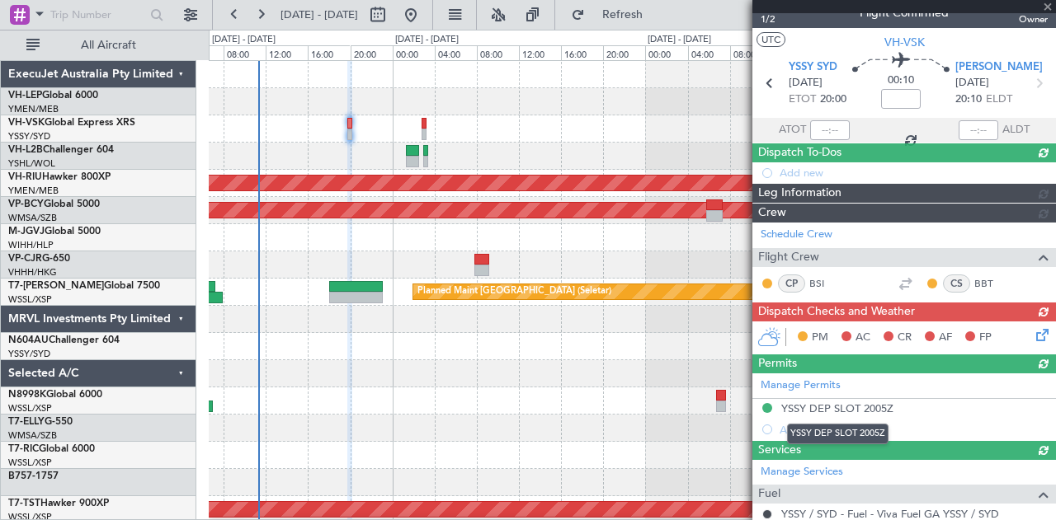
click at [812, 421] on mat-tooltip-component "YSSY DEP SLOT 2005Z" at bounding box center [837, 434] width 125 height 44
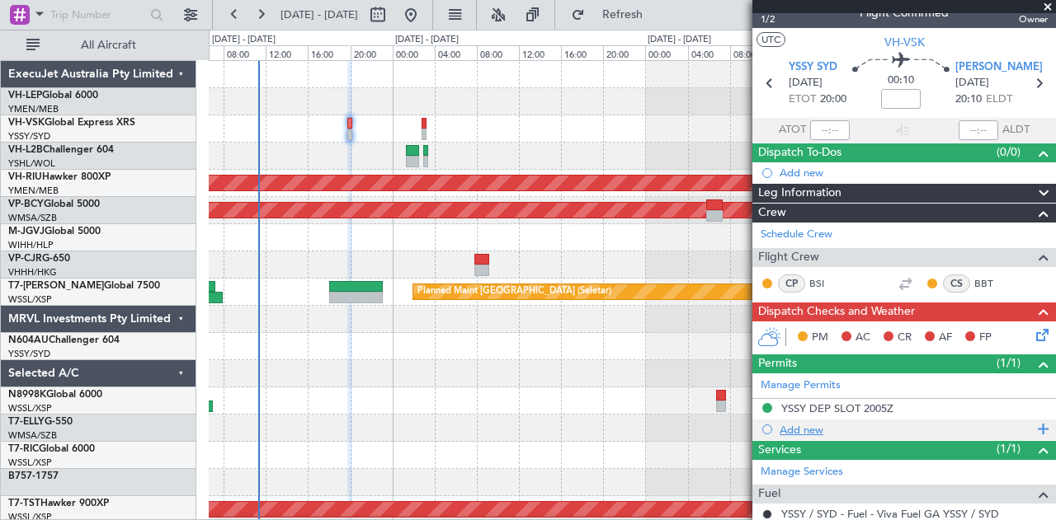
click at [794, 423] on div "Add new" at bounding box center [906, 430] width 253 height 14
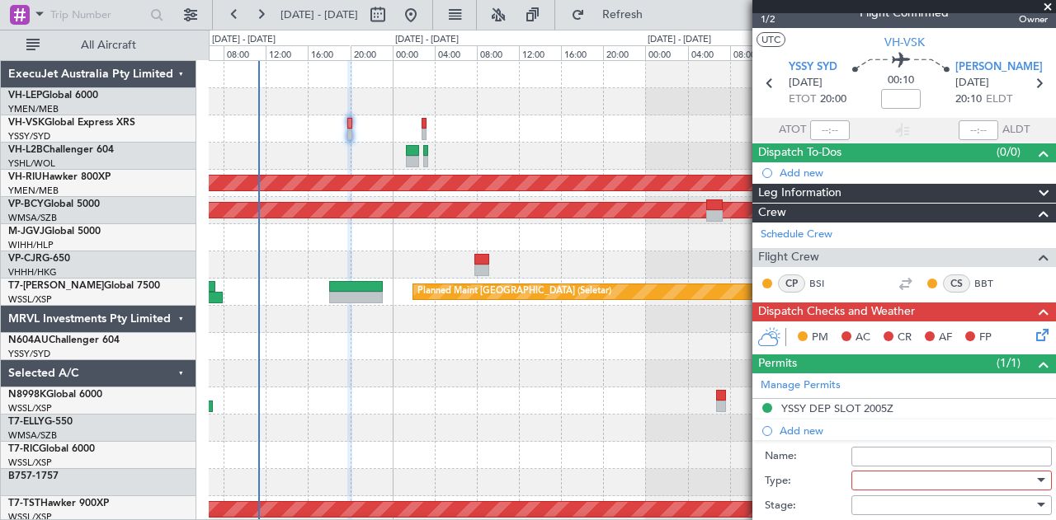
scroll to position [101, 0]
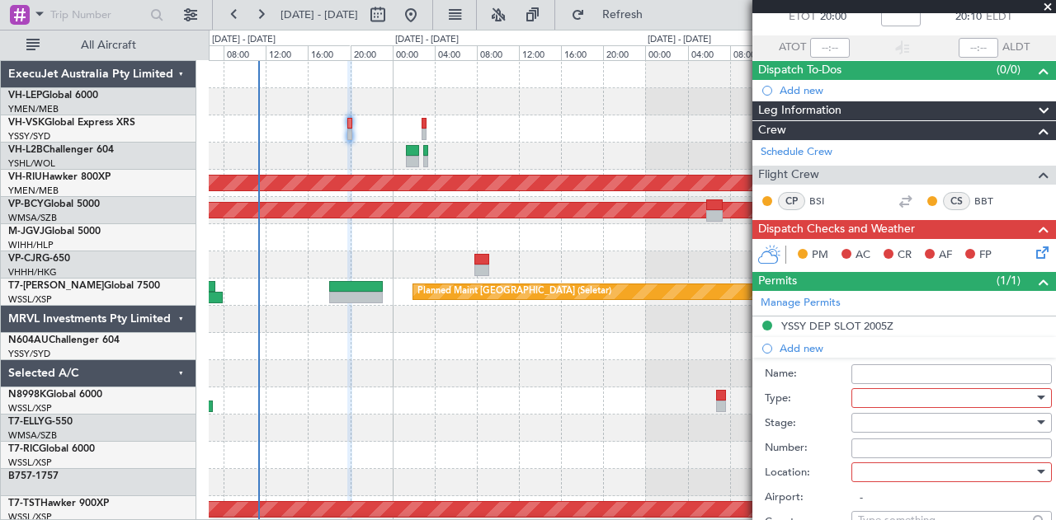
click at [893, 396] on div at bounding box center [946, 398] width 176 height 25
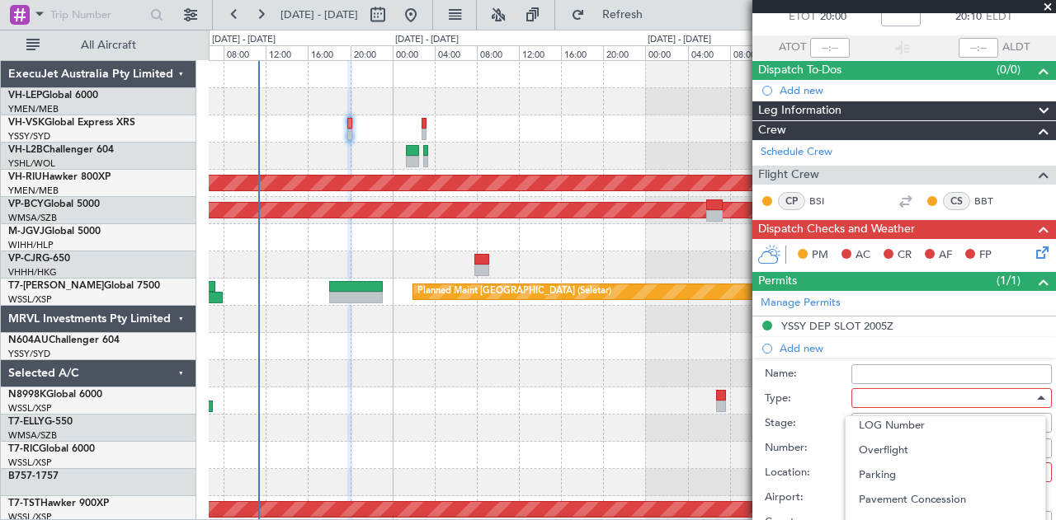
scroll to position [412, 0]
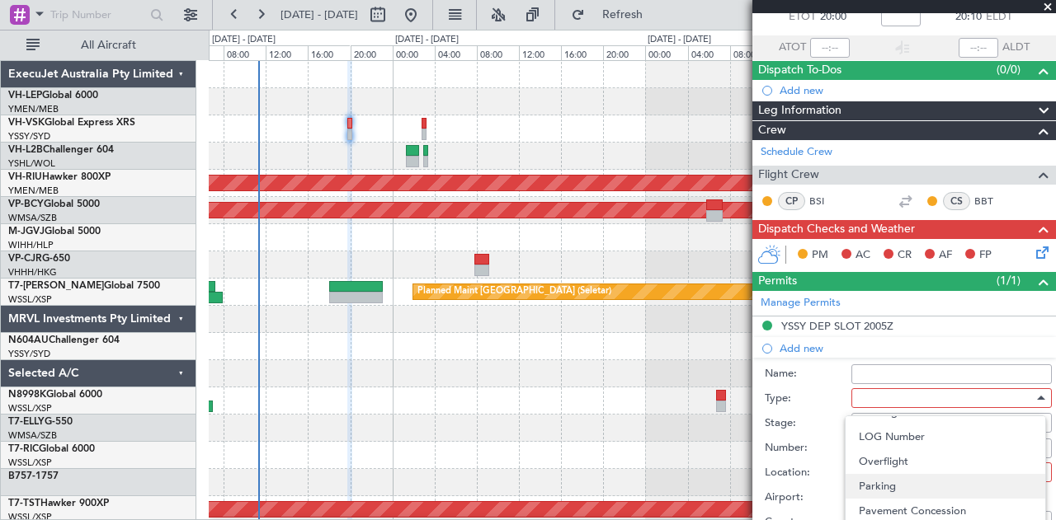
click at [909, 487] on span "Parking" at bounding box center [945, 486] width 173 height 25
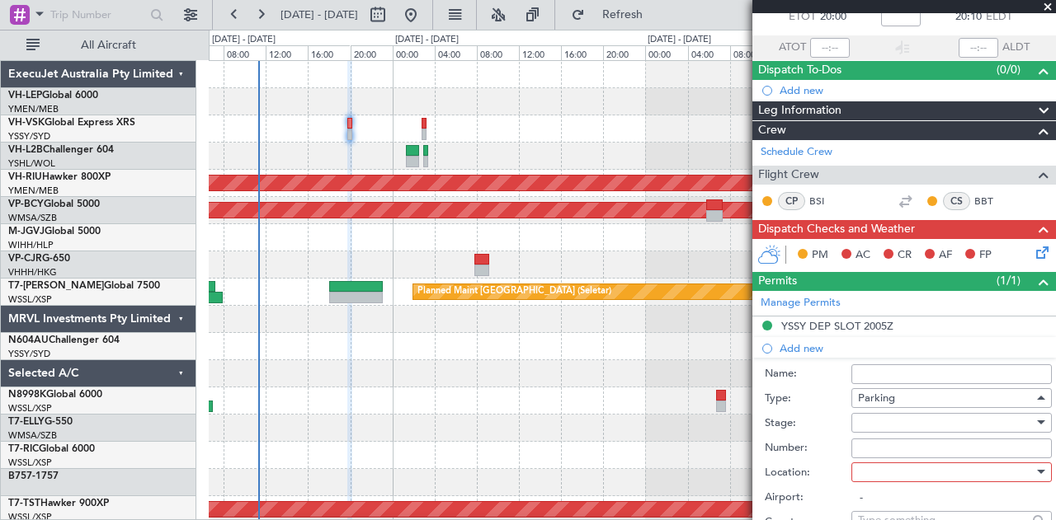
scroll to position [432, 0]
click at [911, 418] on div at bounding box center [946, 423] width 176 height 25
drag, startPoint x: 1049, startPoint y: 247, endPoint x: 1053, endPoint y: 349, distance: 101.5
click at [1053, 349] on div at bounding box center [528, 260] width 1056 height 520
click at [911, 422] on div at bounding box center [946, 423] width 176 height 25
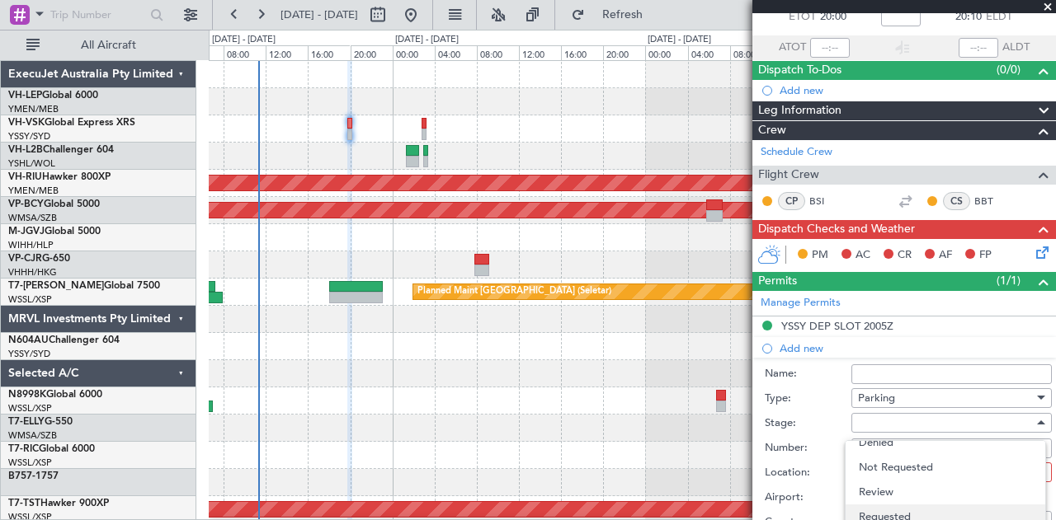
scroll to position [26, 0]
click at [1049, 512] on div at bounding box center [528, 260] width 1056 height 520
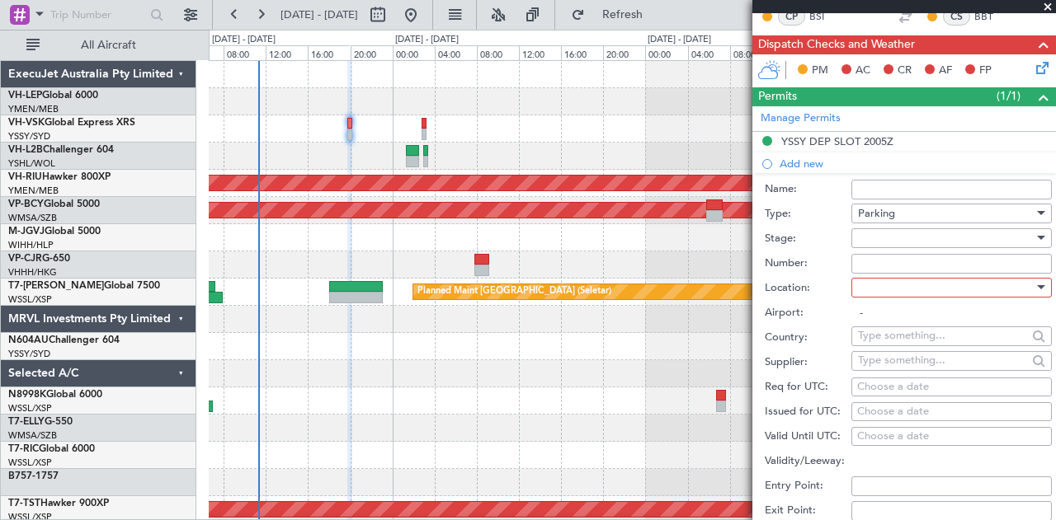
scroll to position [299, 0]
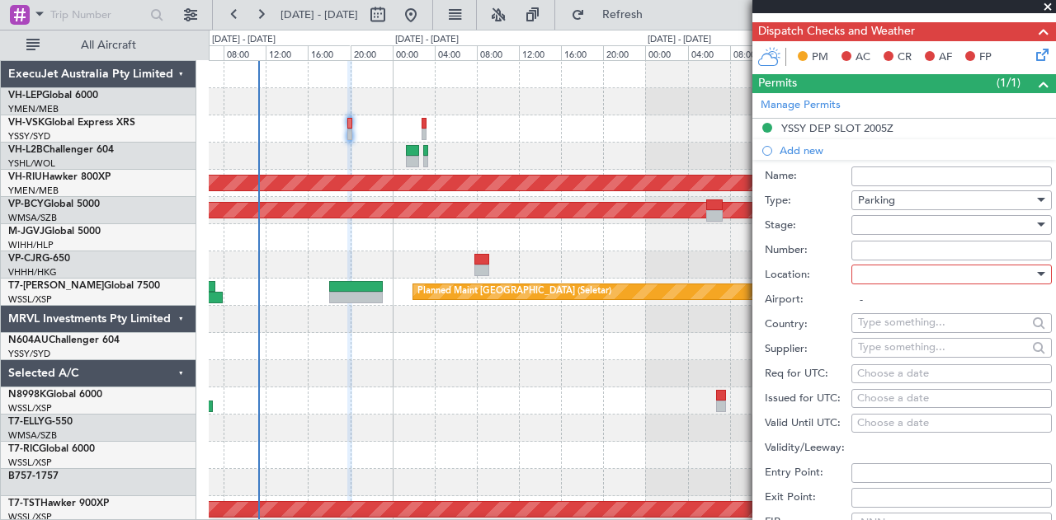
click at [891, 225] on div at bounding box center [946, 225] width 176 height 25
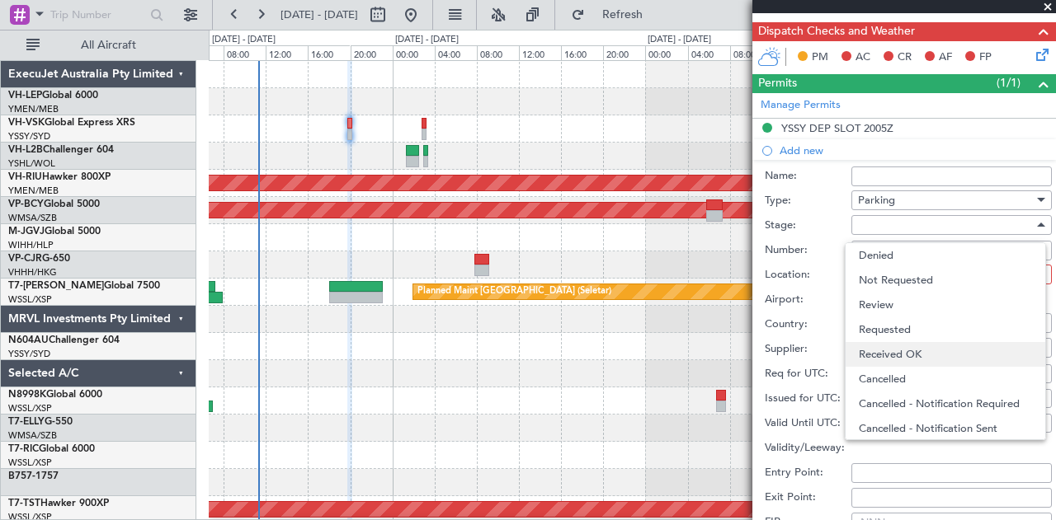
click at [888, 350] on span "Received OK" at bounding box center [945, 354] width 173 height 25
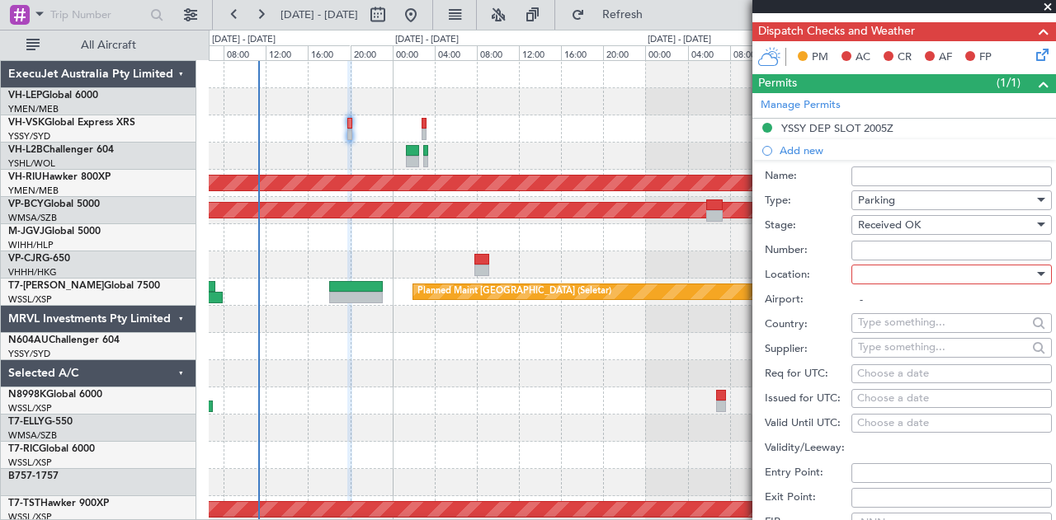
click at [896, 281] on div at bounding box center [946, 274] width 176 height 25
click at [897, 275] on div at bounding box center [528, 260] width 1056 height 520
click at [897, 275] on div at bounding box center [946, 274] width 176 height 25
click at [876, 356] on span "Arrival" at bounding box center [945, 354] width 173 height 25
type input "YSHL / WOL"
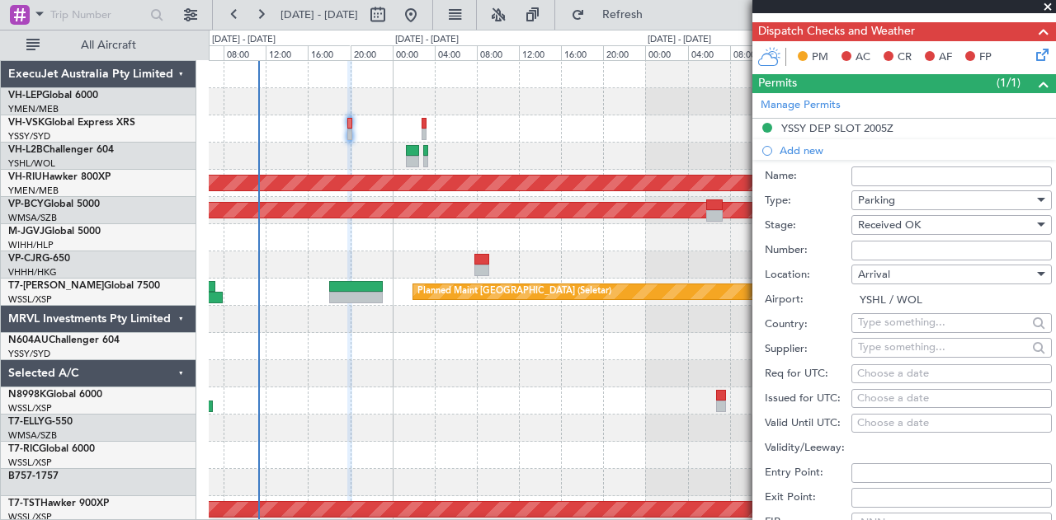
click at [891, 246] on input "Number:" at bounding box center [951, 251] width 200 height 20
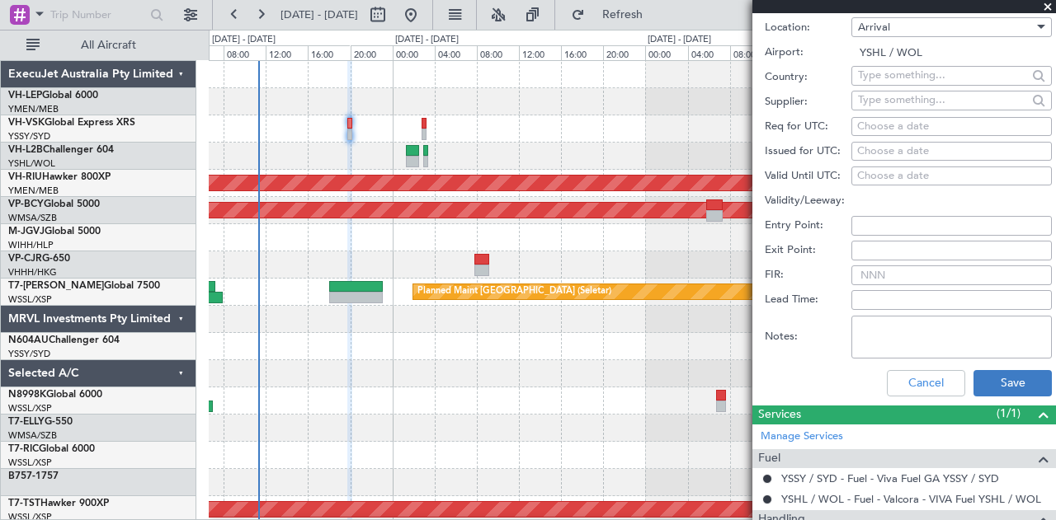
type input "BAY 2"
click at [1011, 387] on button "Save" at bounding box center [1012, 383] width 78 height 26
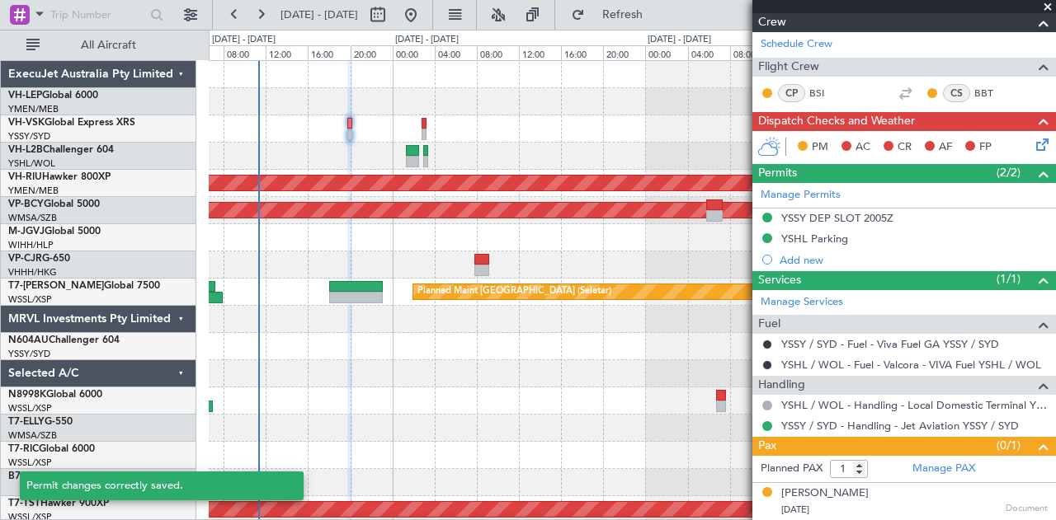
scroll to position [205, 0]
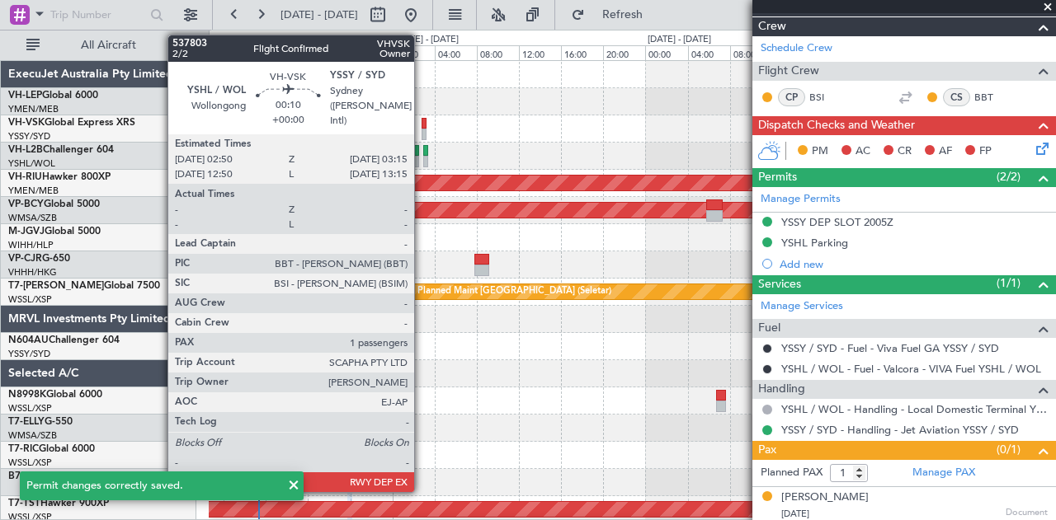
click at [422, 130] on div at bounding box center [424, 135] width 5 height 12
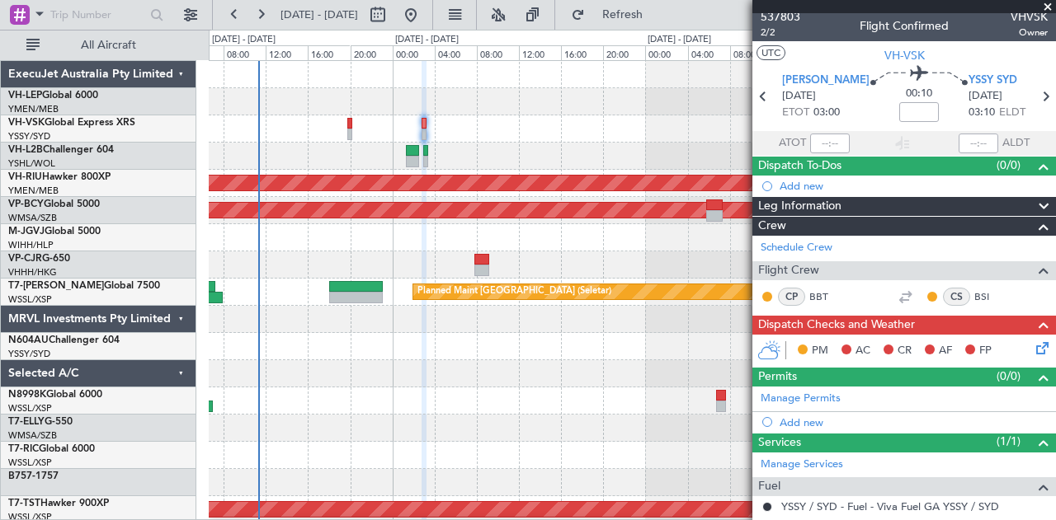
scroll to position [0, 0]
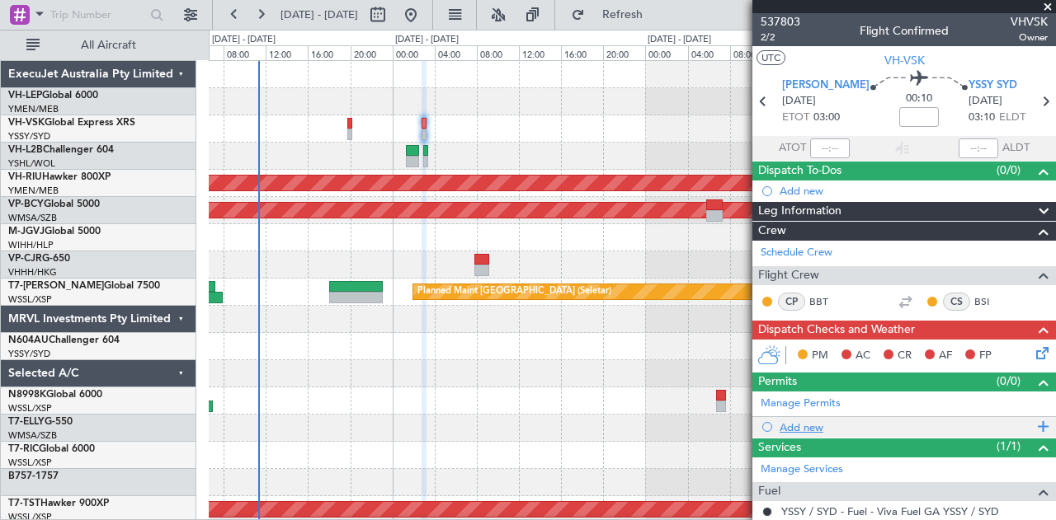
click at [823, 423] on div "Add new" at bounding box center [906, 428] width 253 height 14
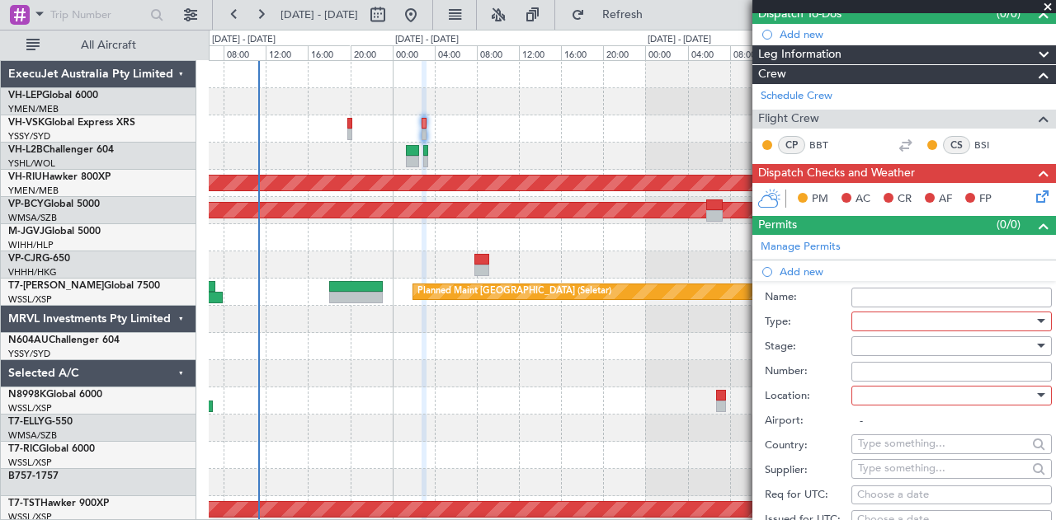
scroll to position [330, 0]
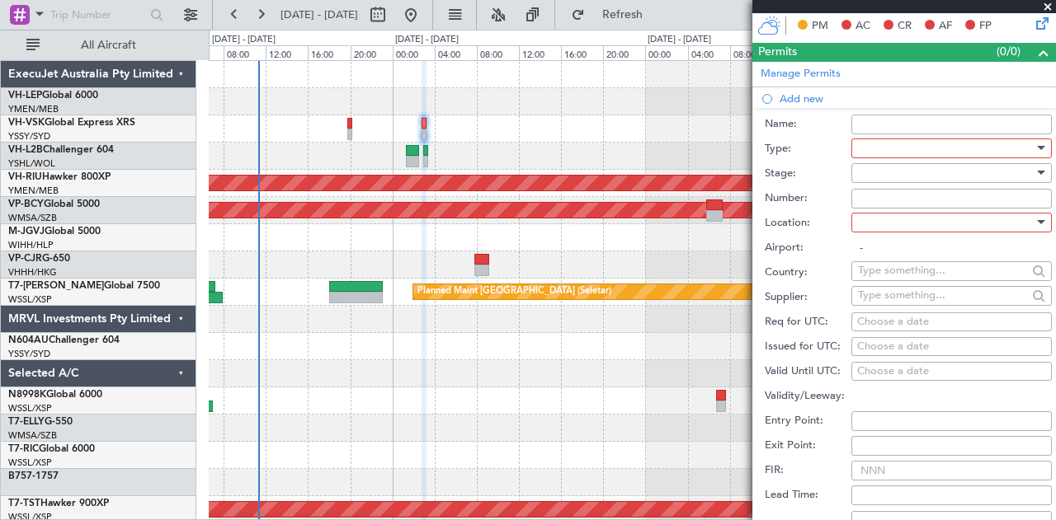
click at [881, 144] on div at bounding box center [946, 148] width 176 height 25
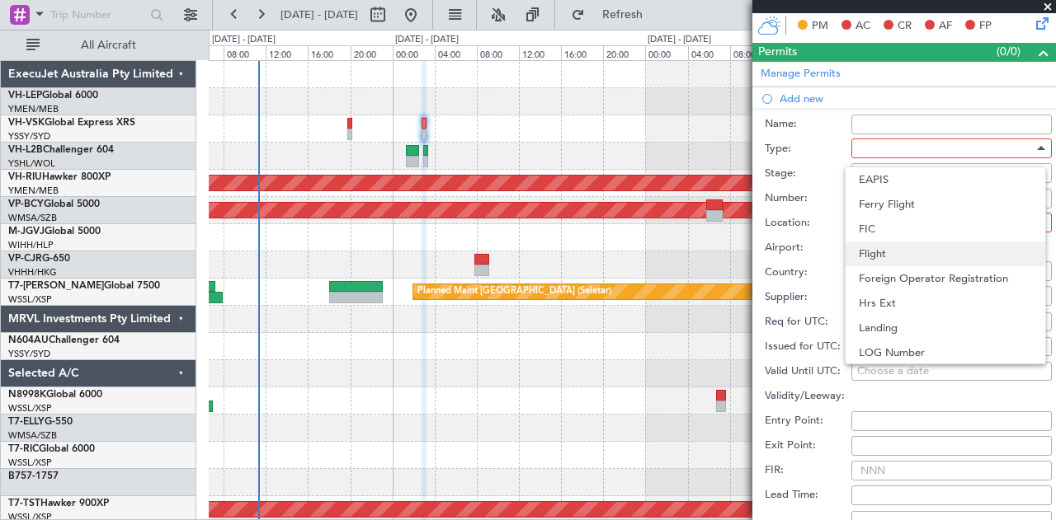
scroll to position [496, 0]
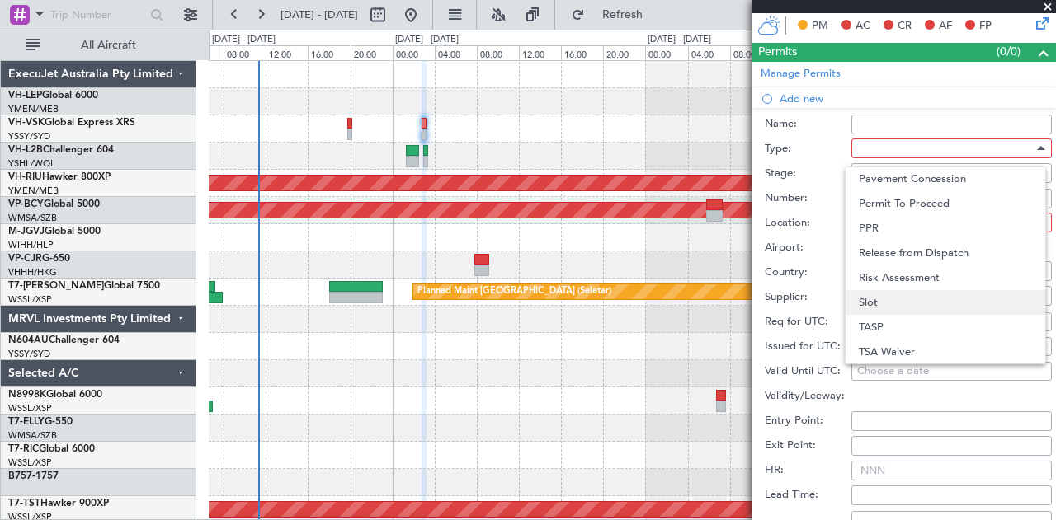
click at [888, 304] on span "Slot" at bounding box center [945, 302] width 173 height 25
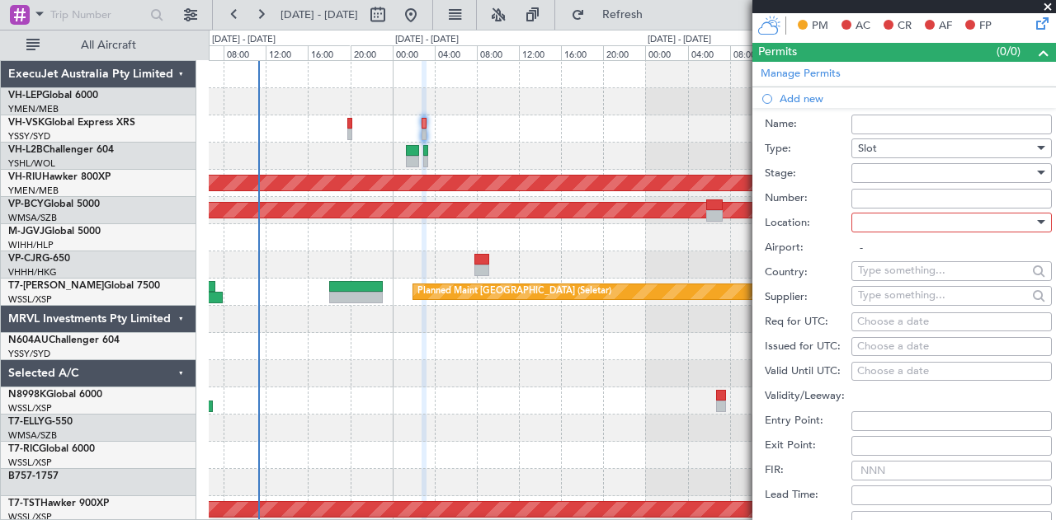
click at [891, 171] on div at bounding box center [946, 173] width 176 height 25
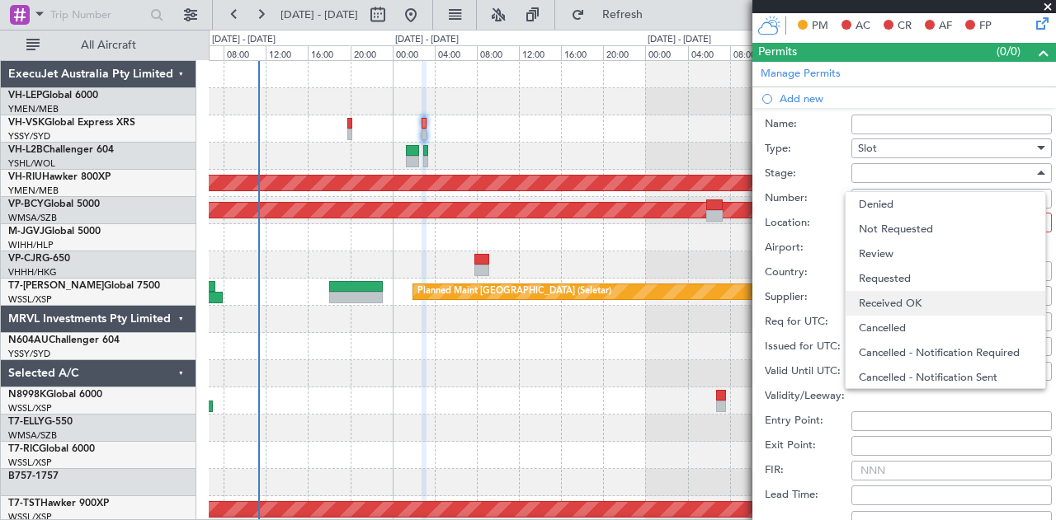
click at [887, 296] on span "Received OK" at bounding box center [945, 303] width 173 height 25
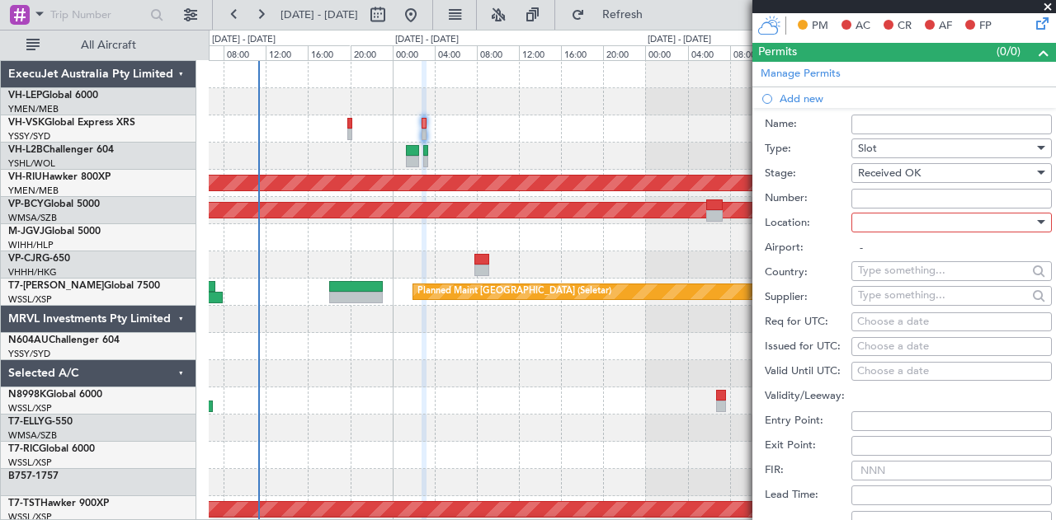
click at [892, 224] on div at bounding box center [946, 222] width 176 height 25
click at [893, 299] on span "Arrival" at bounding box center [945, 303] width 173 height 25
type input "YSSY / SYD"
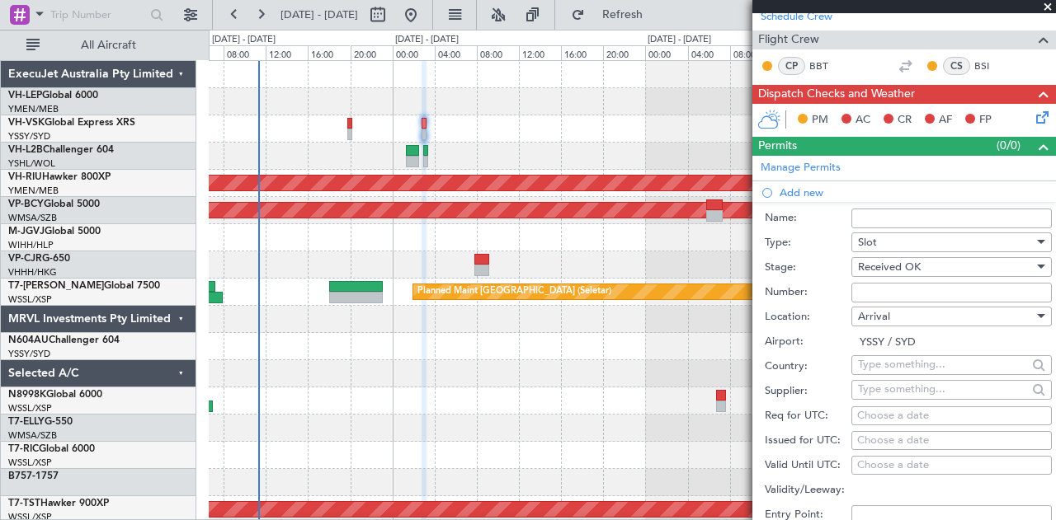
scroll to position [330, 0]
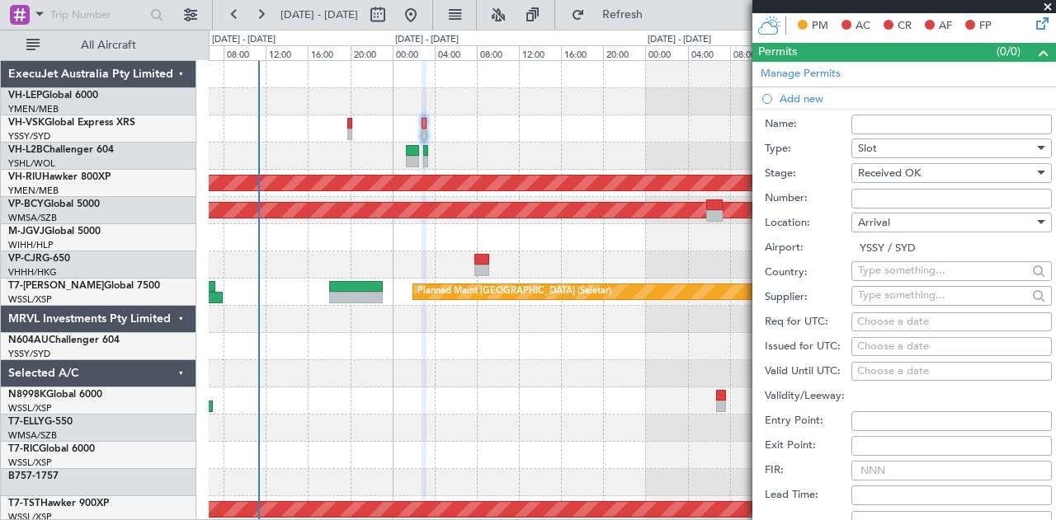
click at [900, 341] on div "Choose a date" at bounding box center [951, 347] width 189 height 16
select select "9"
select select "2025"
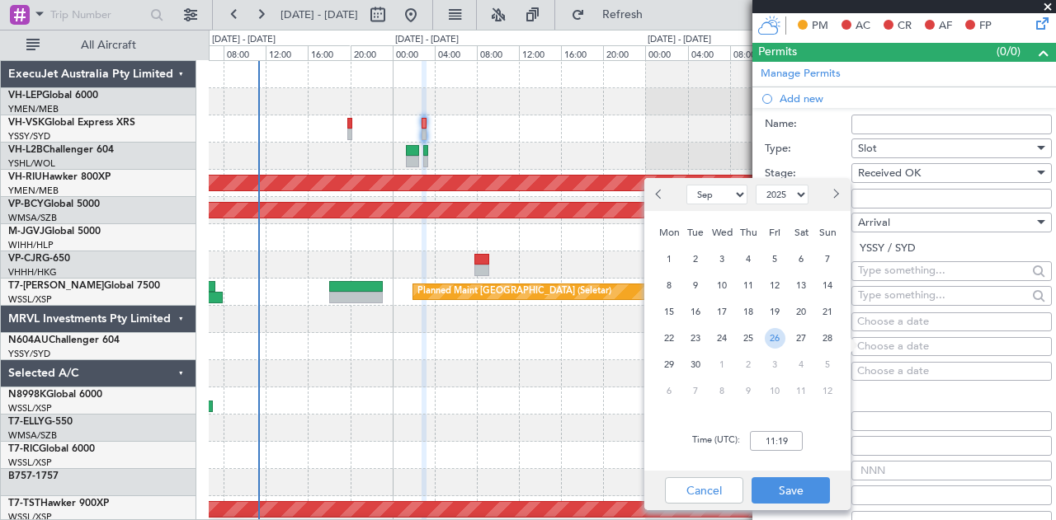
click at [781, 344] on span "26" at bounding box center [775, 338] width 21 height 21
click at [789, 444] on input "00:00" at bounding box center [776, 441] width 53 height 20
type input "03:10"
click at [815, 499] on button "Save" at bounding box center [790, 491] width 78 height 26
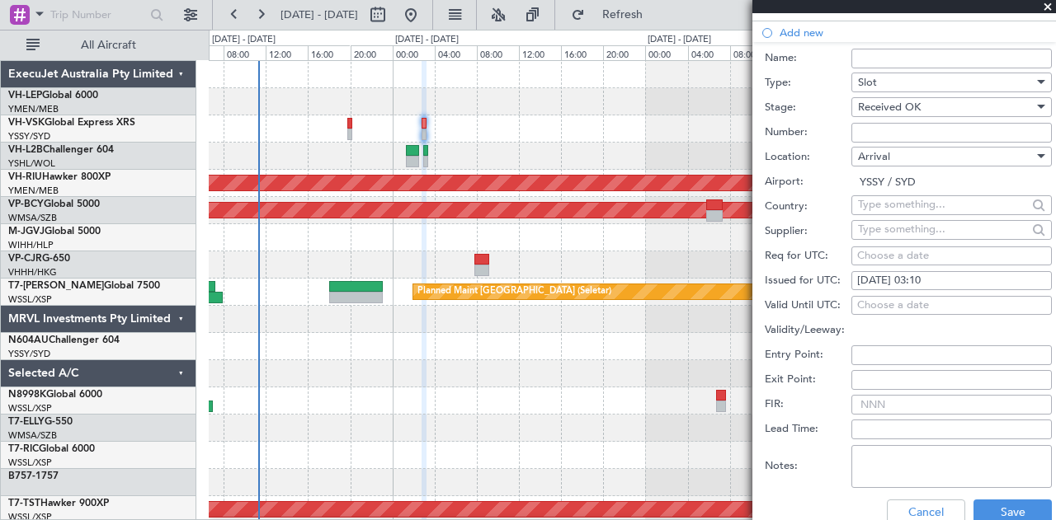
scroll to position [577, 0]
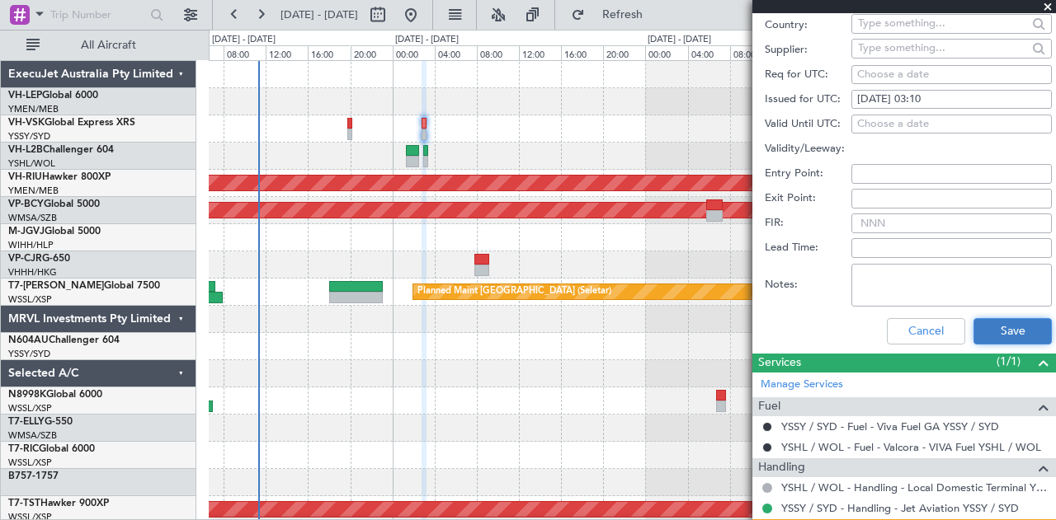
click at [1008, 326] on button "Save" at bounding box center [1012, 331] width 78 height 26
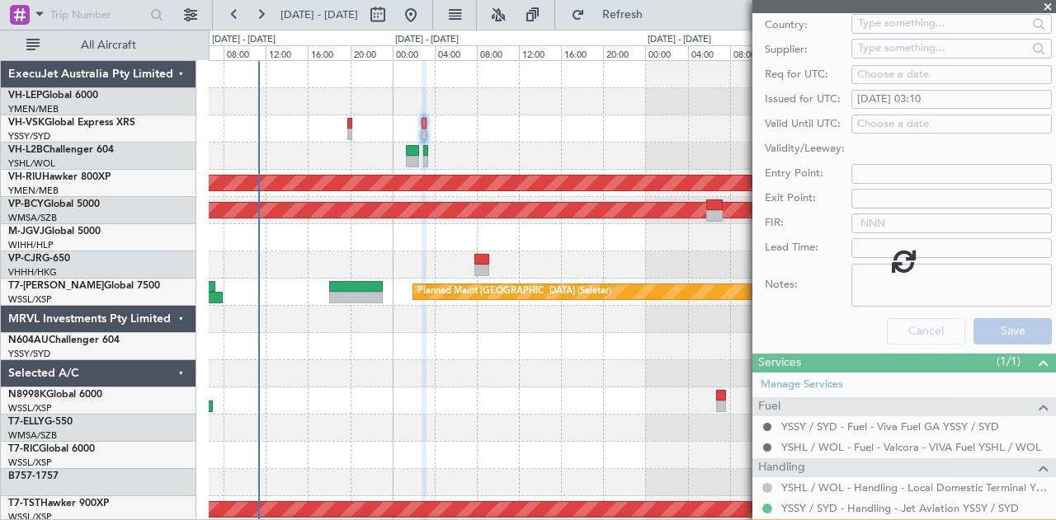
scroll to position [183, 0]
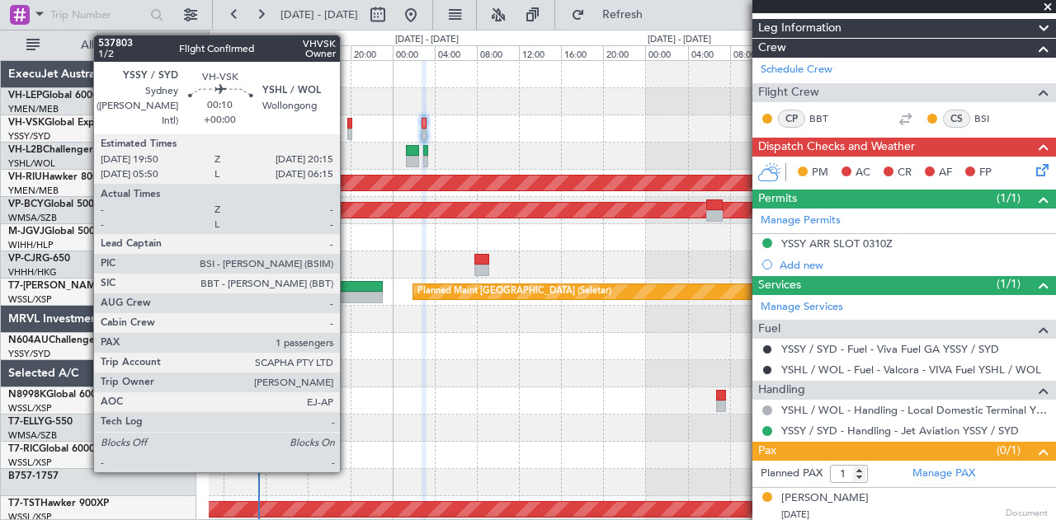
click at [348, 118] on div at bounding box center [349, 124] width 5 height 12
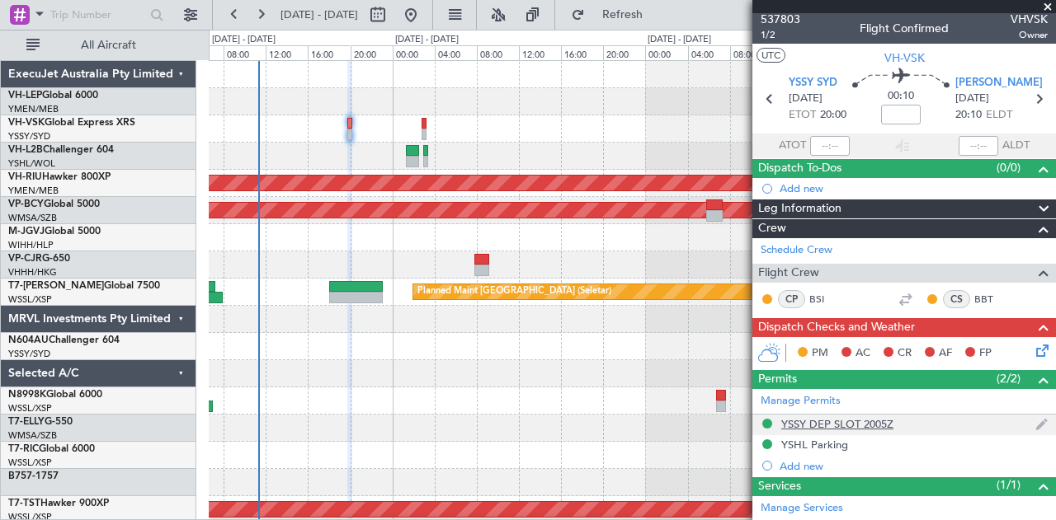
scroll to position [0, 0]
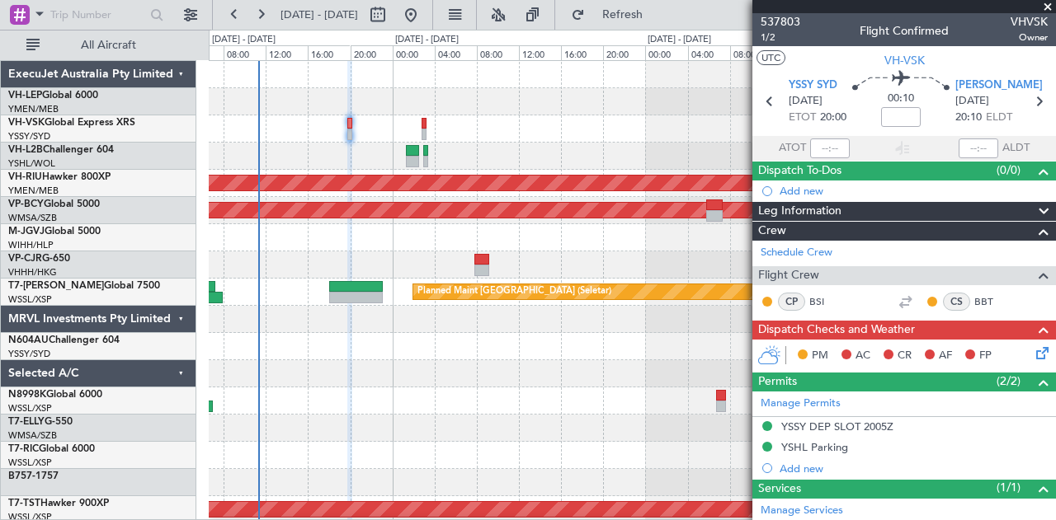
click at [1033, 351] on icon at bounding box center [1039, 350] width 13 height 13
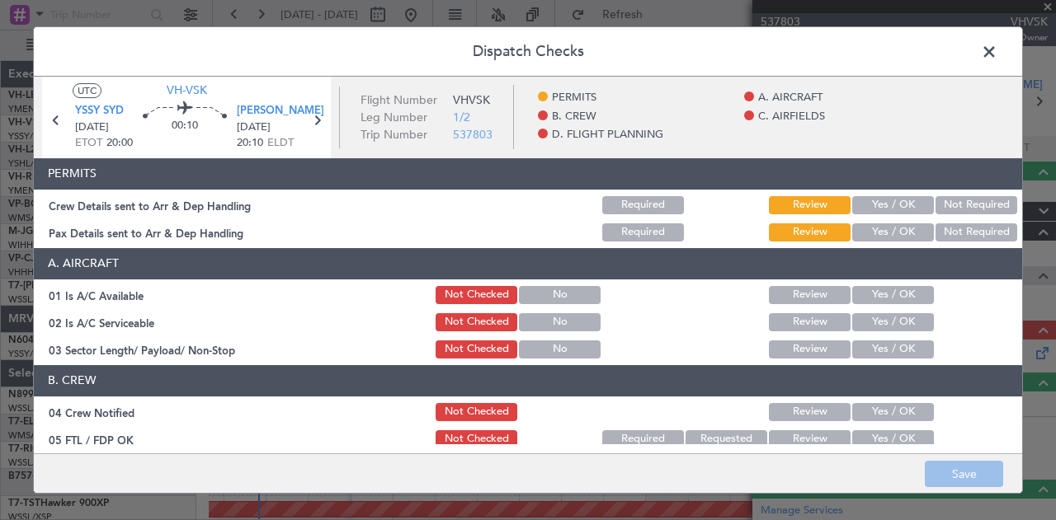
click at [974, 204] on button "Not Required" at bounding box center [976, 205] width 82 height 18
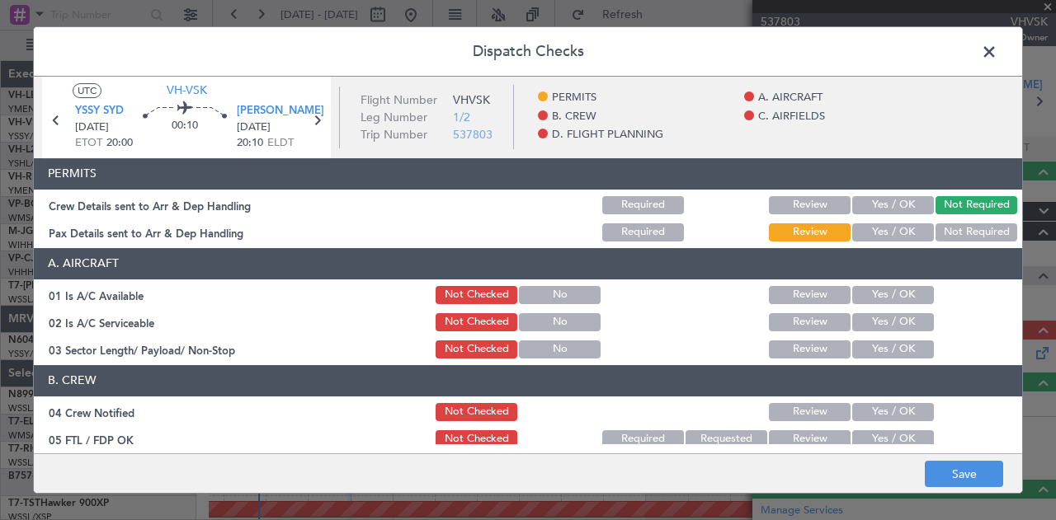
click at [955, 231] on button "Not Required" at bounding box center [976, 233] width 82 height 18
click at [899, 291] on button "Yes / OK" at bounding box center [893, 295] width 82 height 18
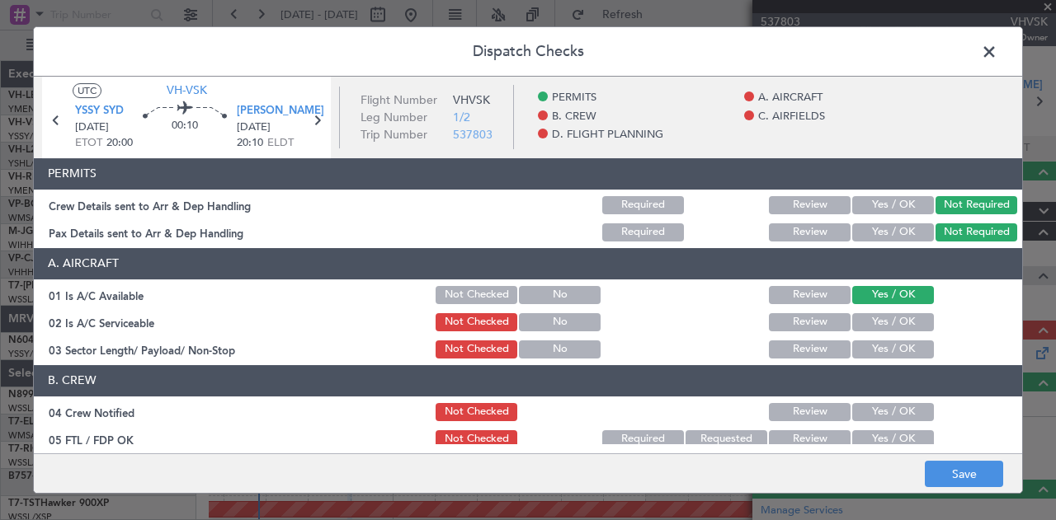
click at [893, 324] on button "Yes / OK" at bounding box center [893, 322] width 82 height 18
click at [893, 354] on button "Yes / OK" at bounding box center [893, 350] width 82 height 18
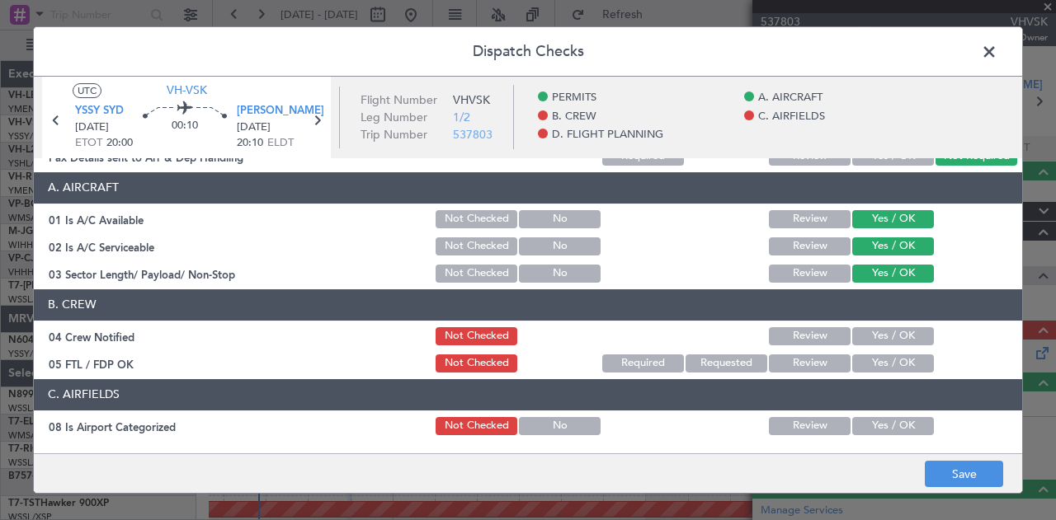
scroll to position [165, 0]
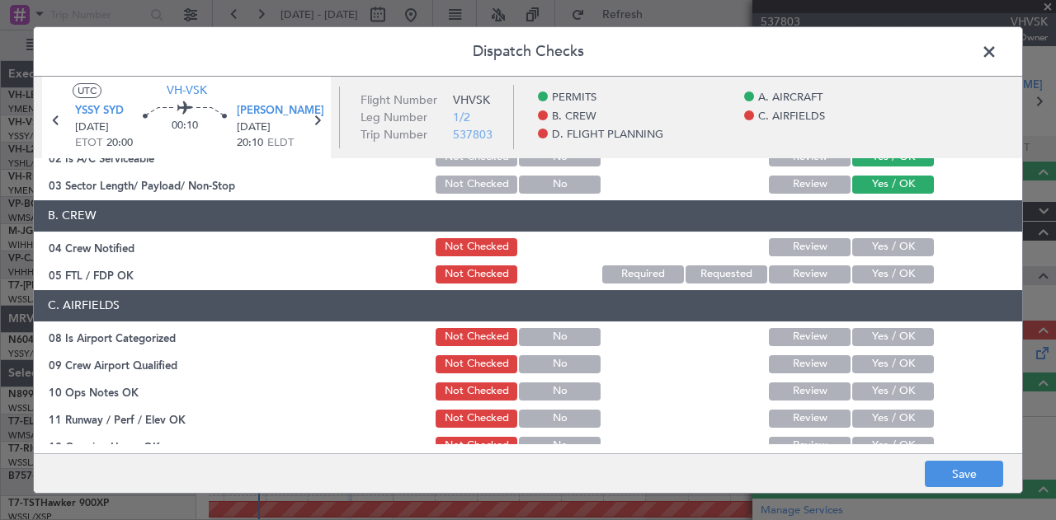
click at [878, 243] on button "Yes / OK" at bounding box center [893, 247] width 82 height 18
click at [878, 267] on button "Yes / OK" at bounding box center [893, 275] width 82 height 18
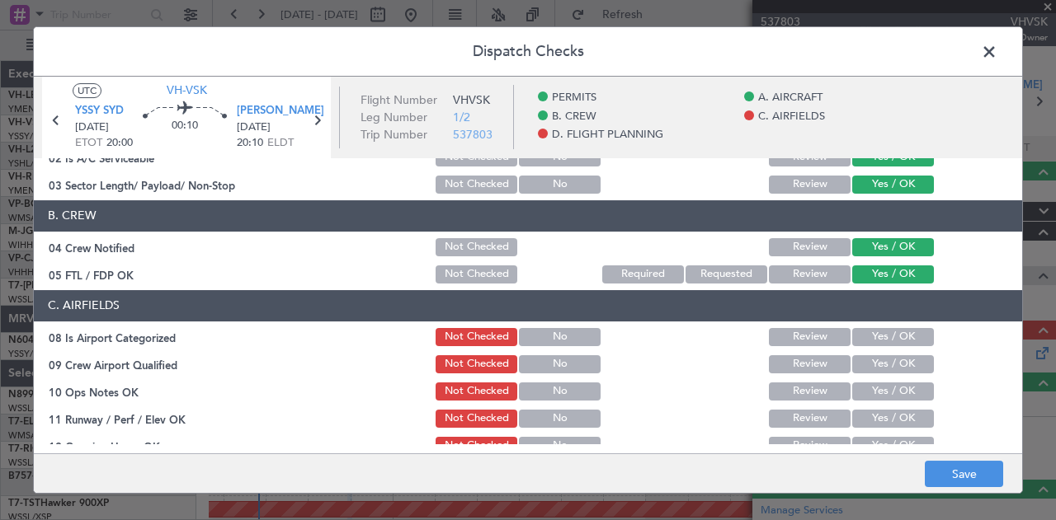
click at [879, 328] on button "Yes / OK" at bounding box center [893, 337] width 82 height 18
click at [878, 360] on button "Yes / OK" at bounding box center [893, 365] width 82 height 18
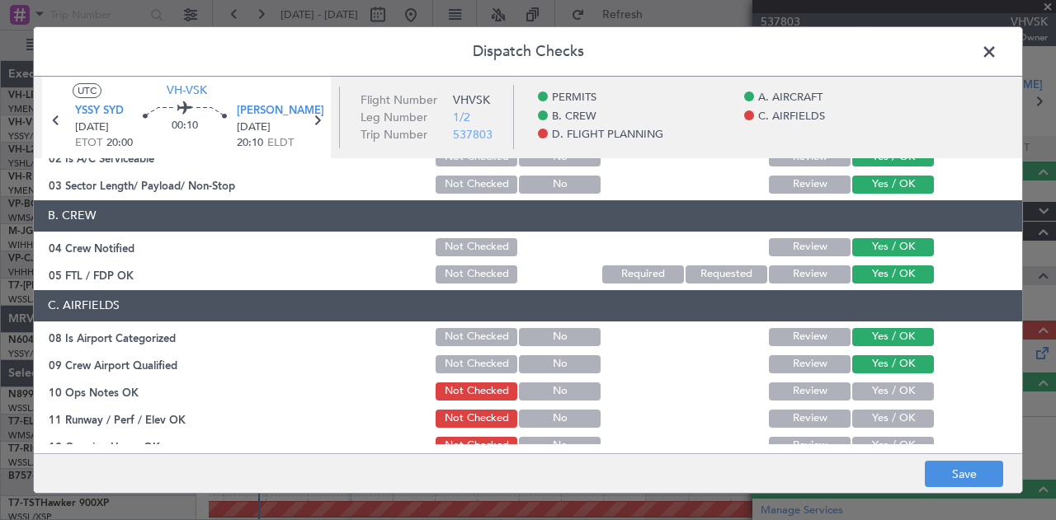
click at [878, 386] on button "Yes / OK" at bounding box center [893, 392] width 82 height 18
click at [878, 413] on button "Yes / OK" at bounding box center [893, 419] width 82 height 18
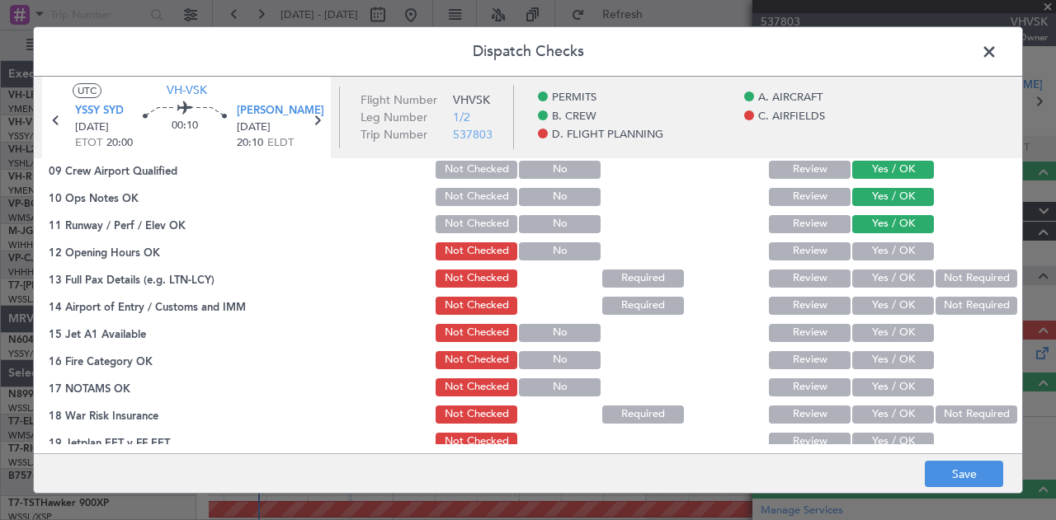
scroll to position [363, 0]
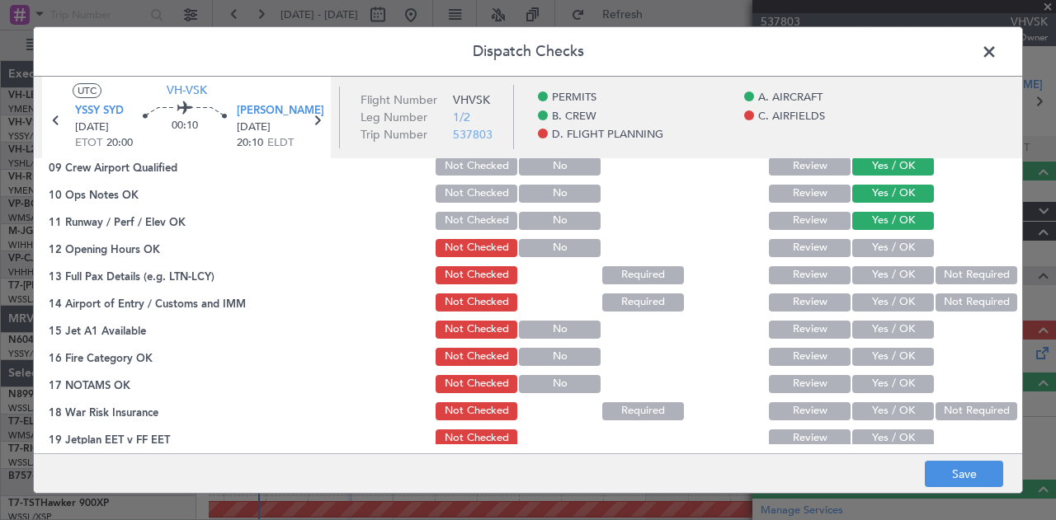
click at [886, 247] on button "Yes / OK" at bounding box center [893, 248] width 82 height 18
click at [880, 271] on button "Yes / OK" at bounding box center [893, 275] width 82 height 18
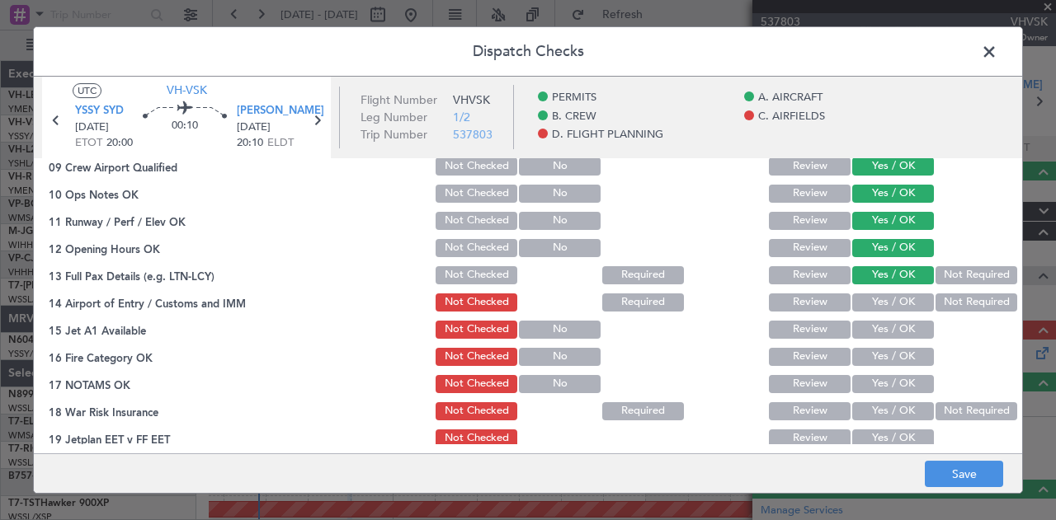
click at [952, 294] on button "Not Required" at bounding box center [976, 303] width 82 height 18
click at [905, 326] on button "Yes / OK" at bounding box center [893, 330] width 82 height 18
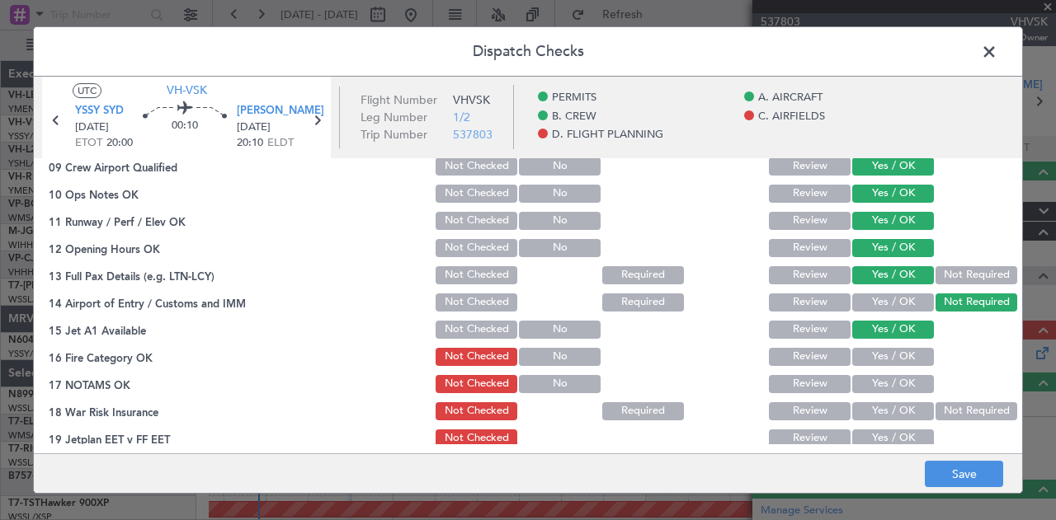
click at [902, 352] on button "Yes / OK" at bounding box center [893, 357] width 82 height 18
click at [907, 376] on button "Yes / OK" at bounding box center [893, 384] width 82 height 18
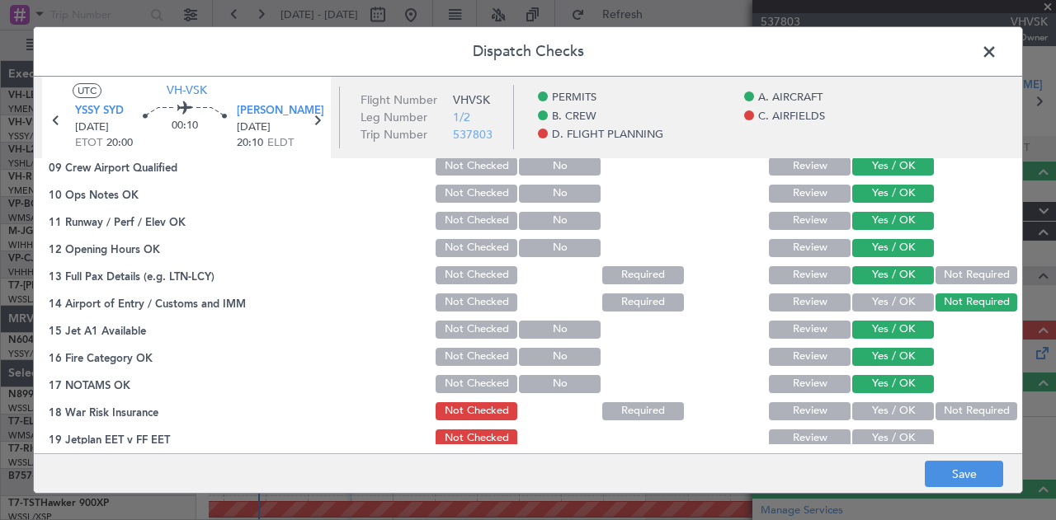
click at [942, 403] on button "Not Required" at bounding box center [976, 412] width 82 height 18
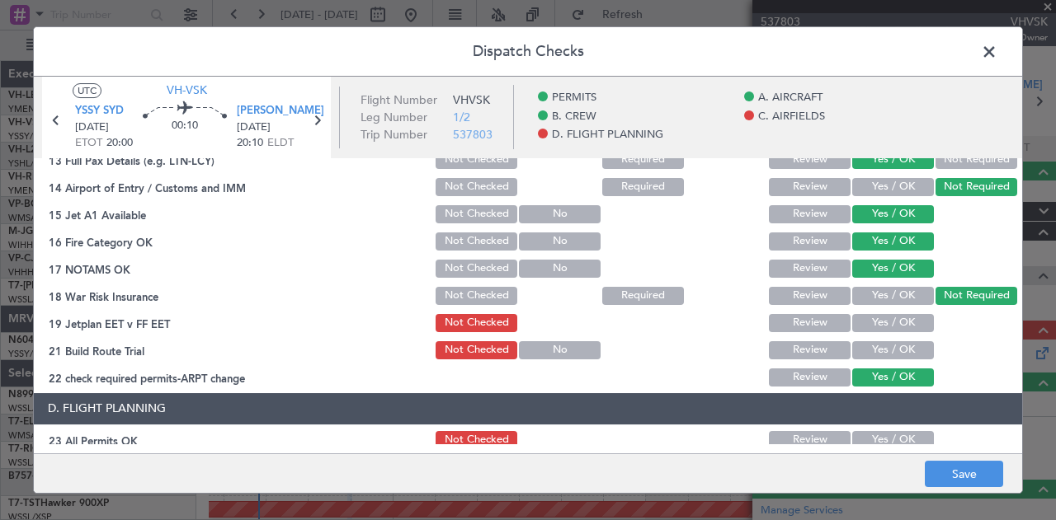
scroll to position [528, 0]
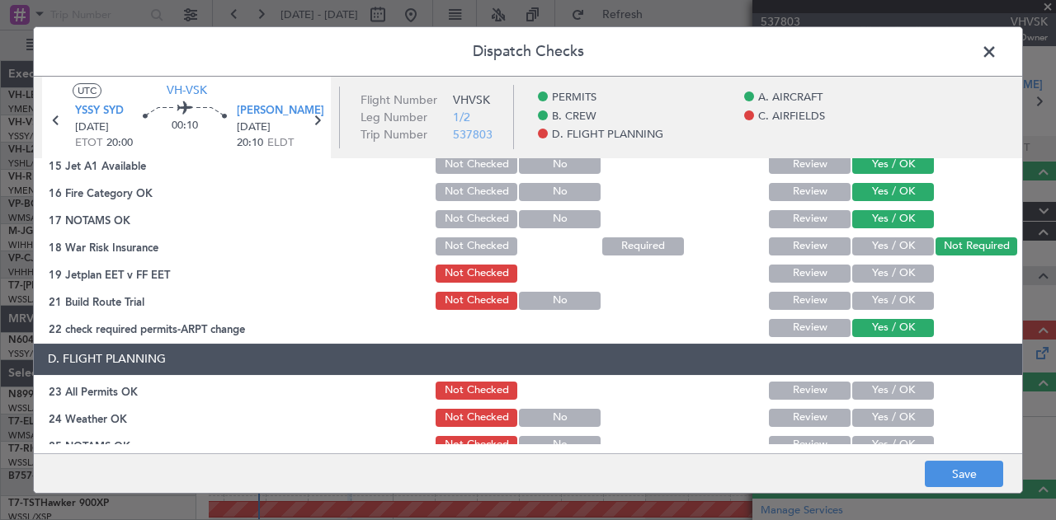
click at [864, 268] on button "Yes / OK" at bounding box center [893, 274] width 82 height 18
click at [864, 294] on button "Yes / OK" at bounding box center [893, 301] width 82 height 18
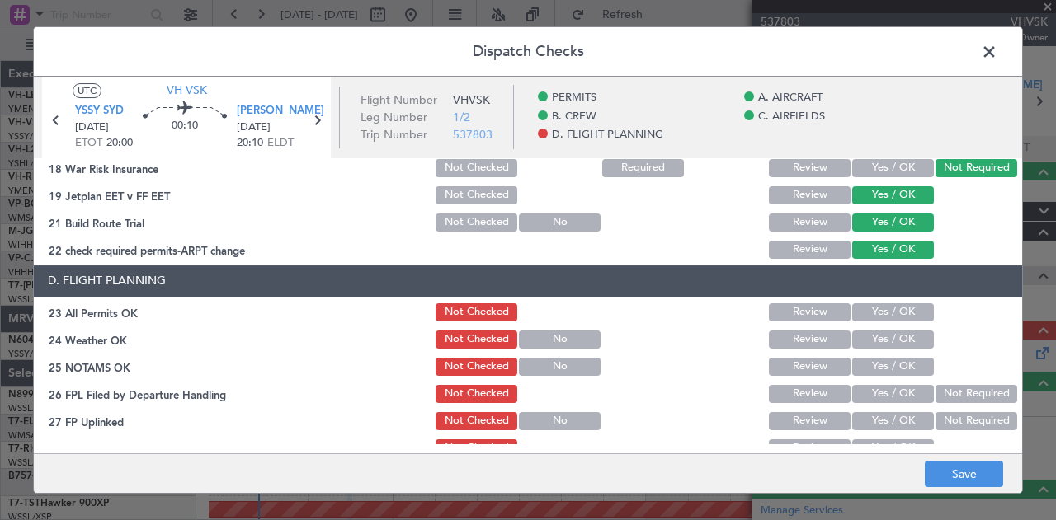
scroll to position [681, 0]
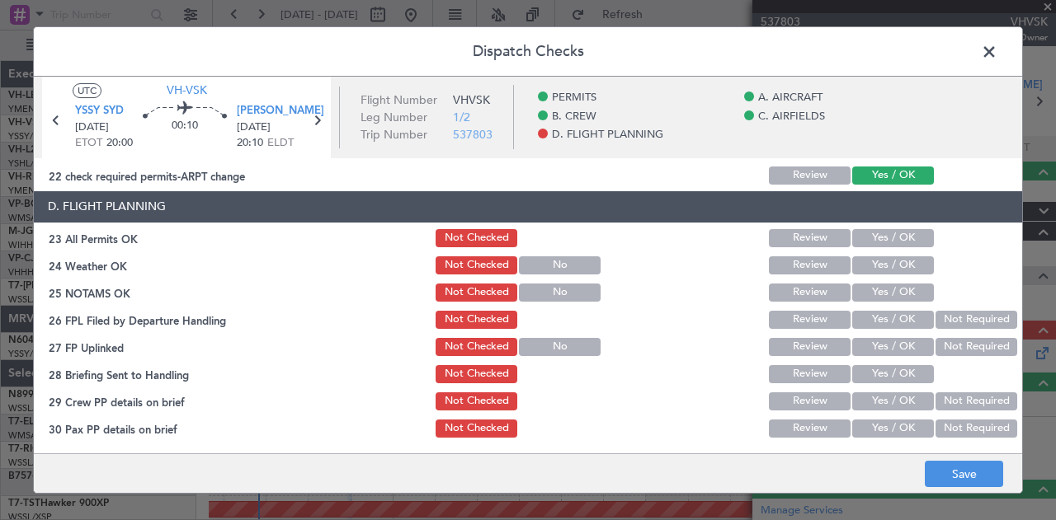
click at [879, 232] on button "Yes / OK" at bounding box center [893, 238] width 82 height 18
click at [869, 247] on div "Yes / OK" at bounding box center [891, 238] width 83 height 23
click at [869, 289] on button "Yes / OK" at bounding box center [893, 293] width 82 height 18
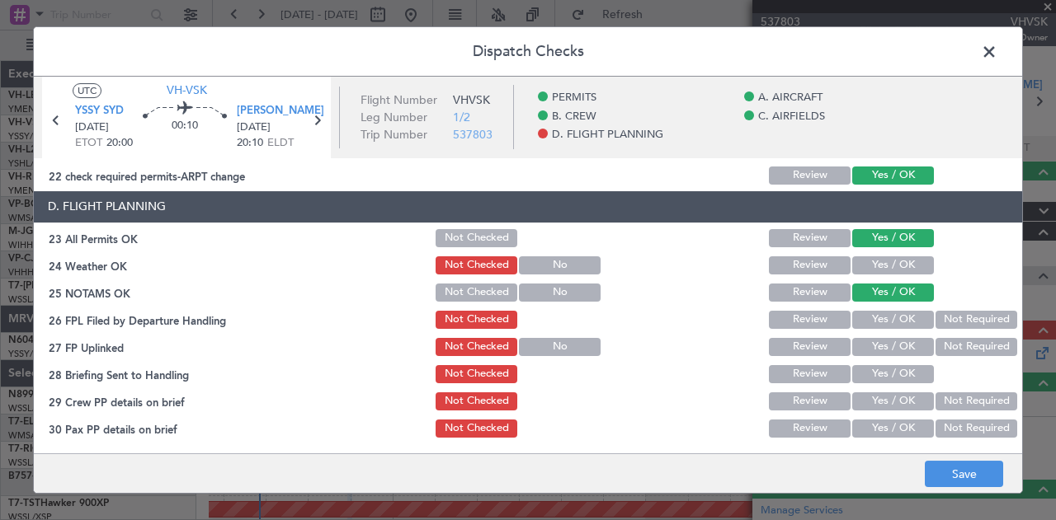
click at [935, 311] on button "Not Required" at bounding box center [976, 320] width 82 height 18
click at [940, 342] on button "Not Required" at bounding box center [976, 347] width 82 height 18
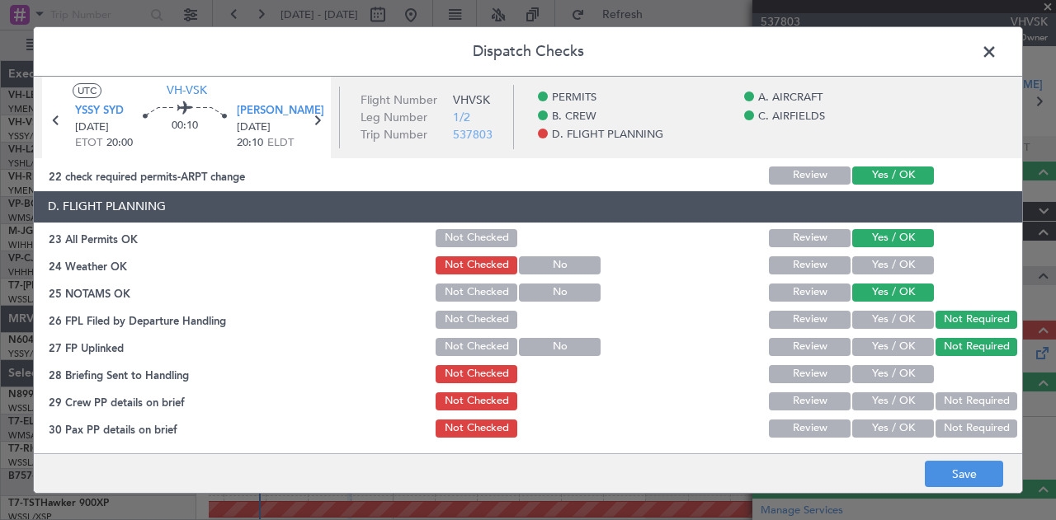
click at [897, 373] on button "Yes / OK" at bounding box center [893, 374] width 82 height 18
drag, startPoint x: 941, startPoint y: 393, endPoint x: 945, endPoint y: 413, distance: 21.0
click at [942, 396] on button "Not Required" at bounding box center [976, 402] width 82 height 18
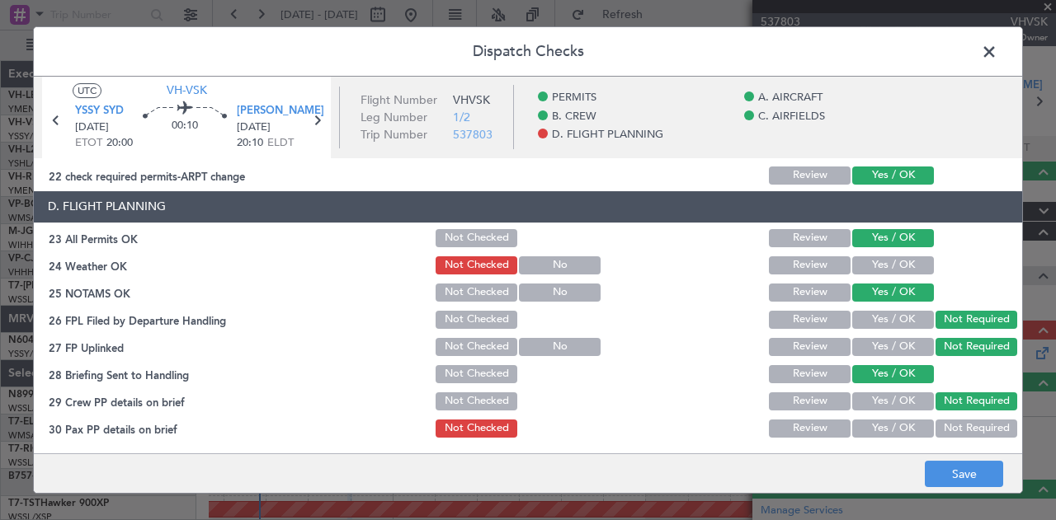
click at [945, 425] on button "Not Required" at bounding box center [976, 429] width 82 height 18
click at [901, 268] on button "Yes / OK" at bounding box center [893, 266] width 82 height 18
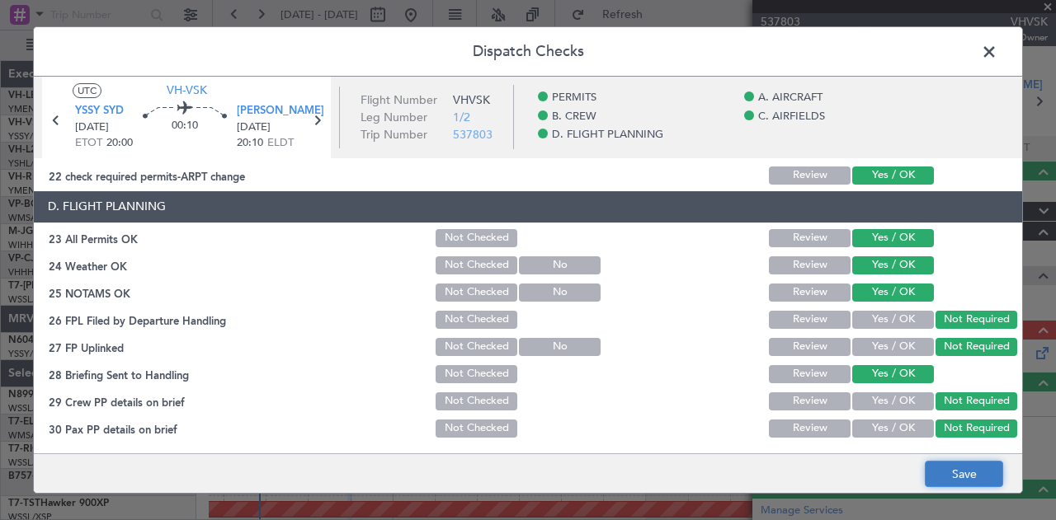
click at [955, 468] on button "Save" at bounding box center [964, 474] width 78 height 26
click at [997, 49] on span at bounding box center [997, 56] width 0 height 33
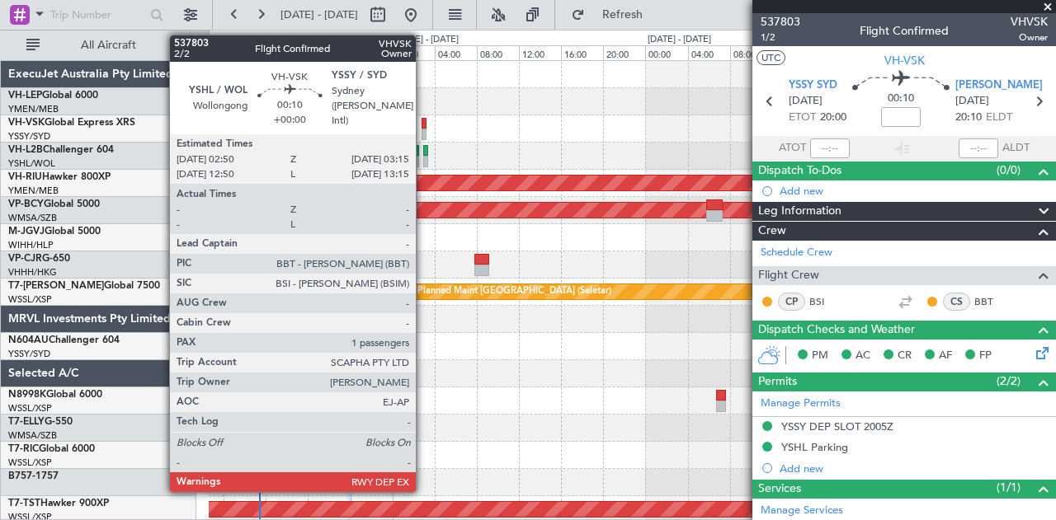
click at [424, 126] on div at bounding box center [424, 124] width 5 height 12
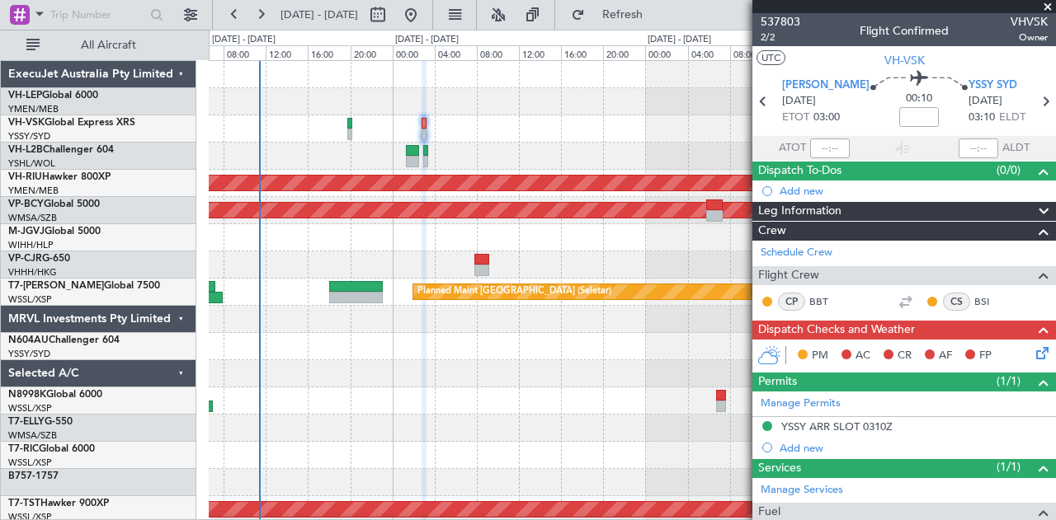
click at [1033, 354] on icon at bounding box center [1039, 350] width 13 height 13
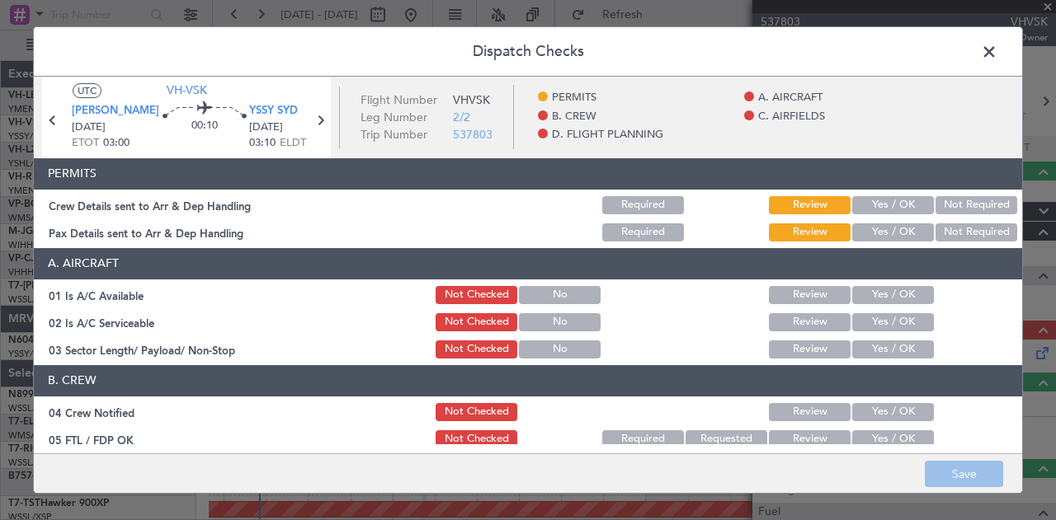
click at [947, 205] on button "Not Required" at bounding box center [976, 205] width 82 height 18
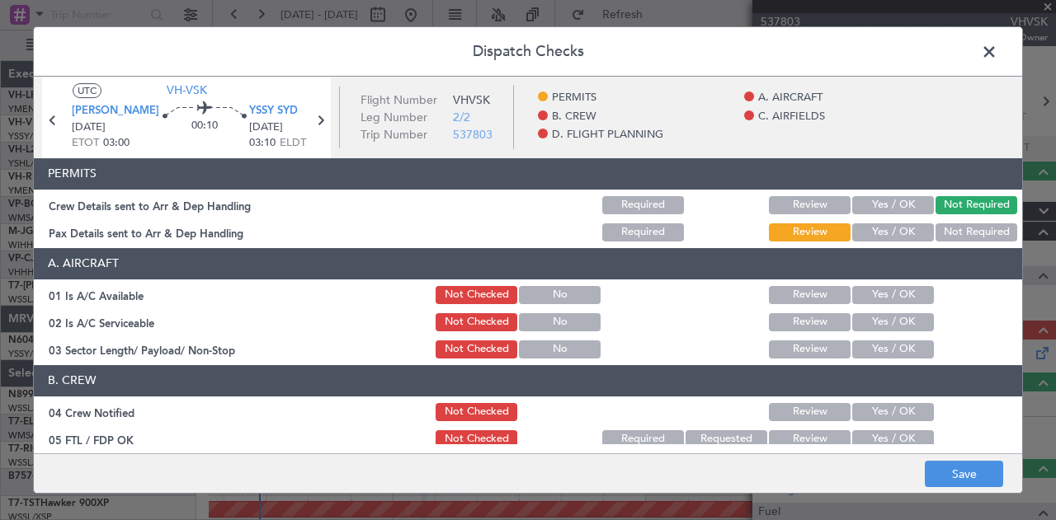
click at [947, 224] on button "Not Required" at bounding box center [976, 233] width 82 height 18
click at [904, 288] on button "Yes / OK" at bounding box center [893, 295] width 82 height 18
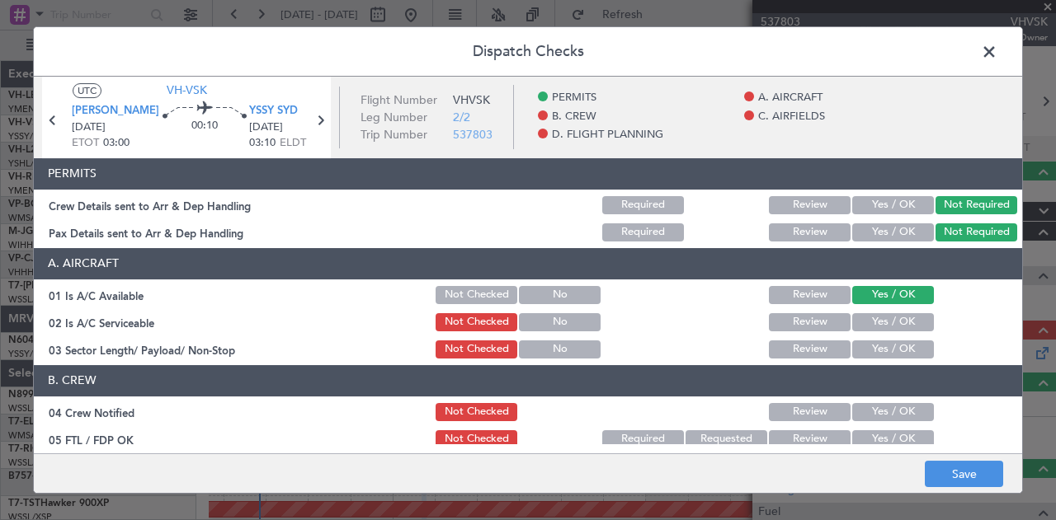
click at [897, 324] on button "Yes / OK" at bounding box center [893, 322] width 82 height 18
click at [894, 354] on button "Yes / OK" at bounding box center [893, 350] width 82 height 18
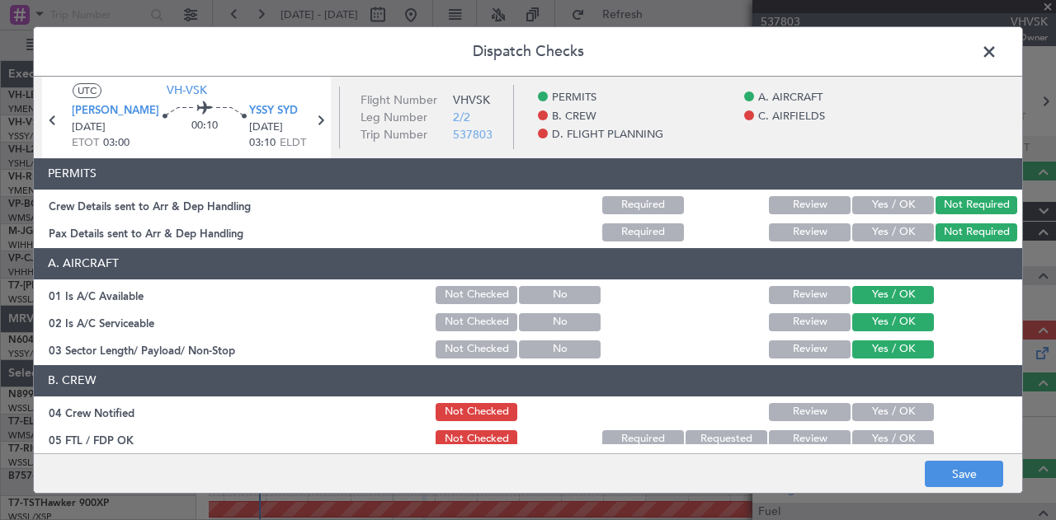
scroll to position [82, 0]
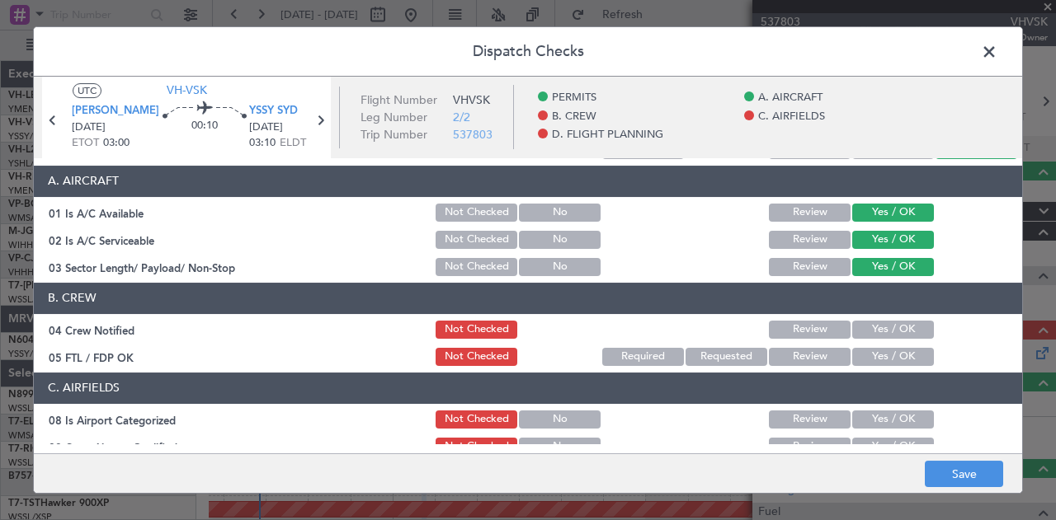
click at [902, 328] on button "Yes / OK" at bounding box center [893, 330] width 82 height 18
click at [894, 352] on button "Yes / OK" at bounding box center [893, 357] width 82 height 18
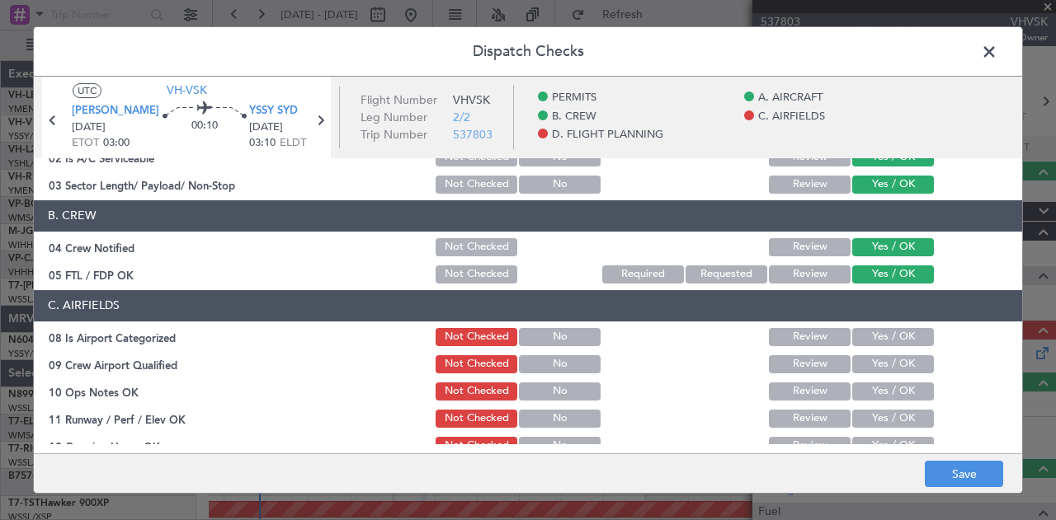
scroll to position [247, 0]
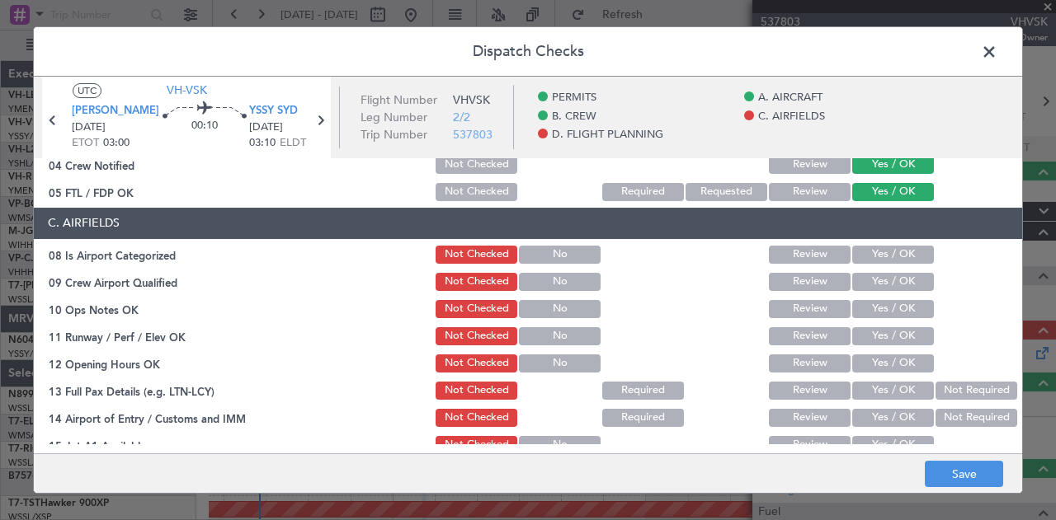
click at [858, 258] on button "Yes / OK" at bounding box center [893, 255] width 82 height 18
click at [856, 286] on button "Yes / OK" at bounding box center [893, 282] width 82 height 18
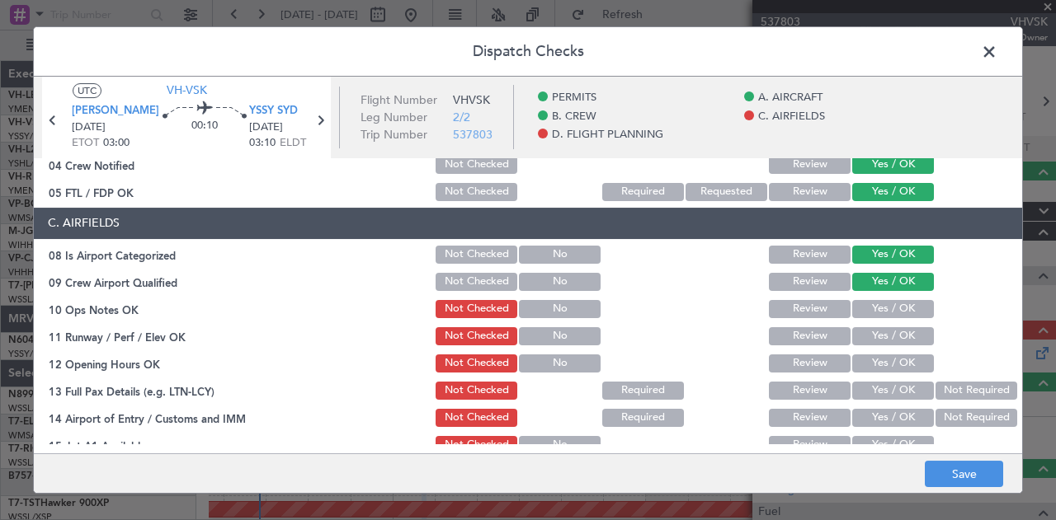
click at [856, 305] on button "Yes / OK" at bounding box center [893, 309] width 82 height 18
click at [860, 337] on button "Yes / OK" at bounding box center [893, 336] width 82 height 18
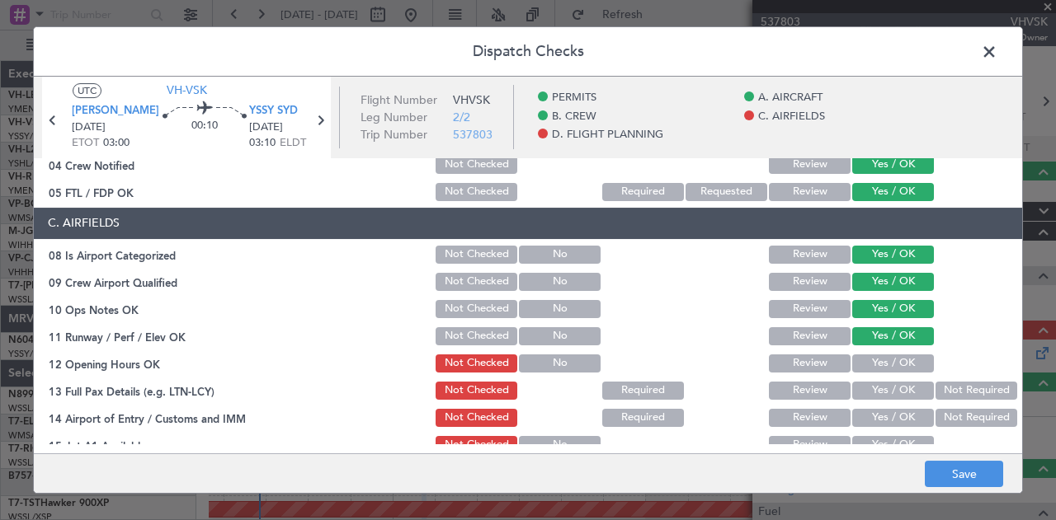
click at [865, 366] on button "Yes / OK" at bounding box center [893, 364] width 82 height 18
click at [865, 386] on button "Yes / OK" at bounding box center [893, 391] width 82 height 18
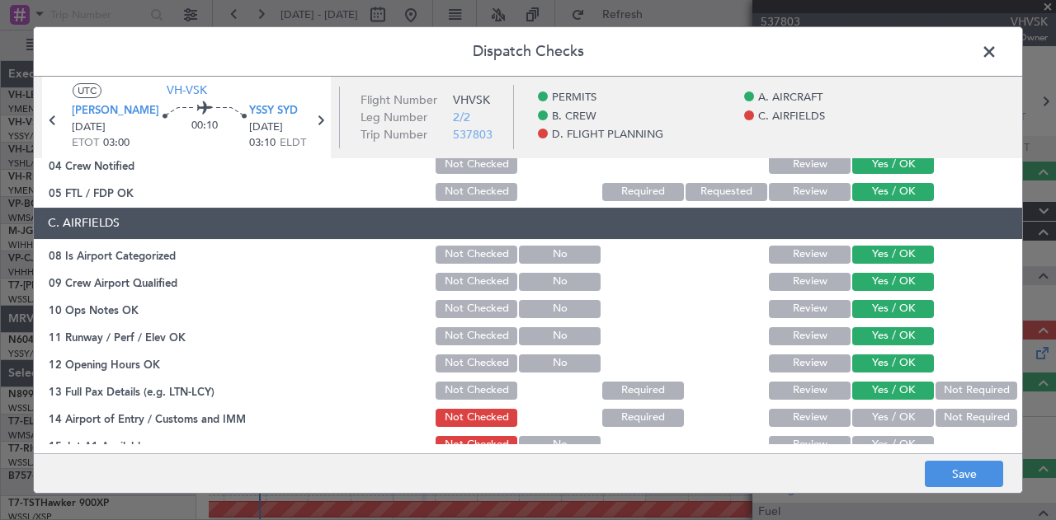
click at [935, 409] on button "Not Required" at bounding box center [976, 418] width 82 height 18
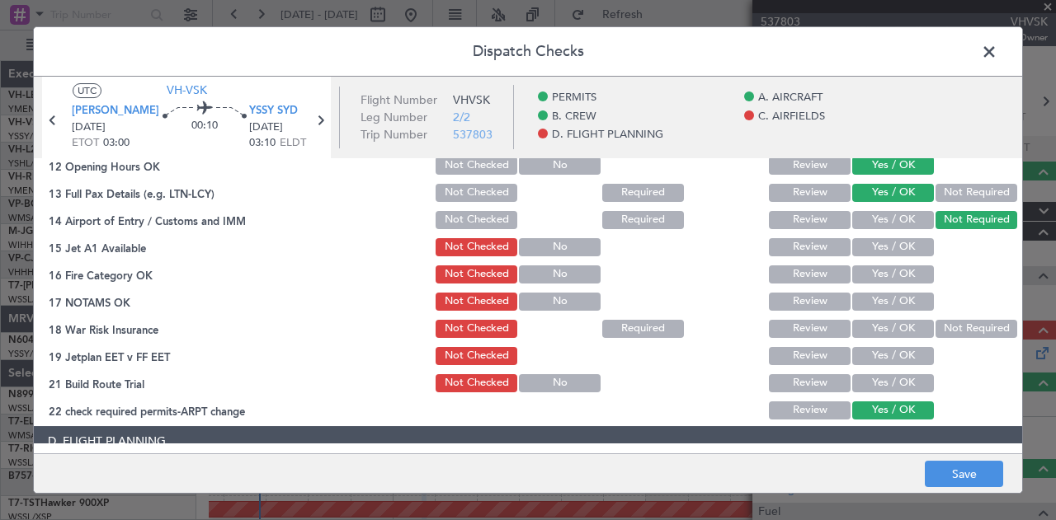
scroll to position [478, 0]
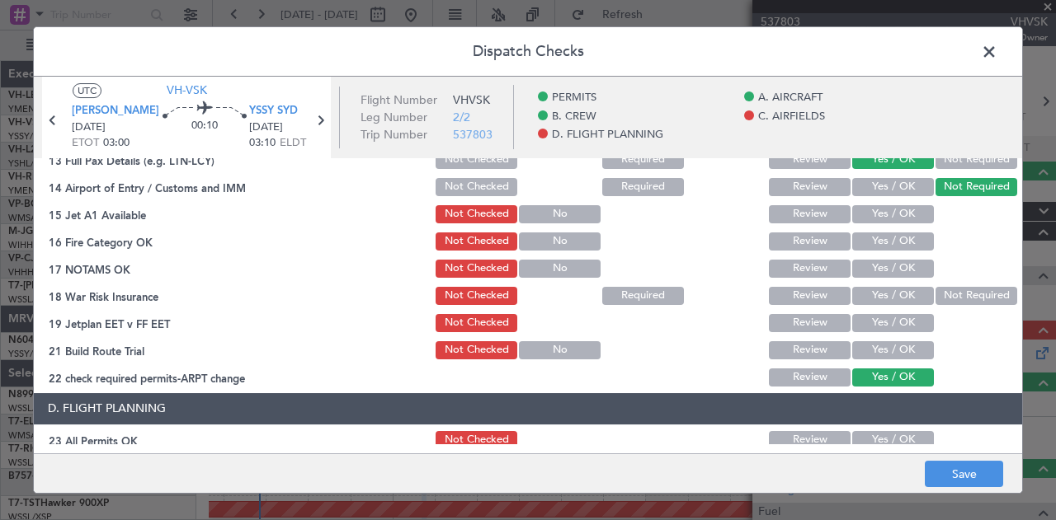
click at [876, 214] on button "Yes / OK" at bounding box center [893, 214] width 82 height 18
click at [873, 236] on button "Yes / OK" at bounding box center [893, 242] width 82 height 18
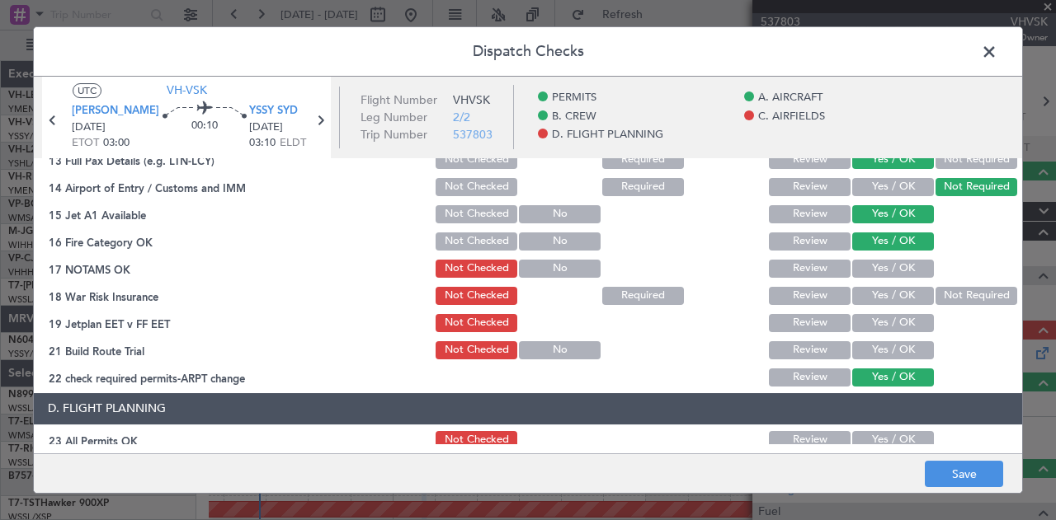
click at [866, 271] on button "Yes / OK" at bounding box center [893, 269] width 82 height 18
click at [959, 293] on button "Not Required" at bounding box center [976, 296] width 82 height 18
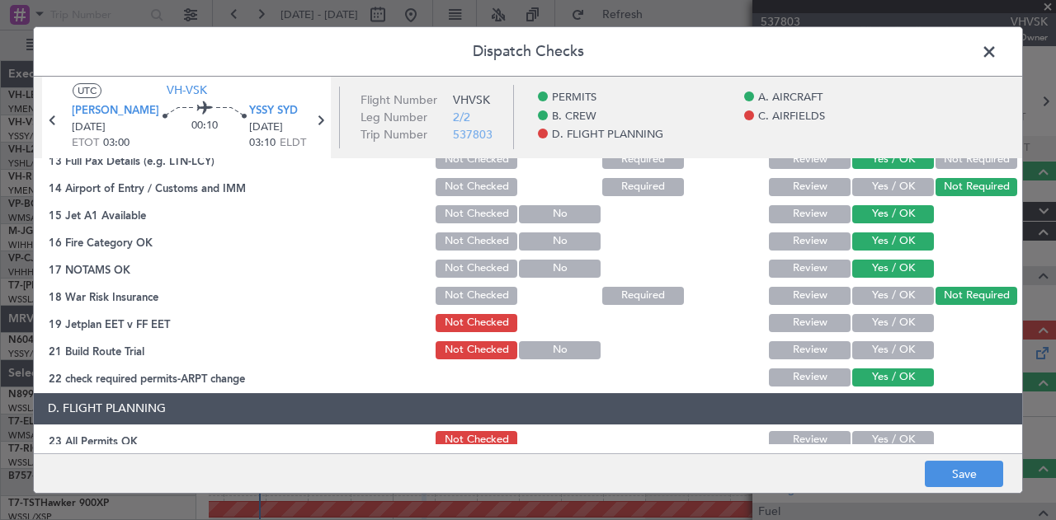
click at [906, 316] on button "Yes / OK" at bounding box center [893, 323] width 82 height 18
click at [896, 340] on div "Yes / OK" at bounding box center [891, 350] width 83 height 23
click at [896, 346] on button "Yes / OK" at bounding box center [893, 350] width 82 height 18
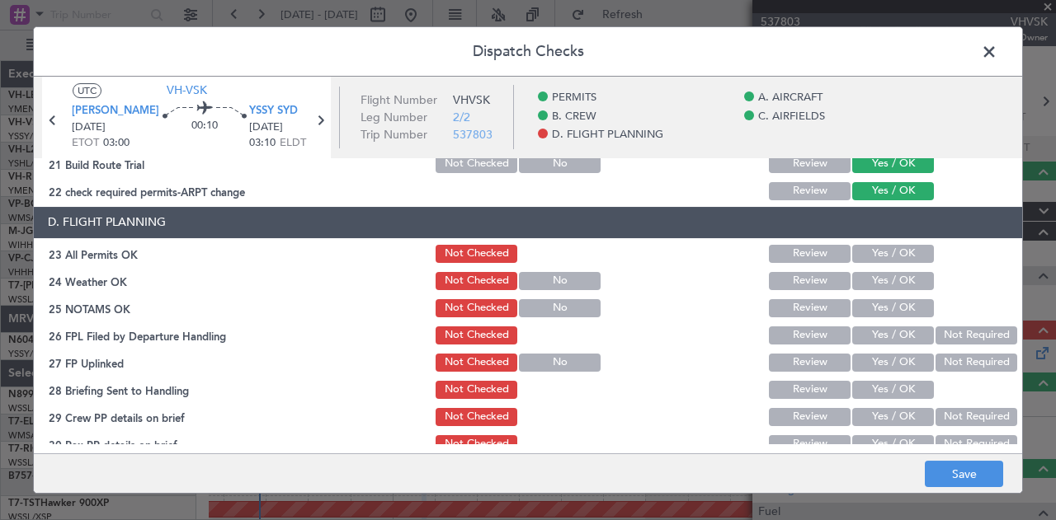
scroll to position [681, 0]
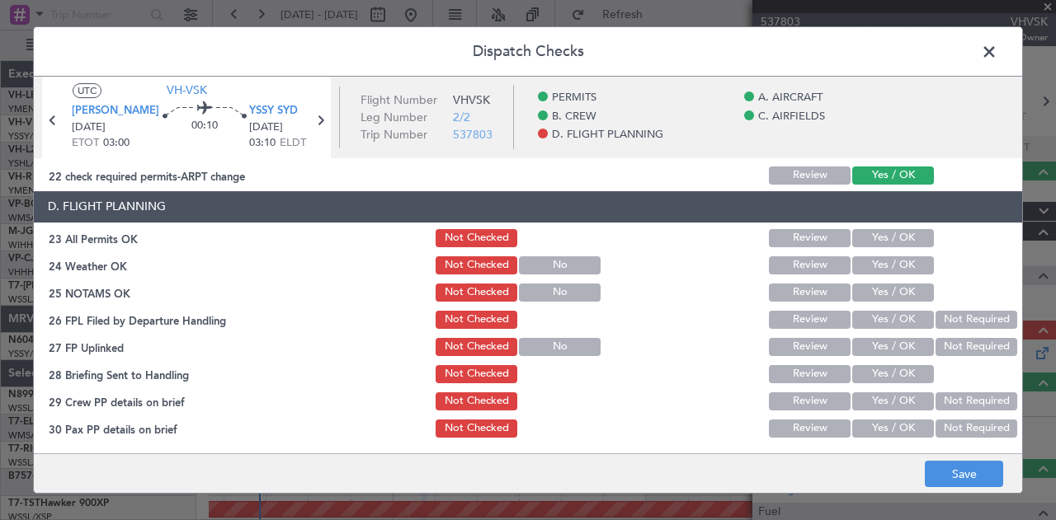
click at [873, 232] on button "Yes / OK" at bounding box center [893, 238] width 82 height 18
click at [866, 258] on button "Yes / OK" at bounding box center [893, 266] width 82 height 18
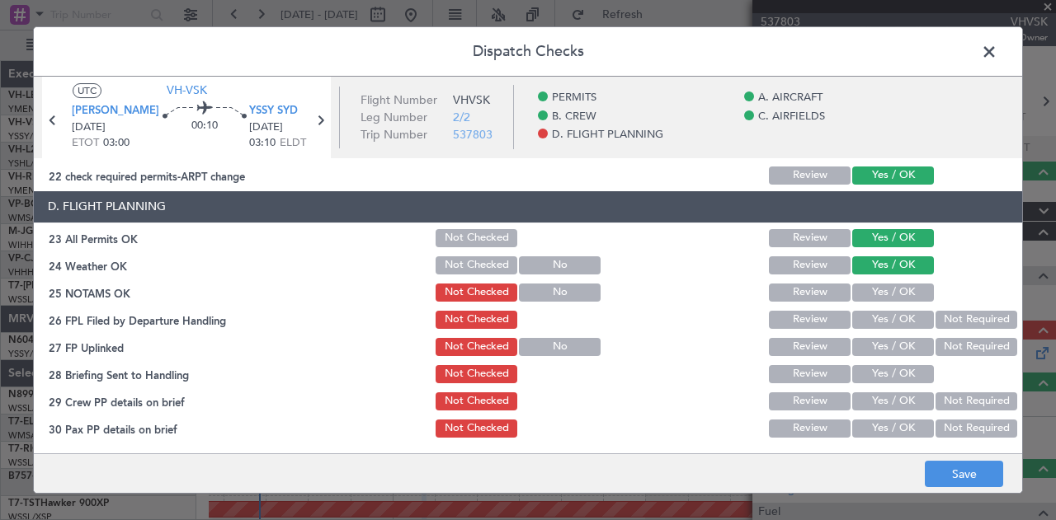
click at [866, 290] on button "Yes / OK" at bounding box center [893, 293] width 82 height 18
click at [950, 313] on button "Not Required" at bounding box center [976, 320] width 82 height 18
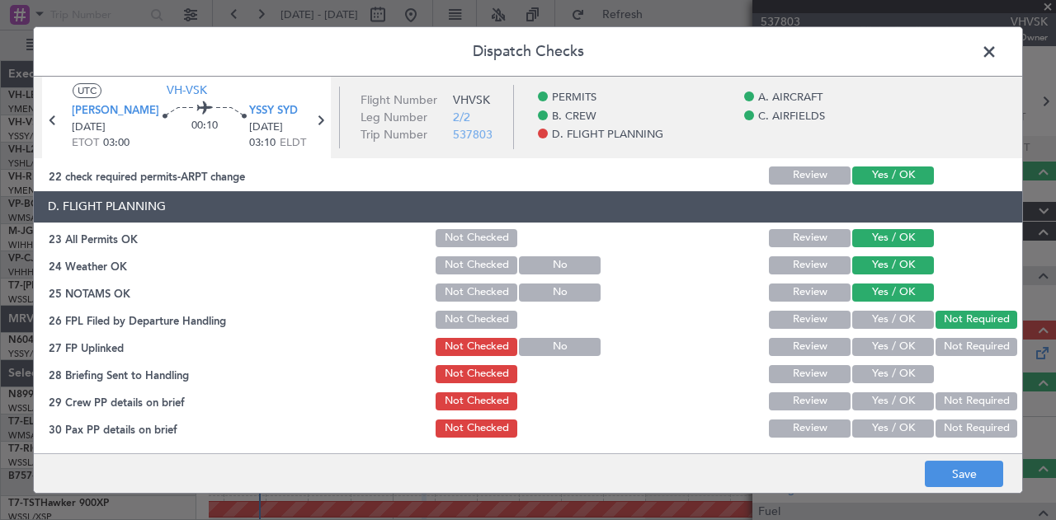
click at [955, 344] on button "Not Required" at bounding box center [976, 347] width 82 height 18
drag, startPoint x: 904, startPoint y: 366, endPoint x: 922, endPoint y: 380, distance: 22.9
click at [904, 366] on button "Yes / OK" at bounding box center [893, 374] width 82 height 18
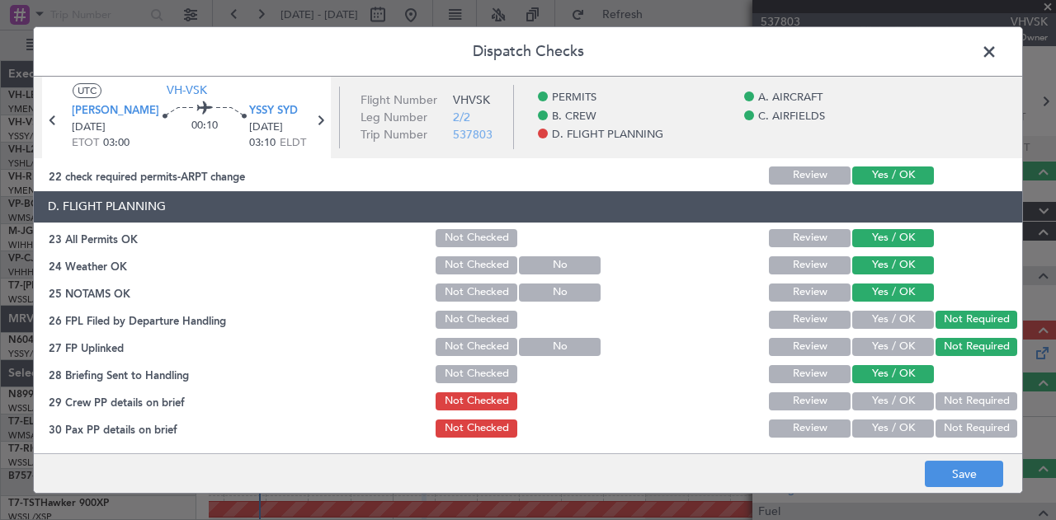
click at [947, 397] on button "Not Required" at bounding box center [976, 402] width 82 height 18
drag, startPoint x: 952, startPoint y: 422, endPoint x: 952, endPoint y: 434, distance: 11.5
click at [952, 424] on button "Not Required" at bounding box center [976, 429] width 82 height 18
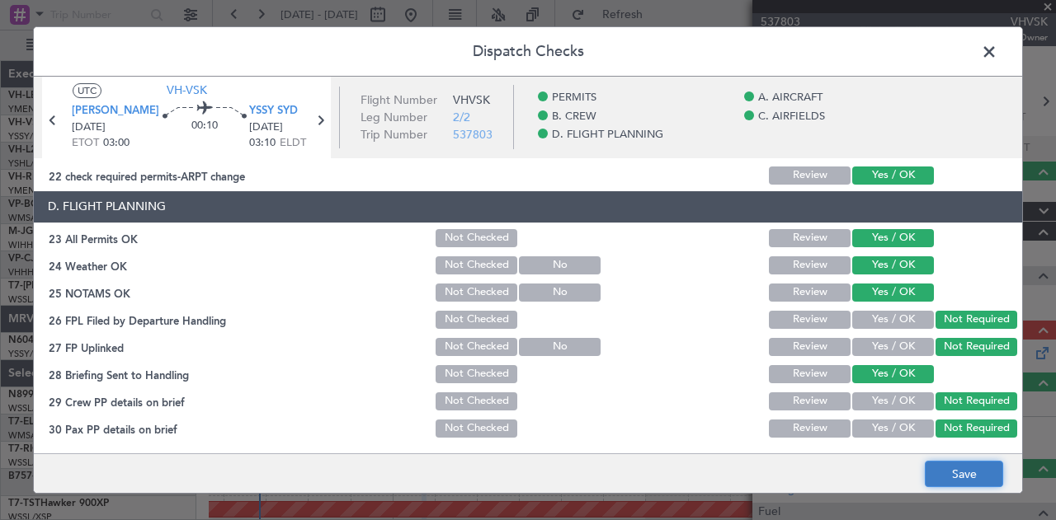
click at [955, 468] on button "Save" at bounding box center [964, 474] width 78 height 26
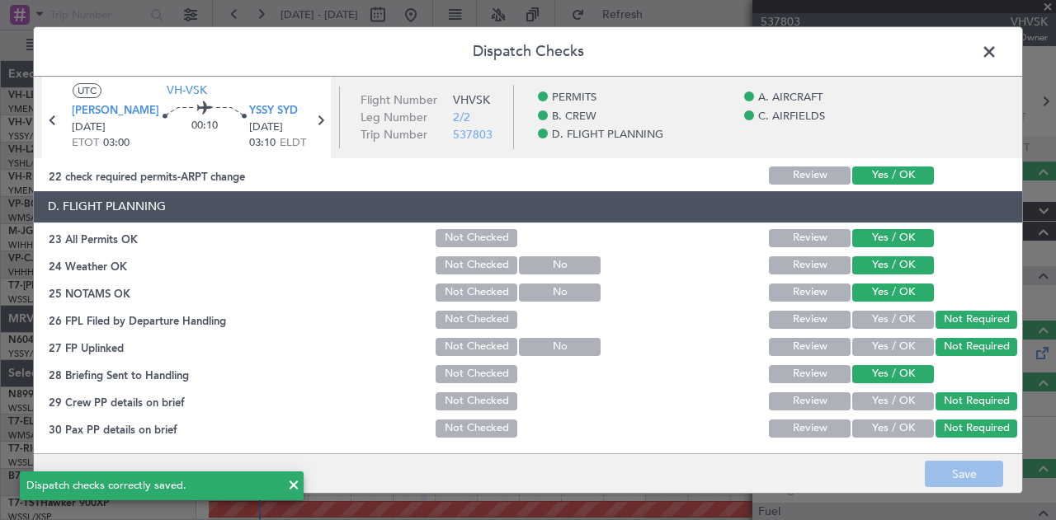
click at [997, 50] on span at bounding box center [997, 56] width 0 height 33
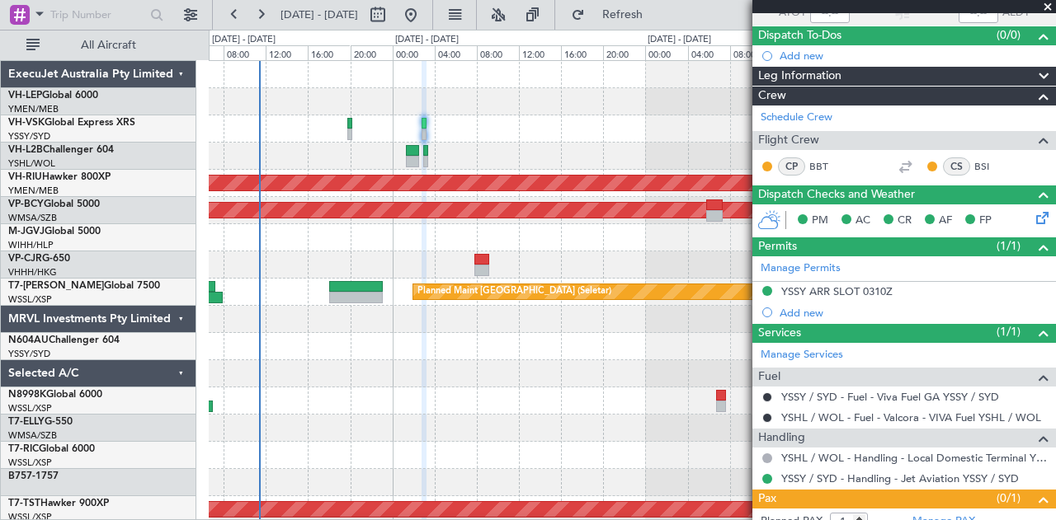
scroll to position [183, 0]
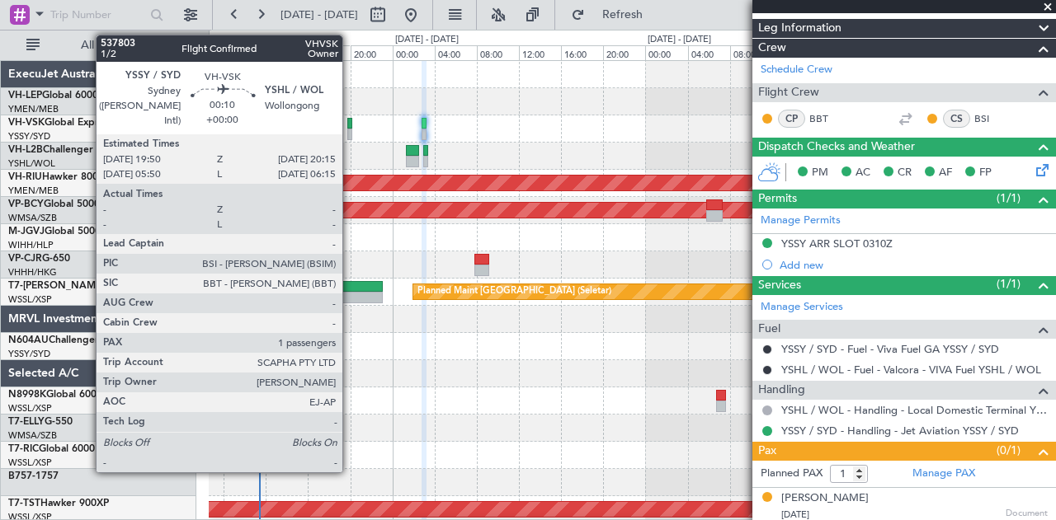
click at [351, 125] on div at bounding box center [349, 124] width 5 height 12
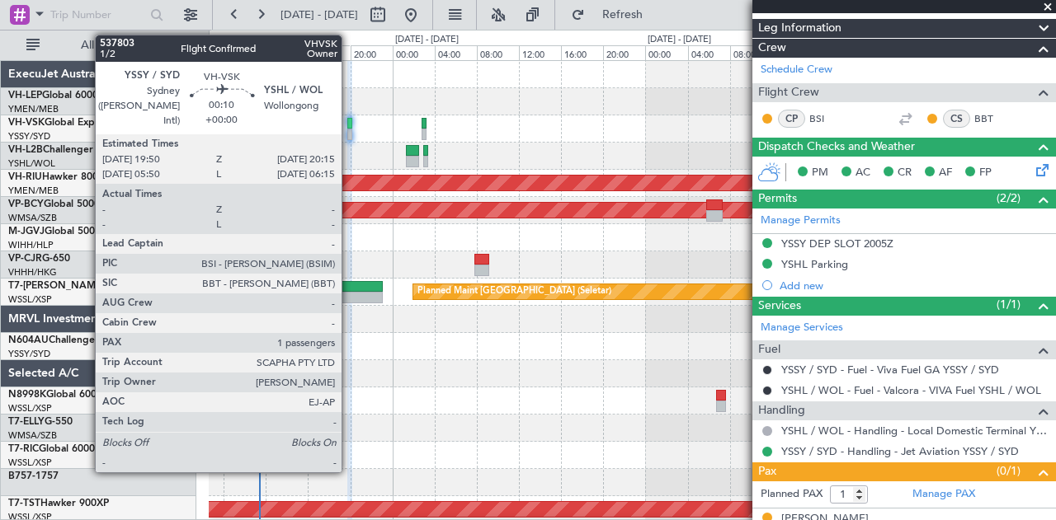
click at [350, 125] on div at bounding box center [349, 124] width 5 height 12
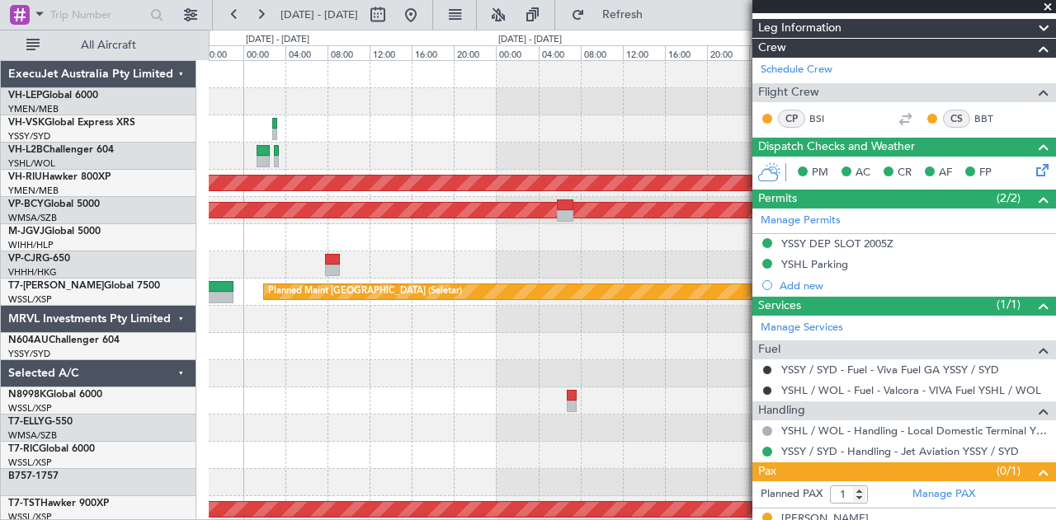
click at [394, 264] on div "- - YSSY 20:50 Z NTAA 03:10 Z Planned Maint [GEOGRAPHIC_DATA] ([GEOGRAPHIC_DATA…" at bounding box center [632, 510] width 847 height 898
